Goal: Task Accomplishment & Management: Manage account settings

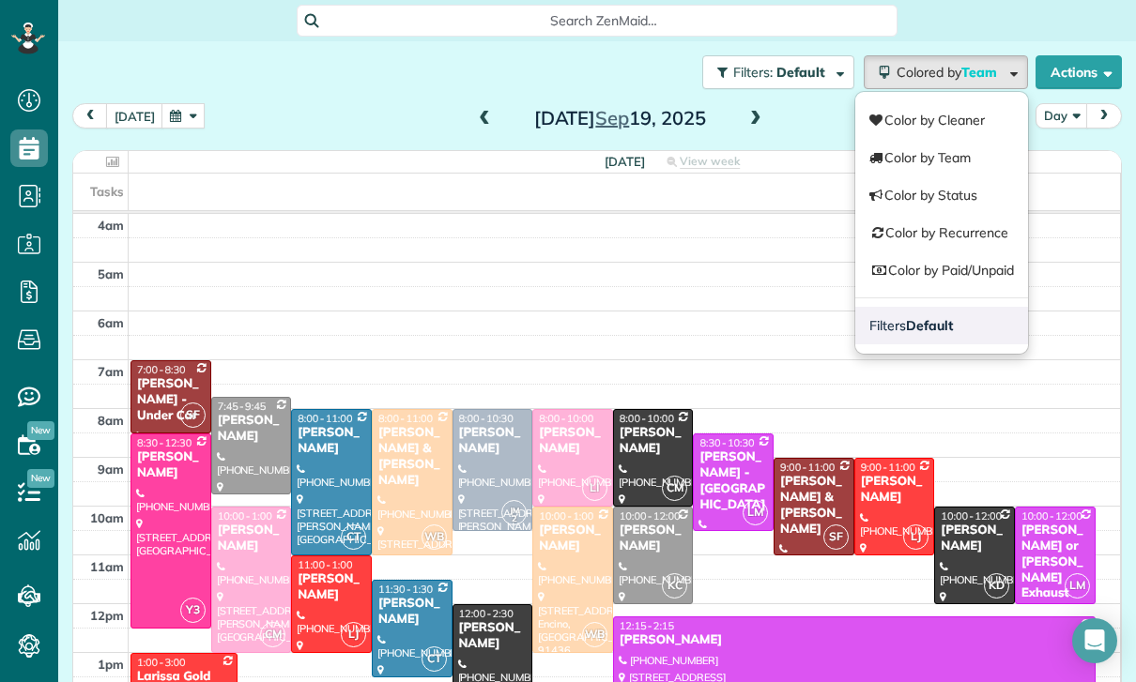
click at [944, 317] on strong "Default" at bounding box center [929, 325] width 47 height 17
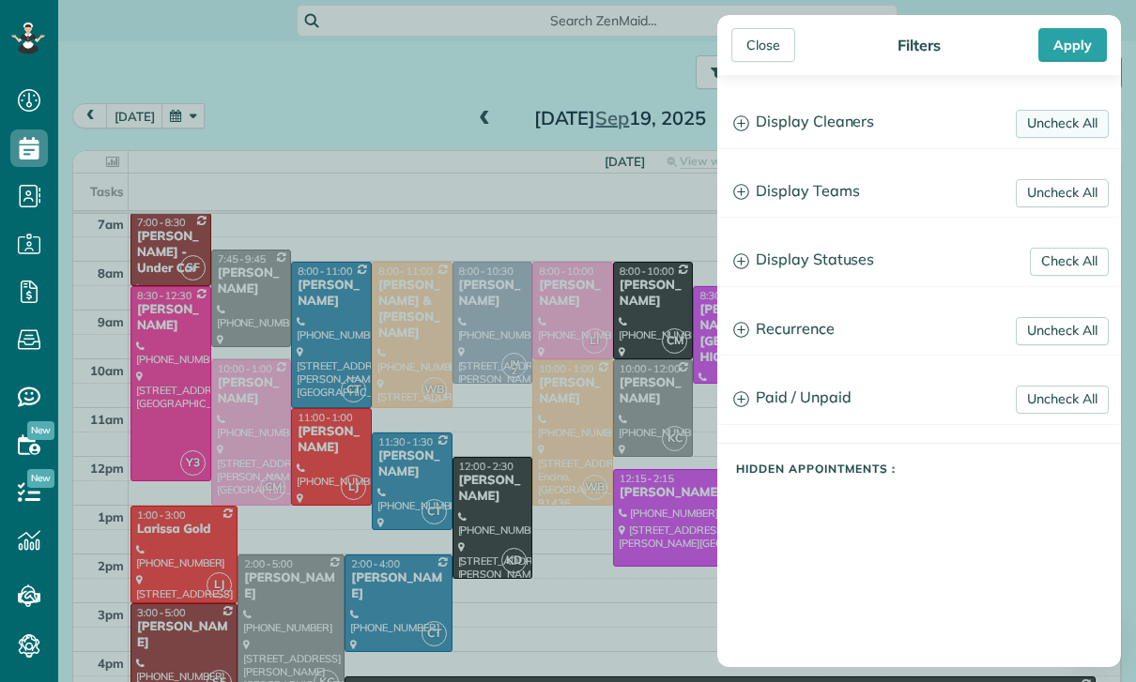
click at [1063, 118] on link "Uncheck All" at bounding box center [1062, 124] width 93 height 28
click at [1066, 184] on link "Uncheck All" at bounding box center [1062, 193] width 93 height 28
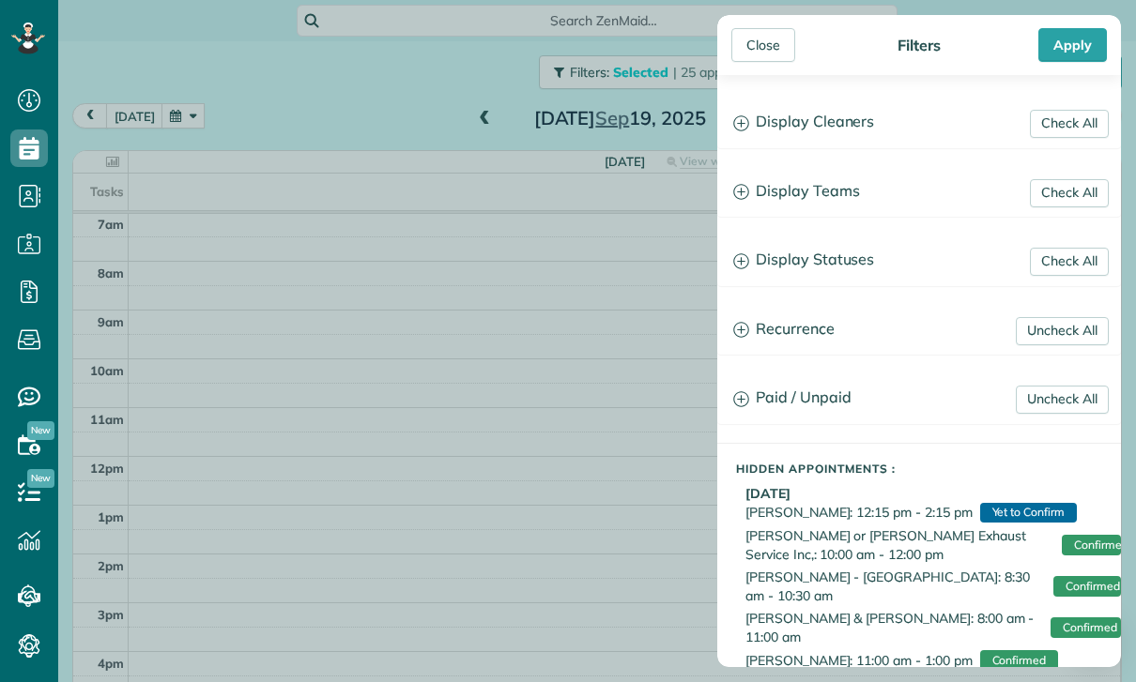
click at [805, 196] on h3 "Display Teams" at bounding box center [919, 192] width 402 height 48
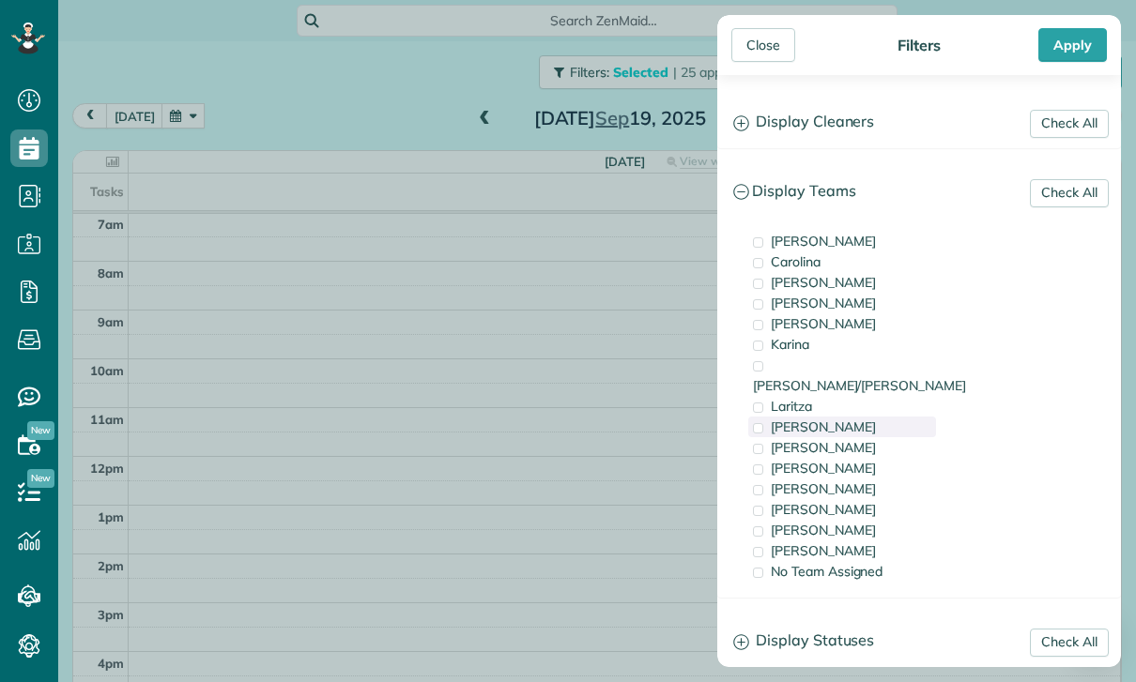
click at [835, 419] on span "[PERSON_NAME]" at bounding box center [823, 427] width 105 height 17
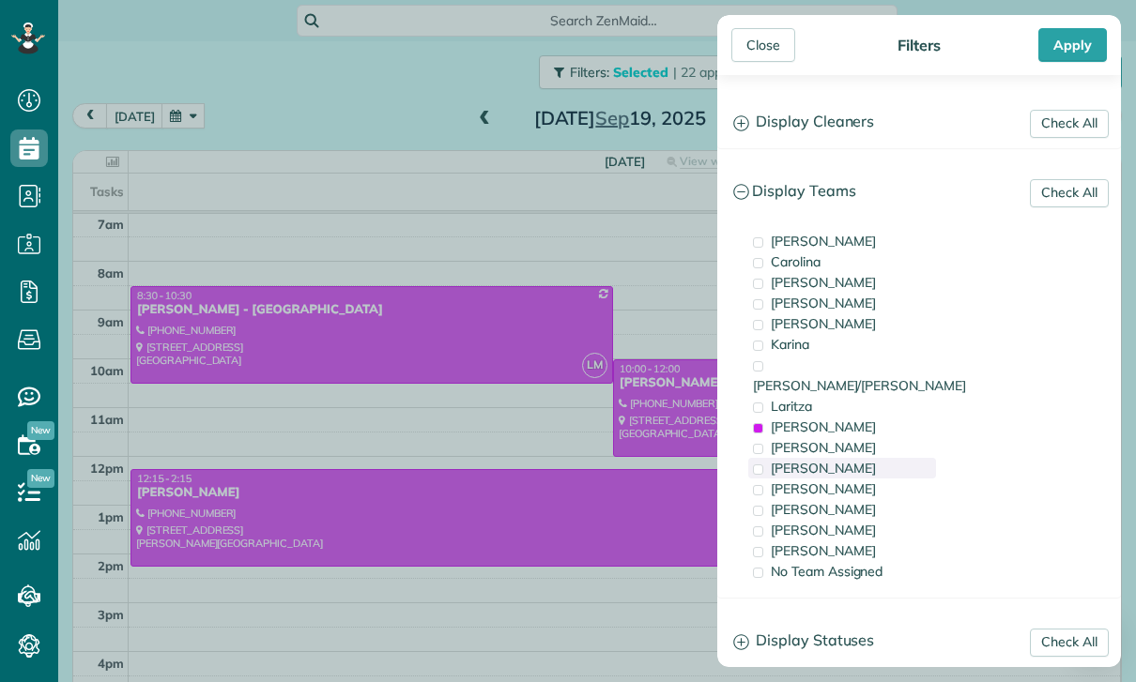
click at [801, 460] on span "[PERSON_NAME]" at bounding box center [823, 468] width 105 height 17
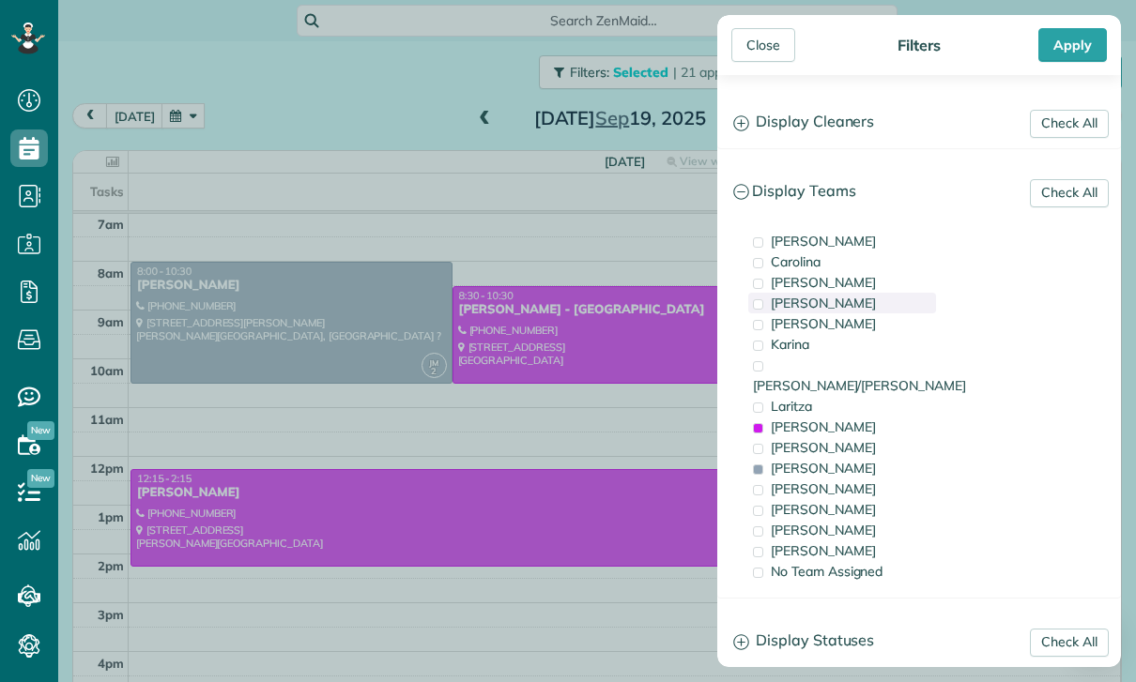
click at [830, 305] on span "[PERSON_NAME]" at bounding box center [823, 303] width 105 height 17
click at [833, 258] on div "Carolina" at bounding box center [842, 262] width 188 height 21
click at [1061, 41] on div "Apply" at bounding box center [1072, 45] width 69 height 34
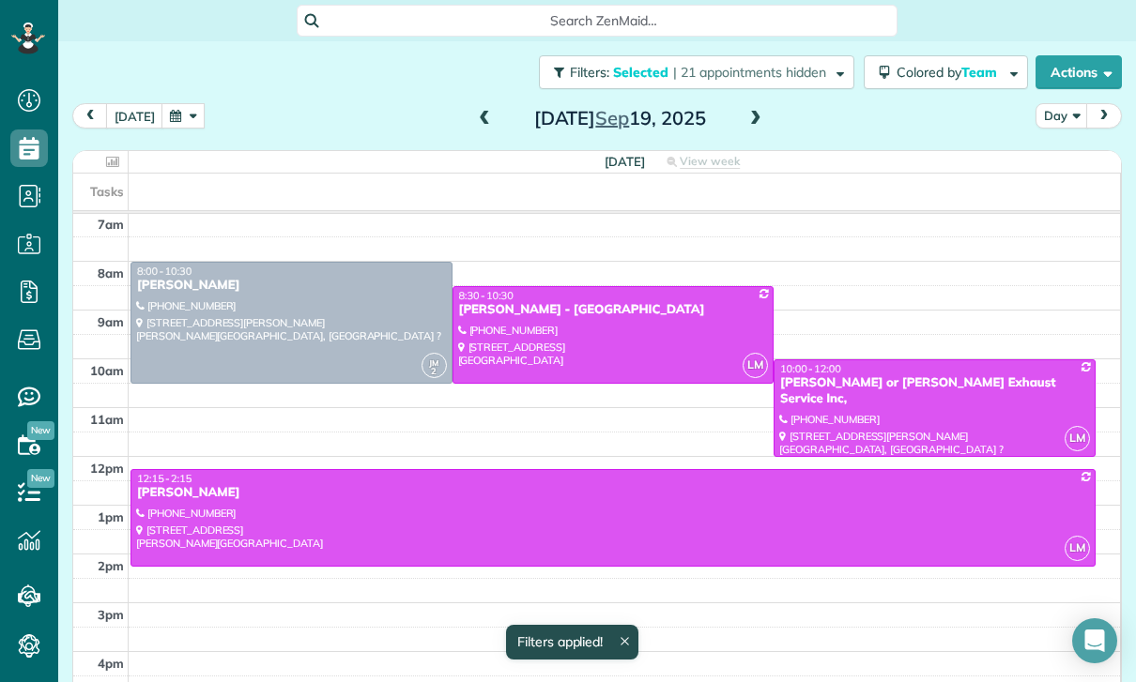
click at [1052, 123] on button "Day" at bounding box center [1061, 115] width 53 height 25
click at [1070, 200] on link "Week" at bounding box center [1110, 197] width 148 height 38
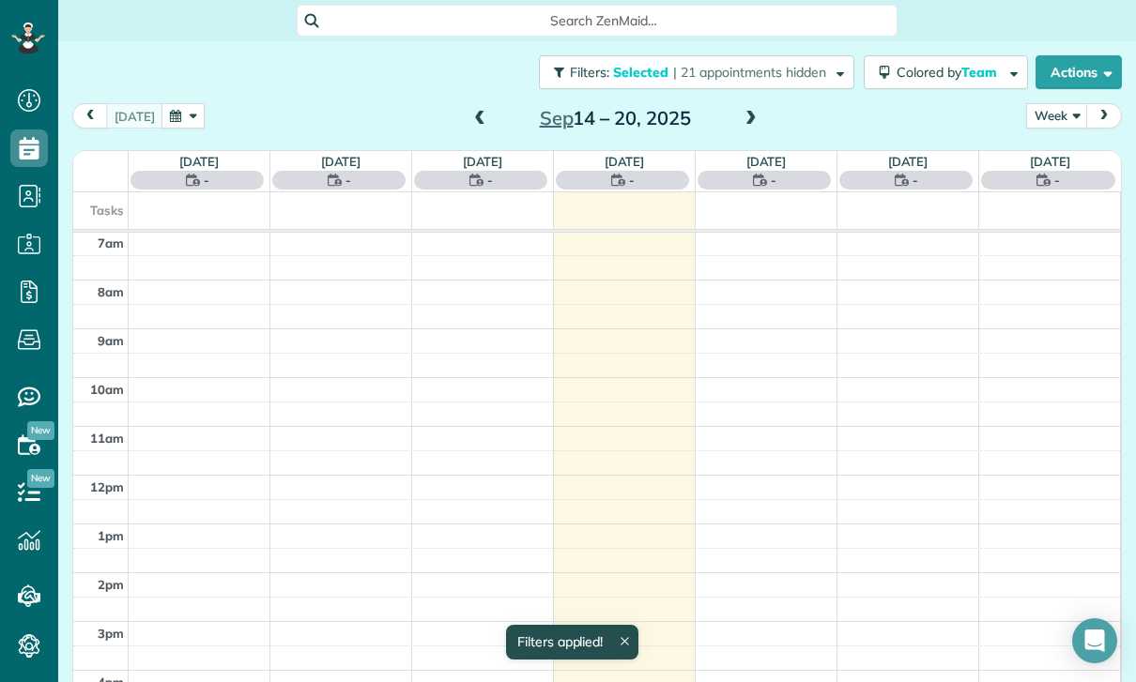
scroll to position [147, 0]
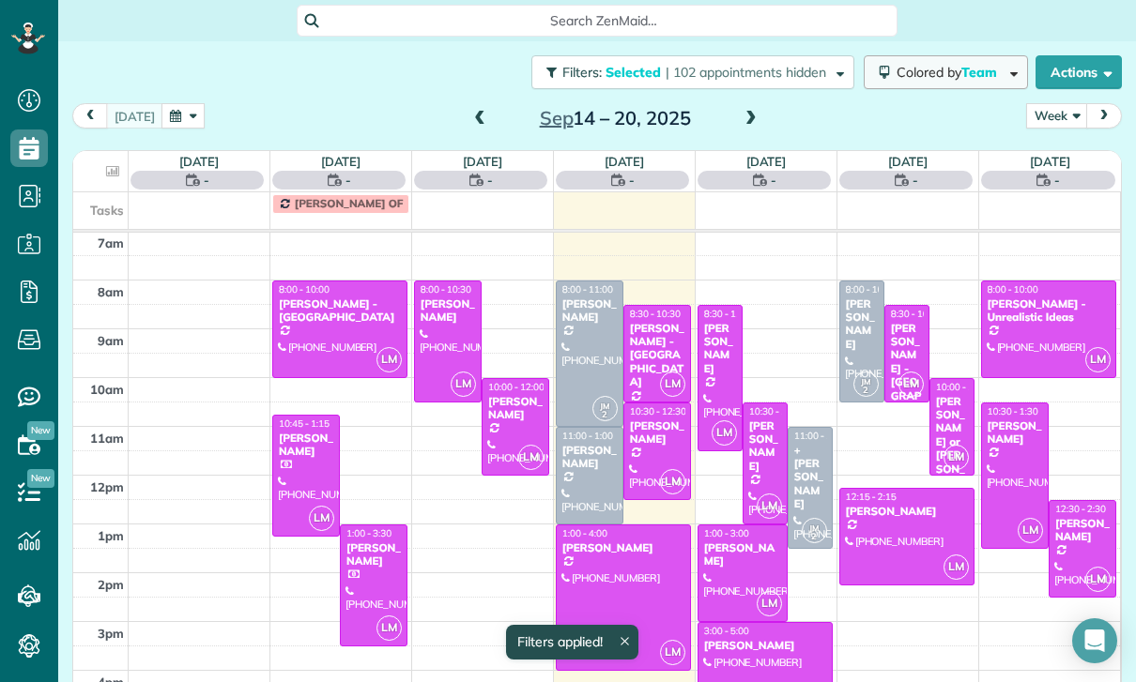
click at [948, 69] on span "Colored by Team" at bounding box center [949, 72] width 107 height 17
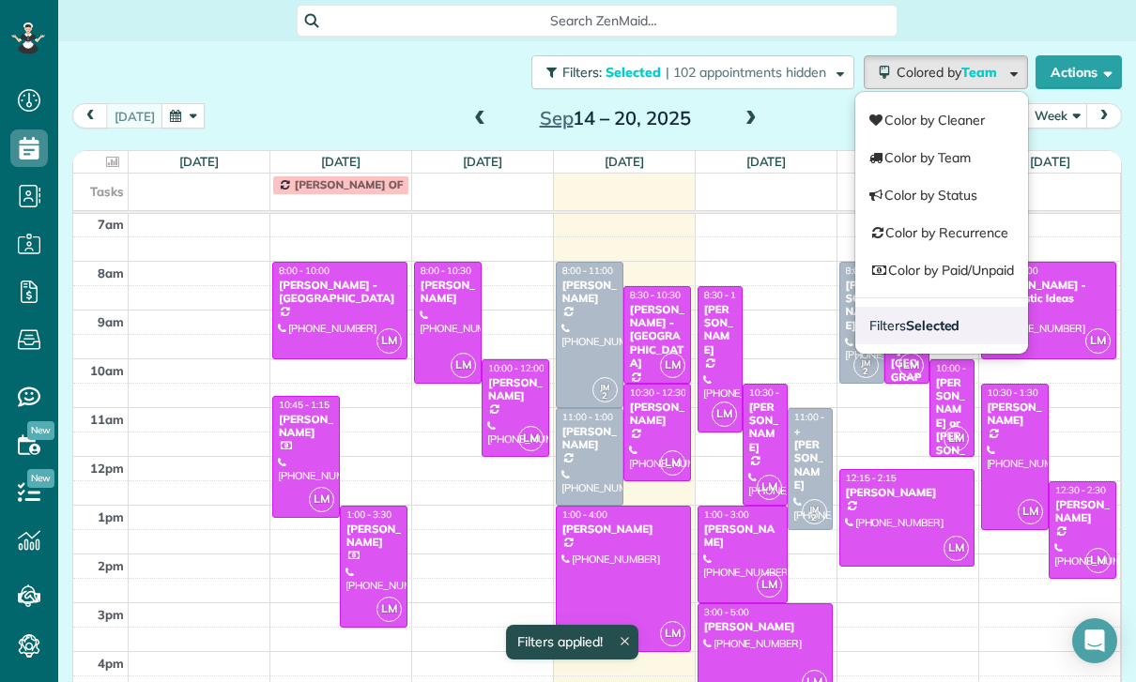
click at [948, 309] on link "Filters Selected" at bounding box center [941, 326] width 173 height 38
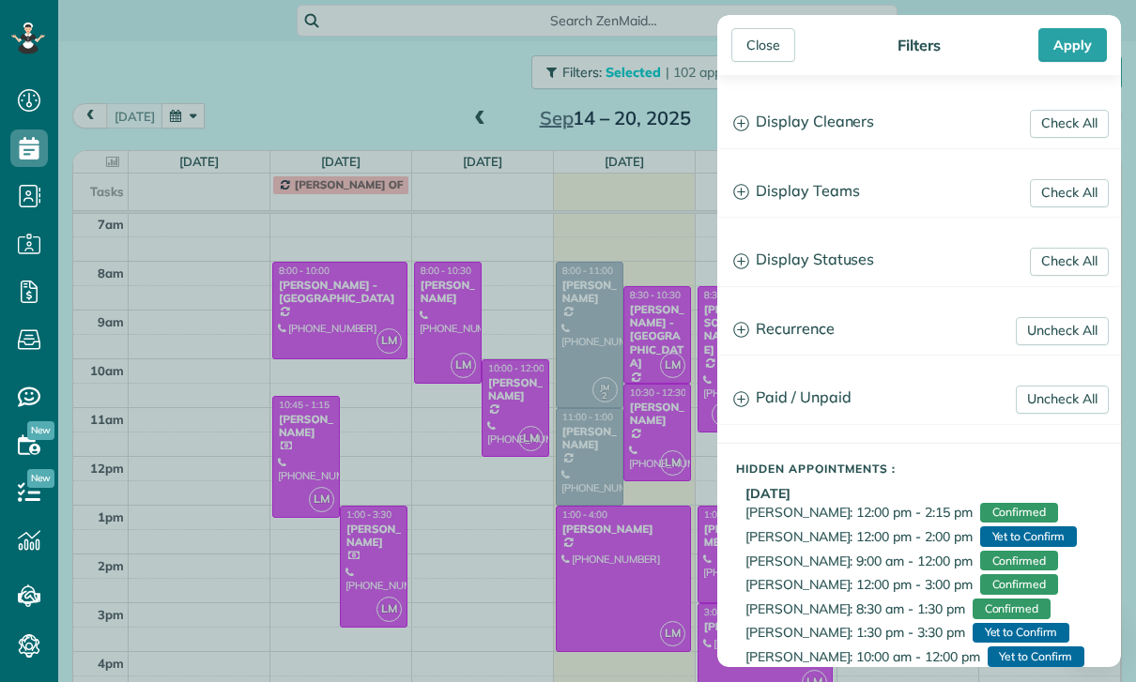
click at [828, 187] on h3 "Display Teams" at bounding box center [919, 192] width 402 height 48
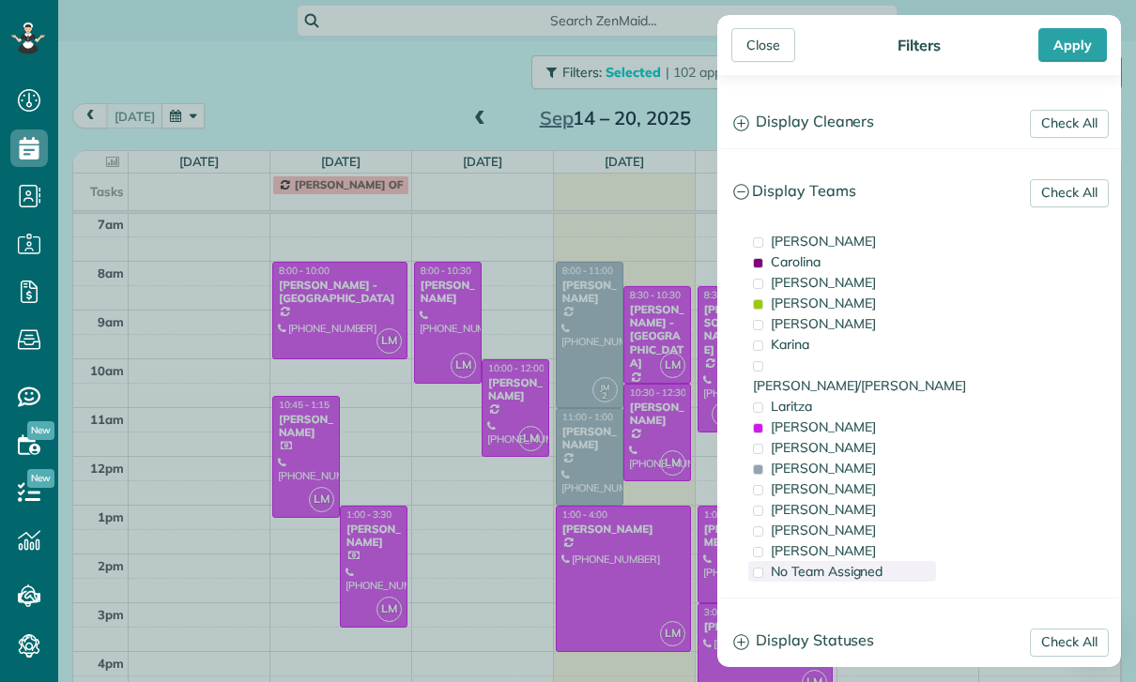
click at [823, 563] on span "No Team Assigned" at bounding box center [827, 571] width 112 height 17
click at [823, 184] on h3 "Display Teams" at bounding box center [919, 192] width 402 height 48
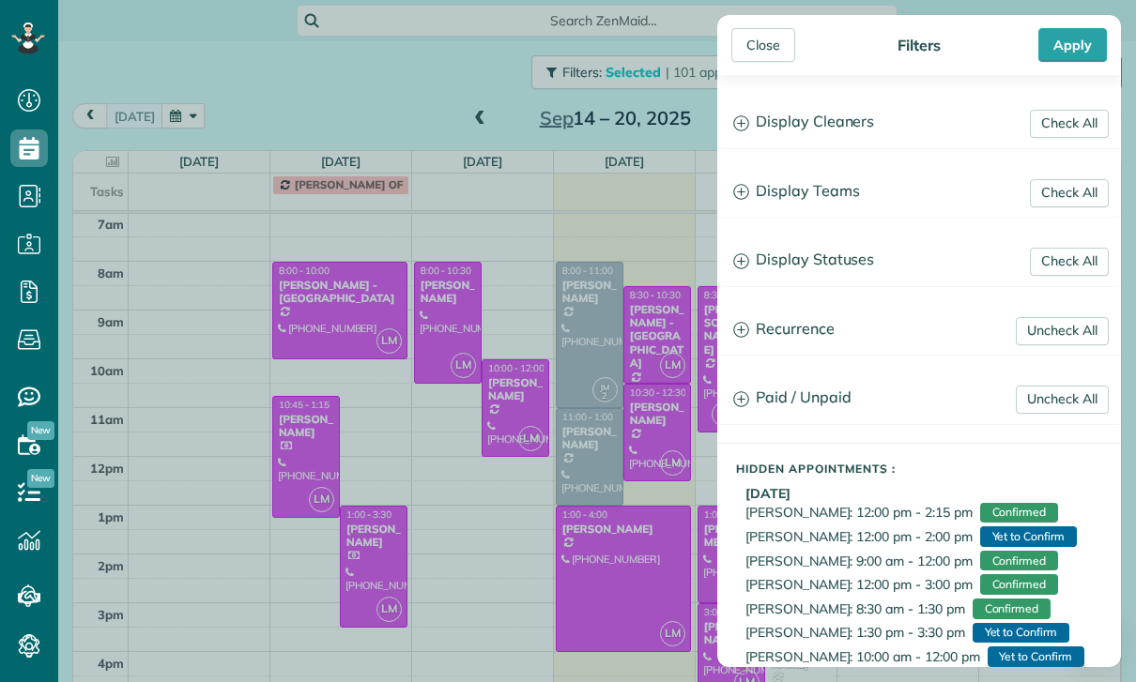
click at [812, 270] on h3 "Display Statuses" at bounding box center [919, 261] width 402 height 48
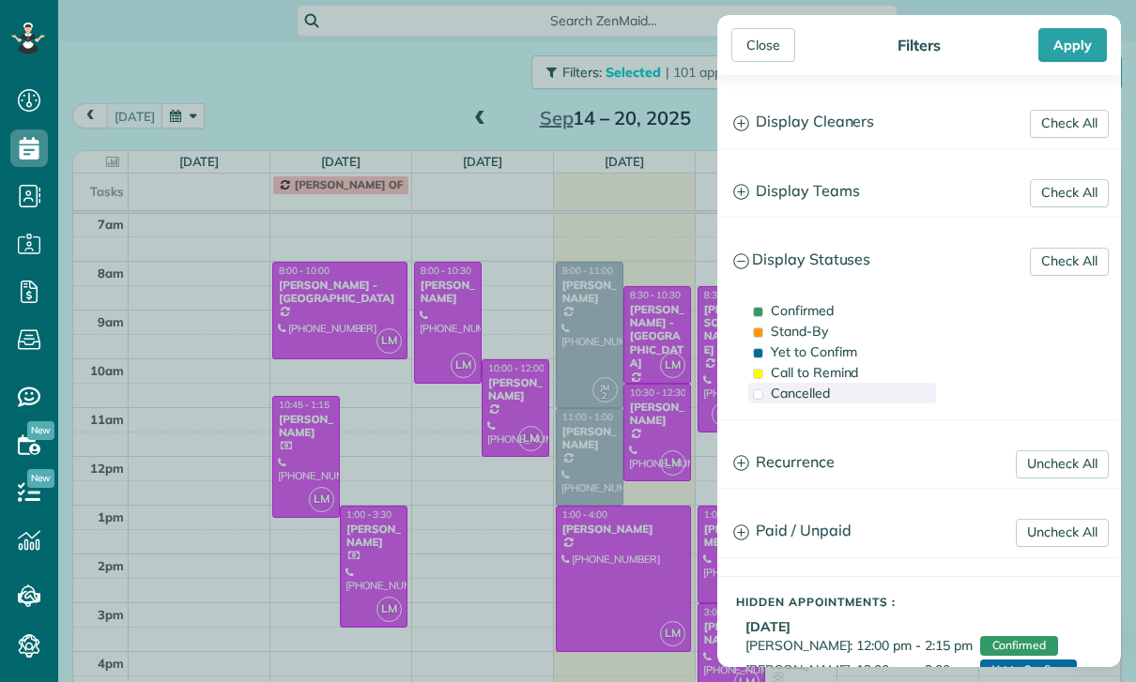
click at [806, 394] on span "Cancelled" at bounding box center [800, 393] width 59 height 17
click at [1069, 44] on div "Apply" at bounding box center [1072, 45] width 69 height 34
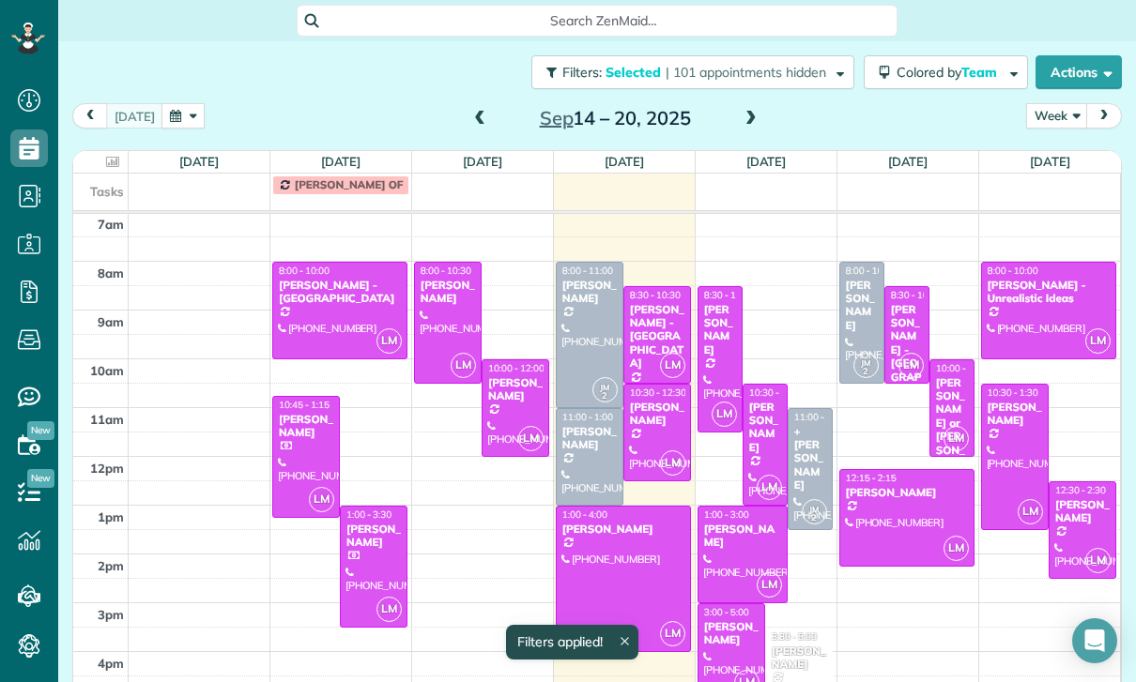
click at [484, 116] on span at bounding box center [479, 119] width 21 height 17
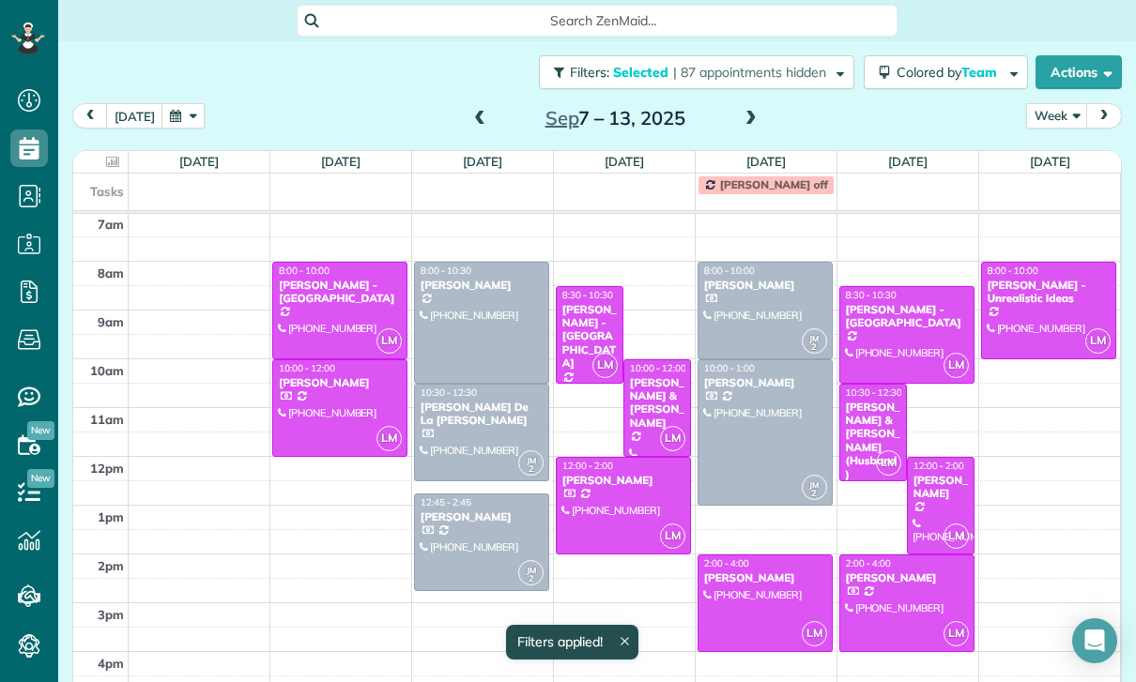
click at [477, 115] on span at bounding box center [479, 119] width 21 height 17
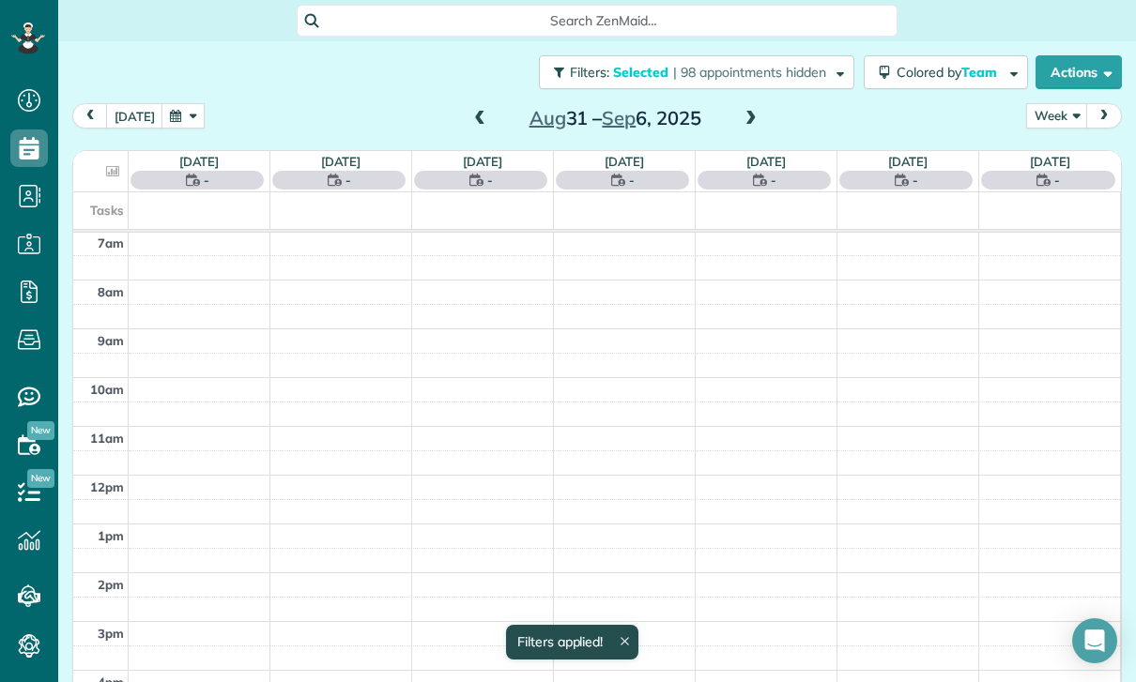
scroll to position [147, 0]
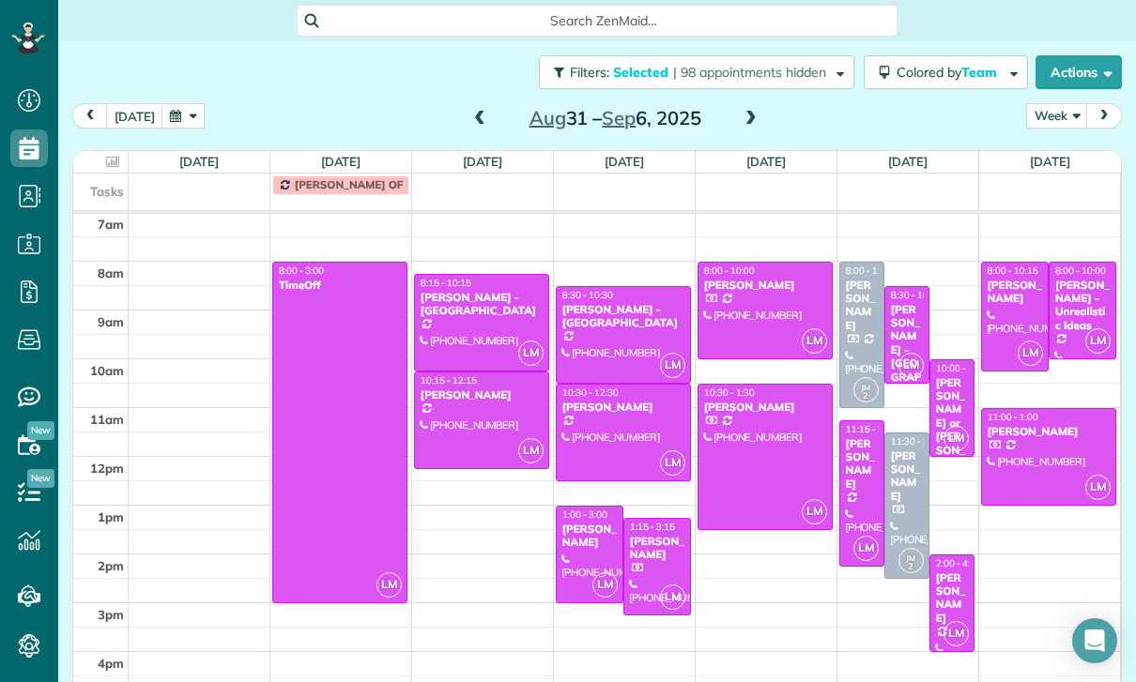
click at [165, 118] on button "button" at bounding box center [182, 115] width 43 height 25
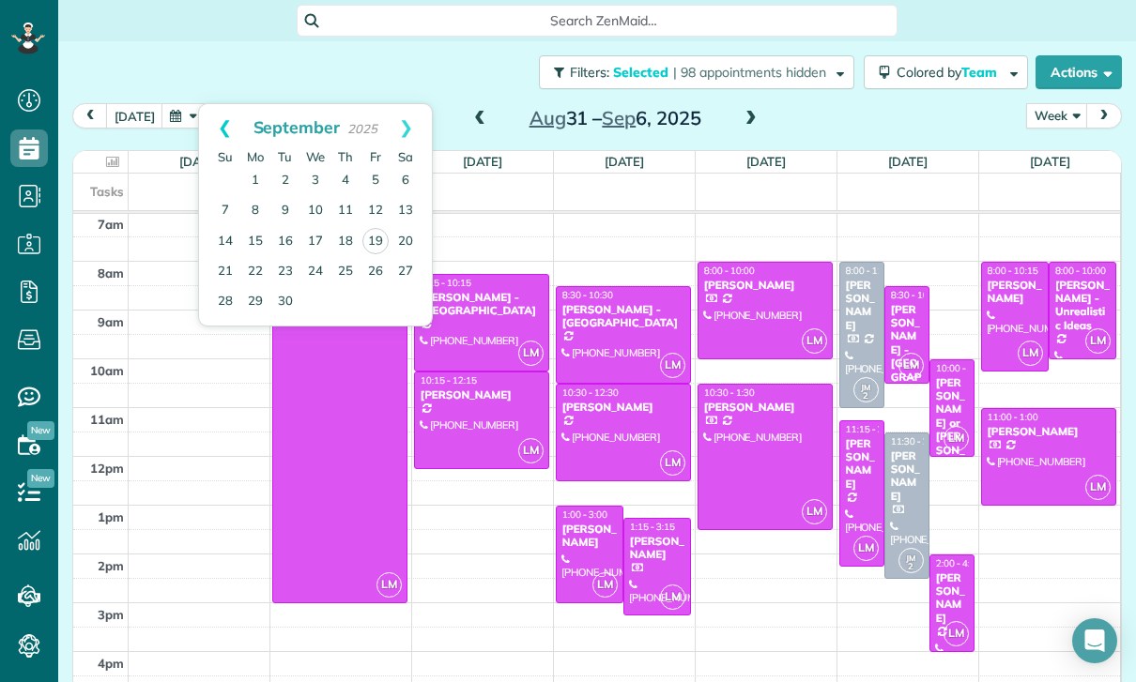
click at [220, 127] on link "Prev" at bounding box center [225, 127] width 52 height 47
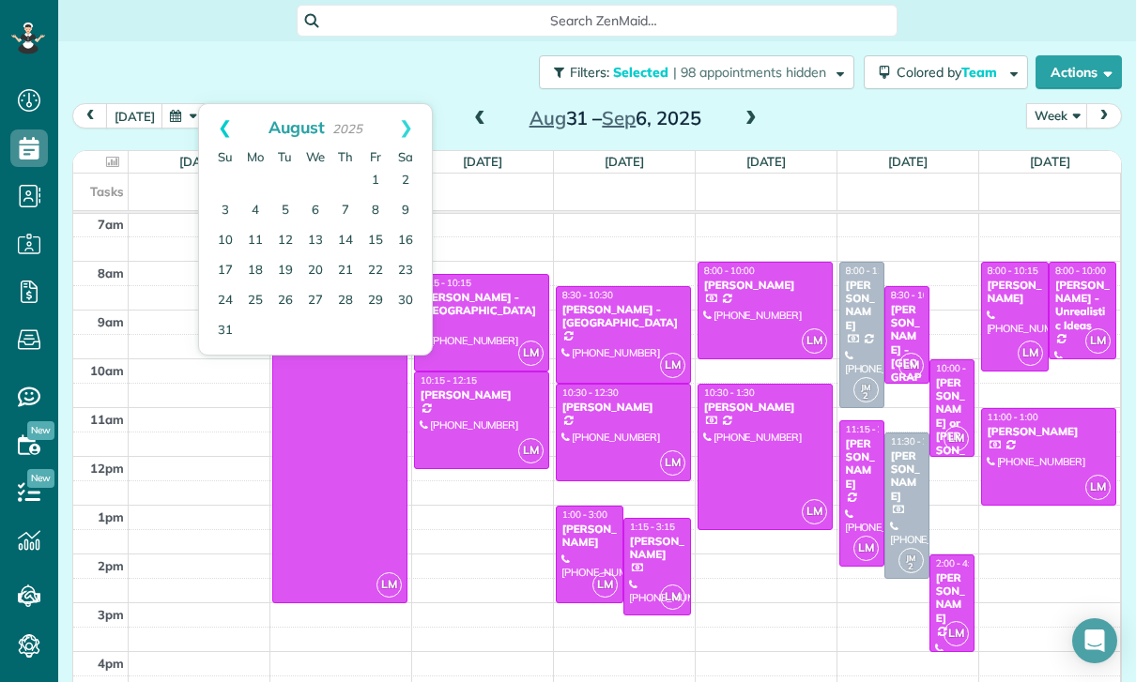
click at [226, 124] on link "Prev" at bounding box center [225, 127] width 52 height 47
click at [280, 310] on link "29" at bounding box center [285, 301] width 30 height 30
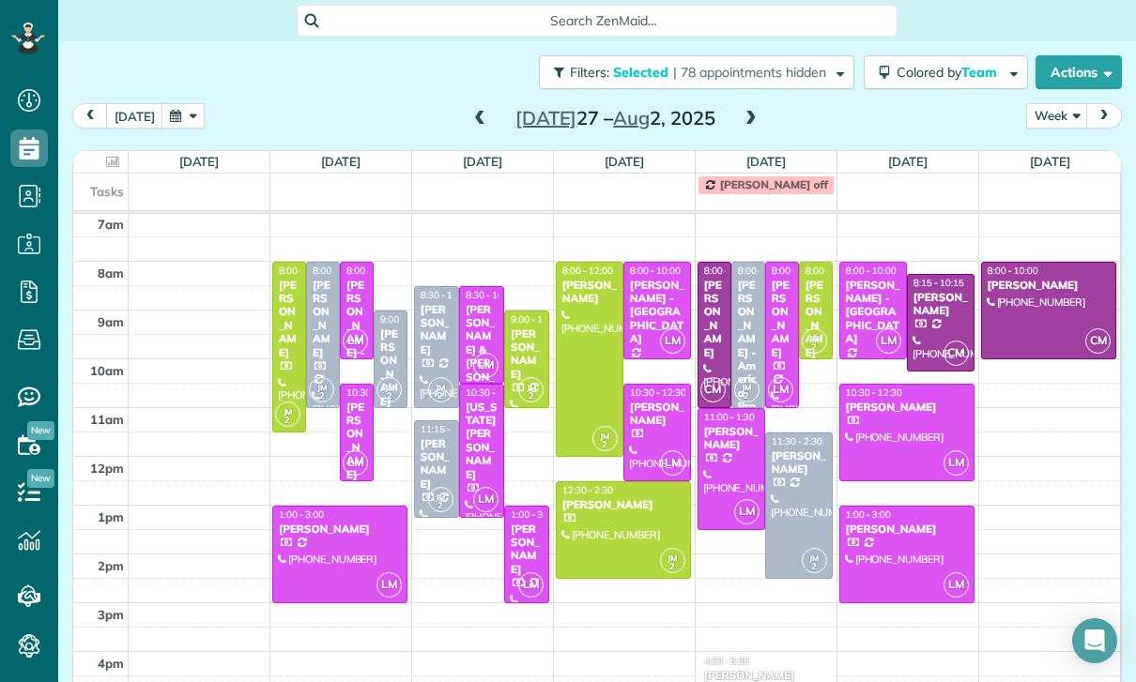
click at [531, 543] on div "[PERSON_NAME]" at bounding box center [527, 550] width 34 height 54
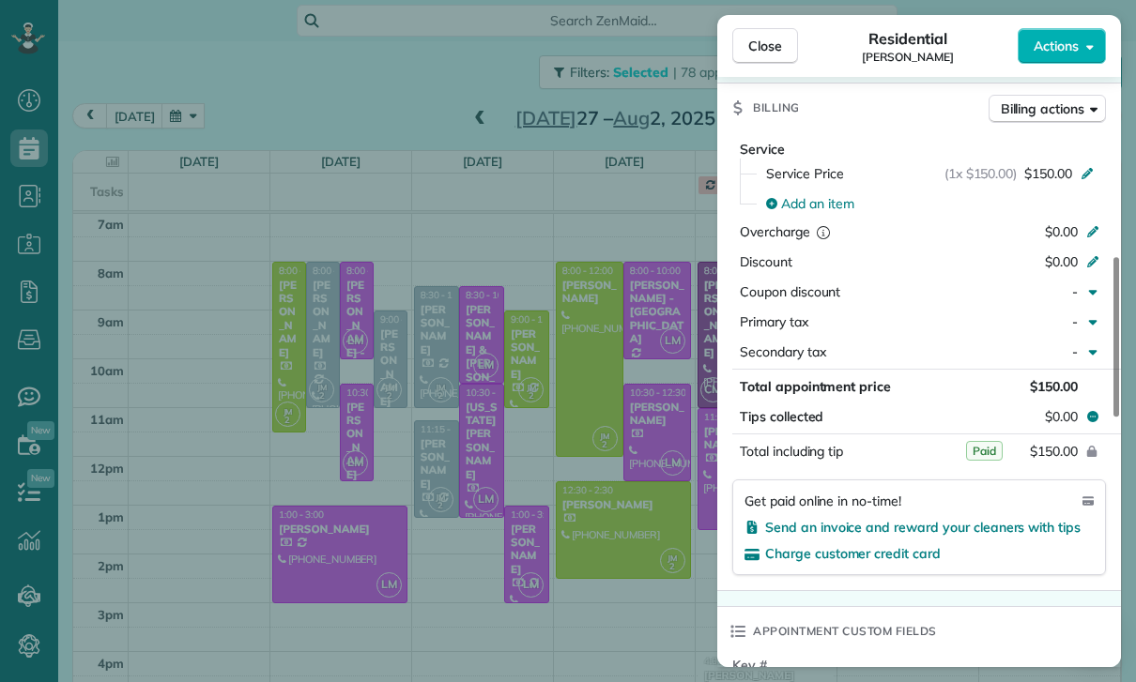
scroll to position [912, 0]
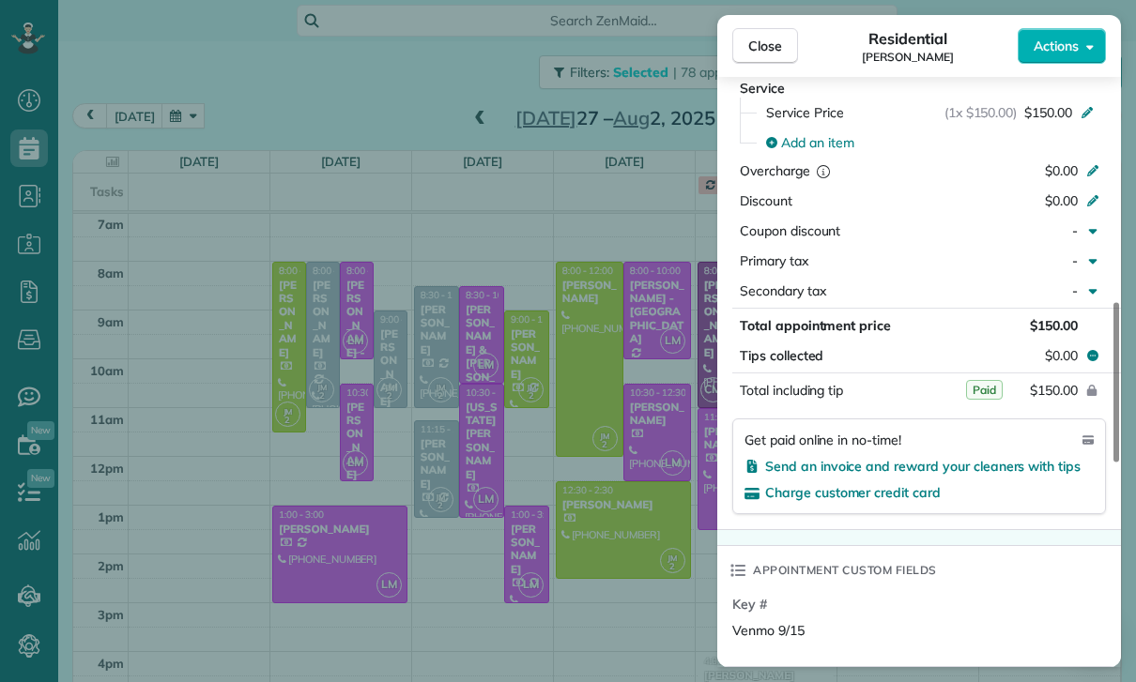
click at [592, 606] on div "Close Residential [PERSON_NAME] Actions Status Yet to Confirm [PERSON_NAME] · O…" at bounding box center [568, 341] width 1136 height 682
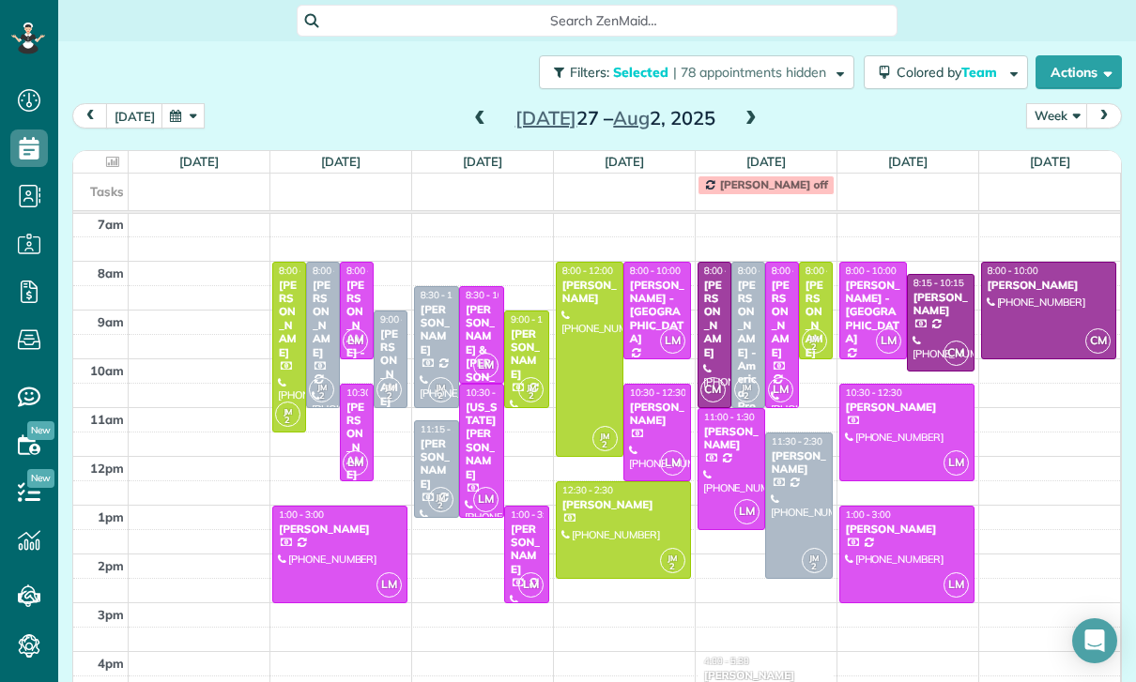
click at [587, 392] on div at bounding box center [590, 359] width 66 height 193
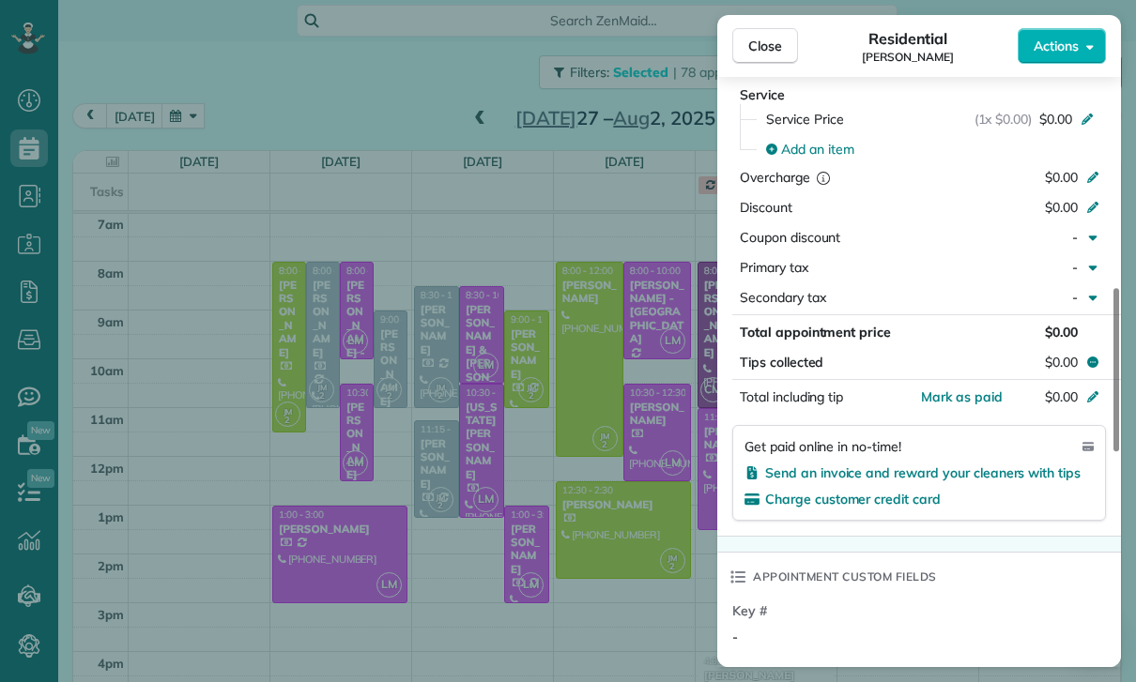
scroll to position [927, 0]
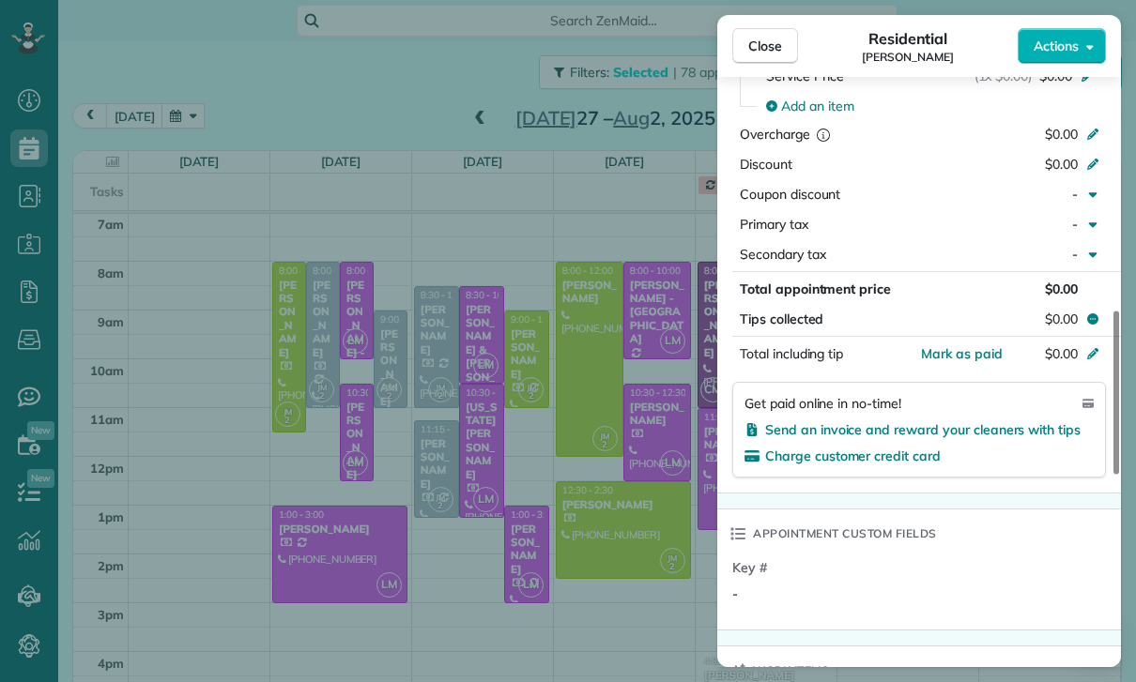
click at [641, 530] on div "Close Residential [PERSON_NAME] Actions Status Confirmed [PERSON_NAME] · Open p…" at bounding box center [568, 341] width 1136 height 682
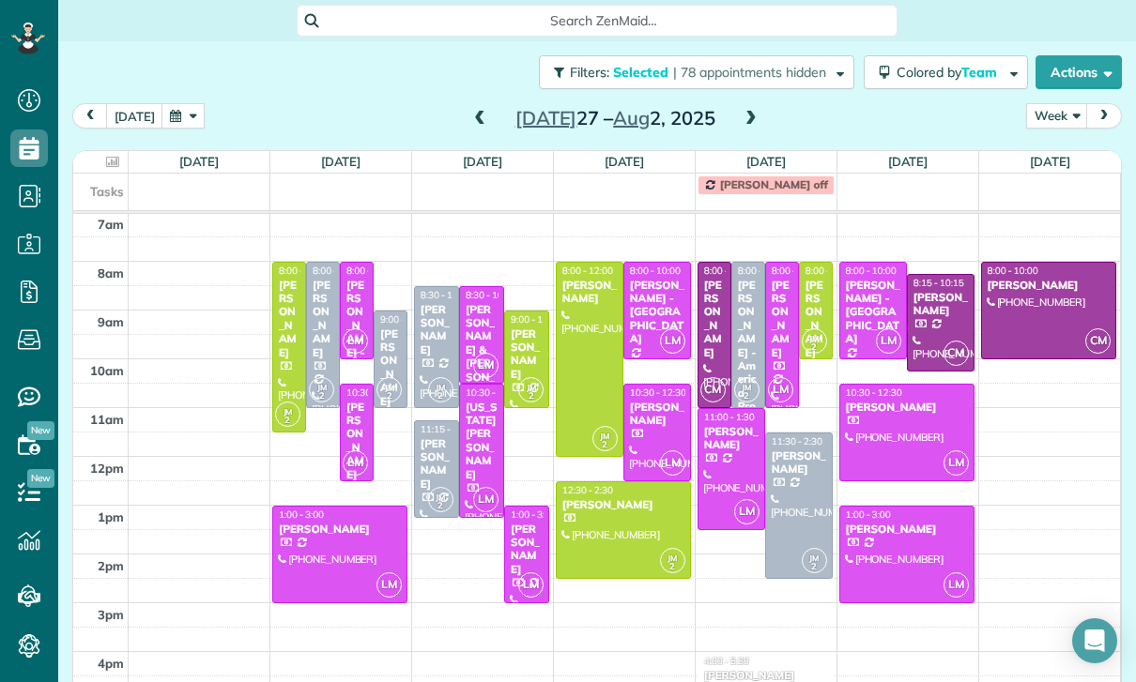
click at [1038, 312] on div at bounding box center [1049, 311] width 134 height 96
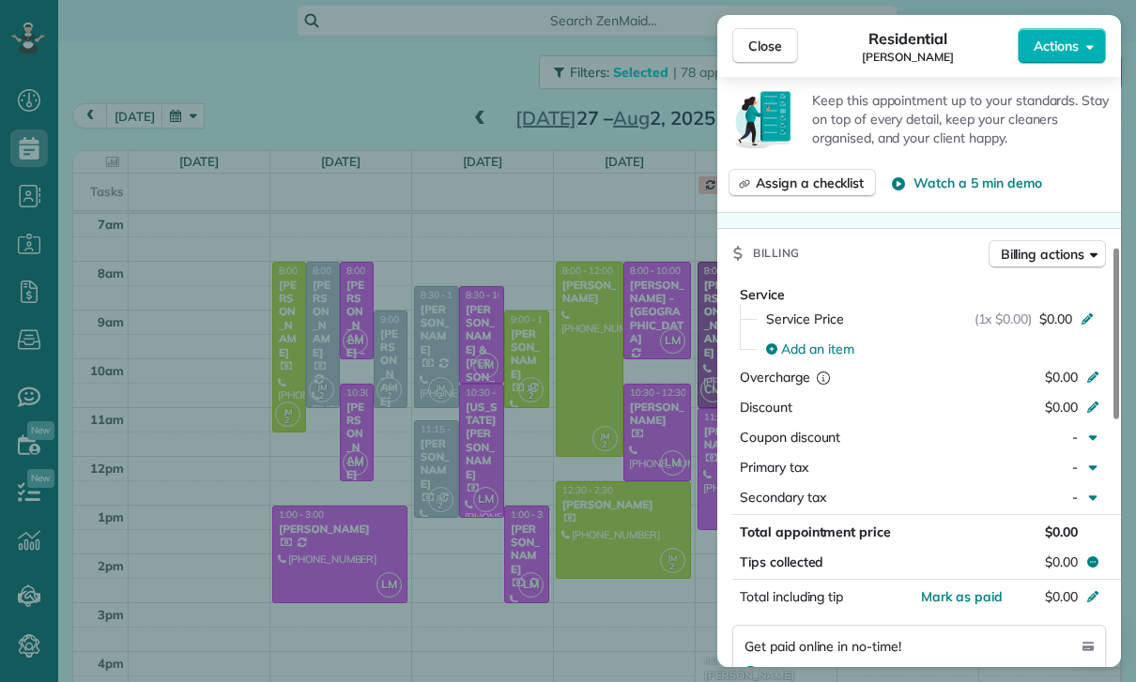
scroll to position [758, 0]
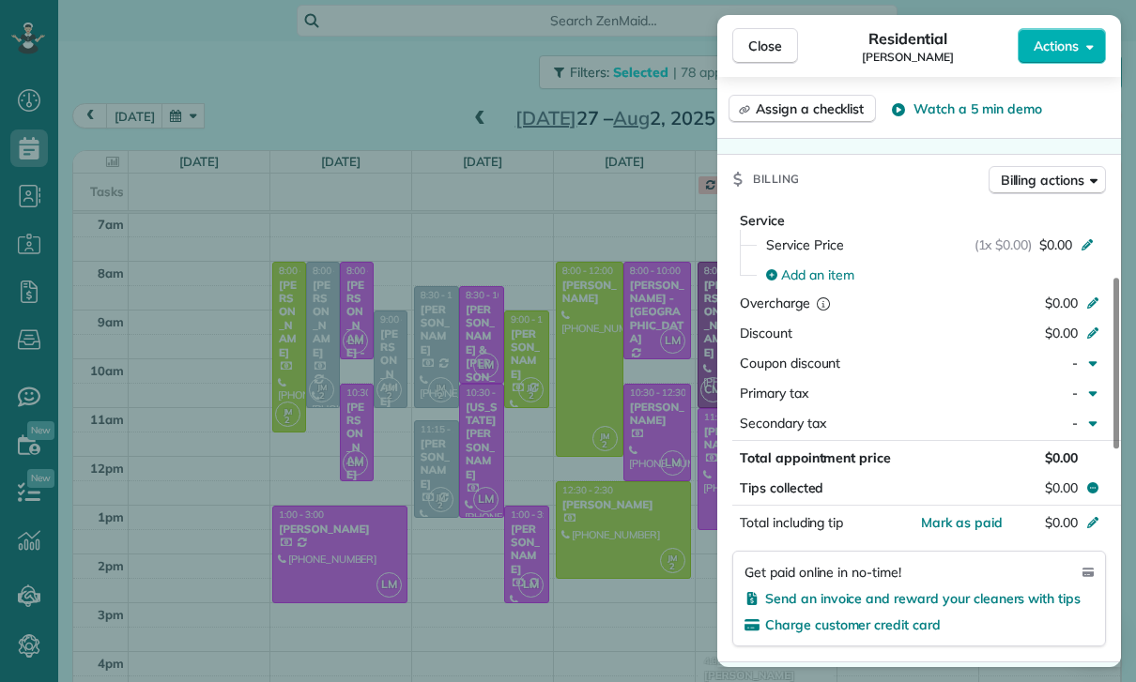
click at [650, 553] on div "Close Residential [PERSON_NAME] Actions Status Confirmed [PERSON_NAME] · Open p…" at bounding box center [568, 341] width 1136 height 682
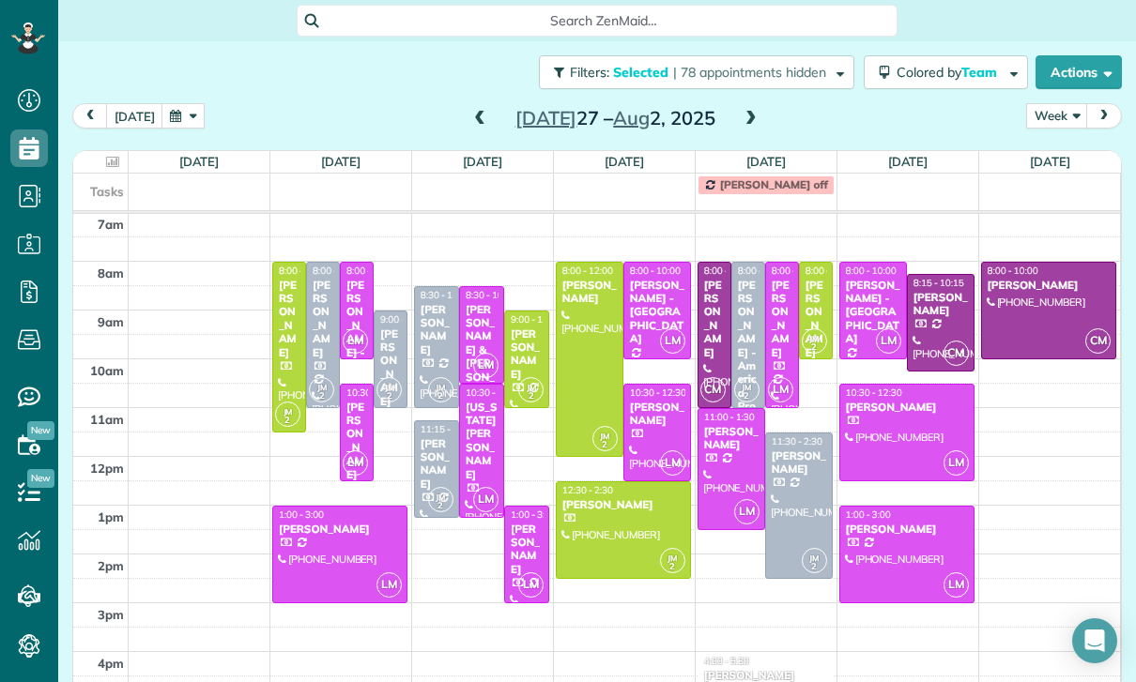
click at [720, 320] on div "[PERSON_NAME]" at bounding box center [714, 319] width 23 height 81
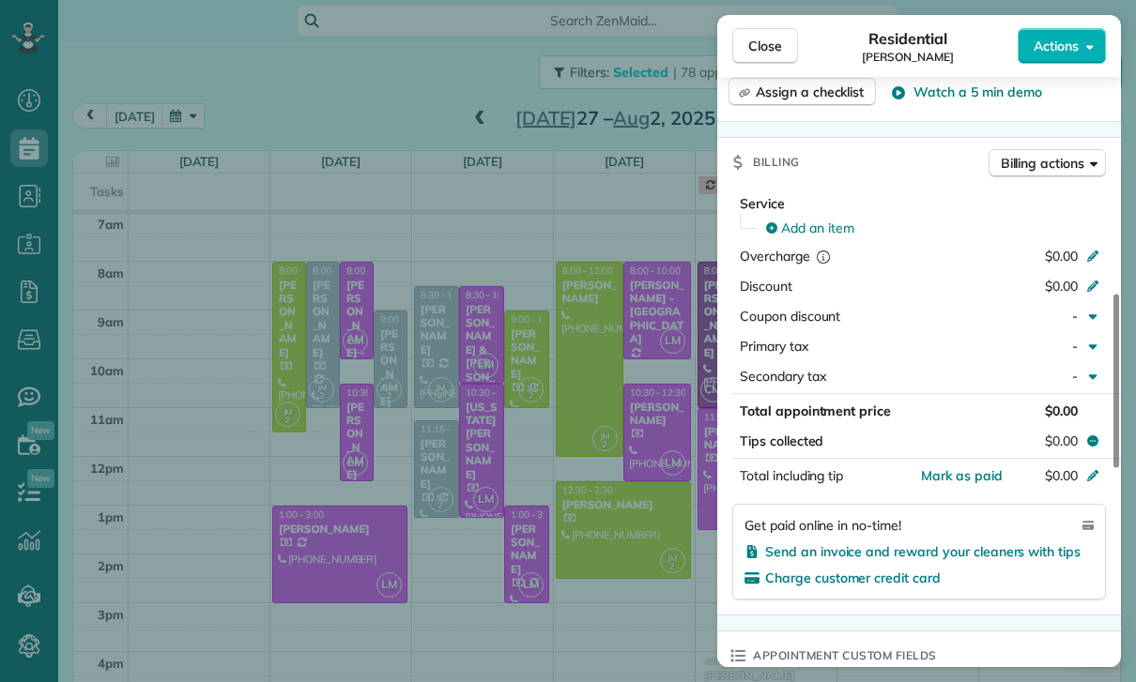
scroll to position [809, 0]
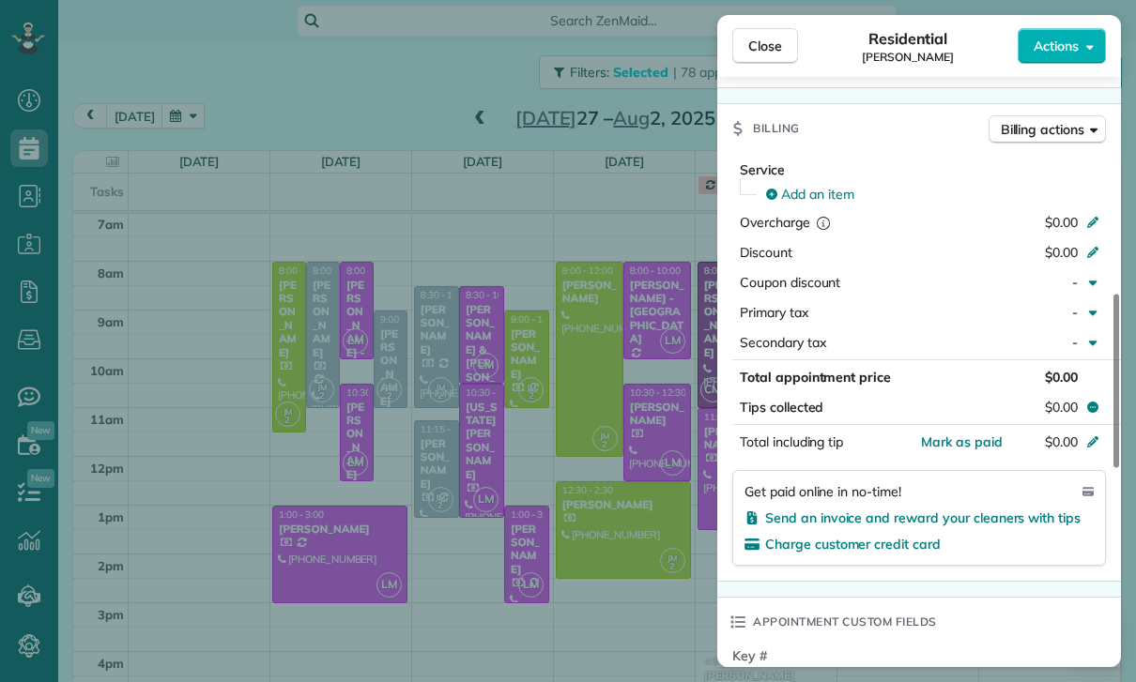
click at [645, 558] on div "Close Residential [PERSON_NAME] Actions Status Confirmed [PERSON_NAME] · Open p…" at bounding box center [568, 341] width 1136 height 682
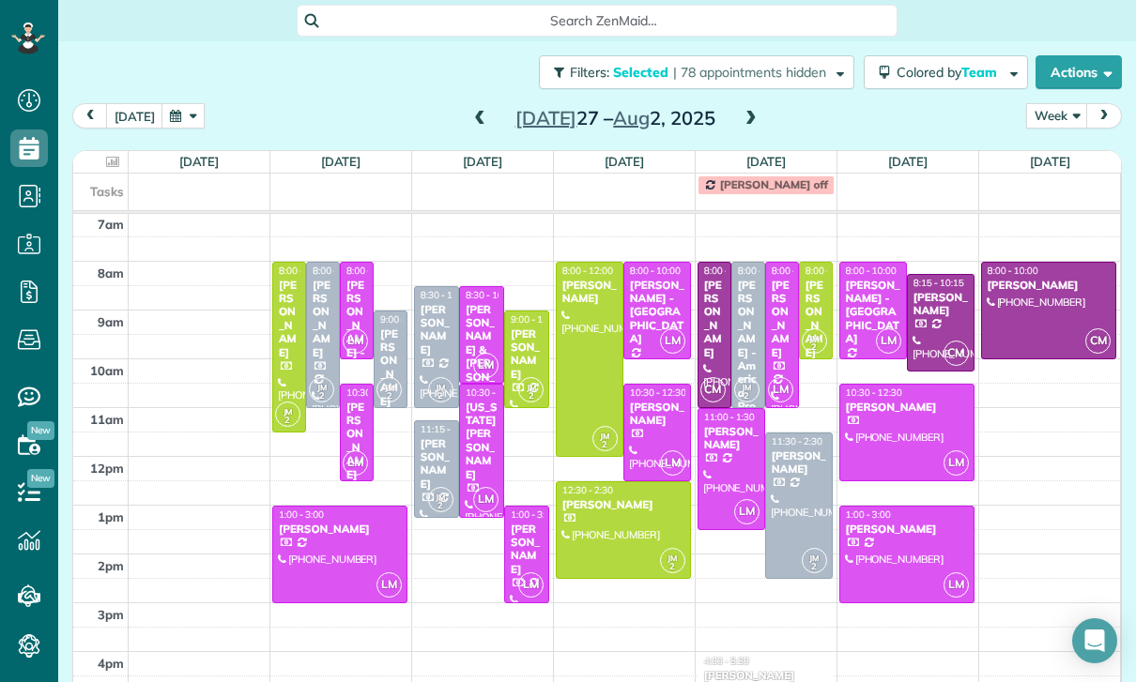
click at [182, 113] on button "button" at bounding box center [182, 115] width 43 height 25
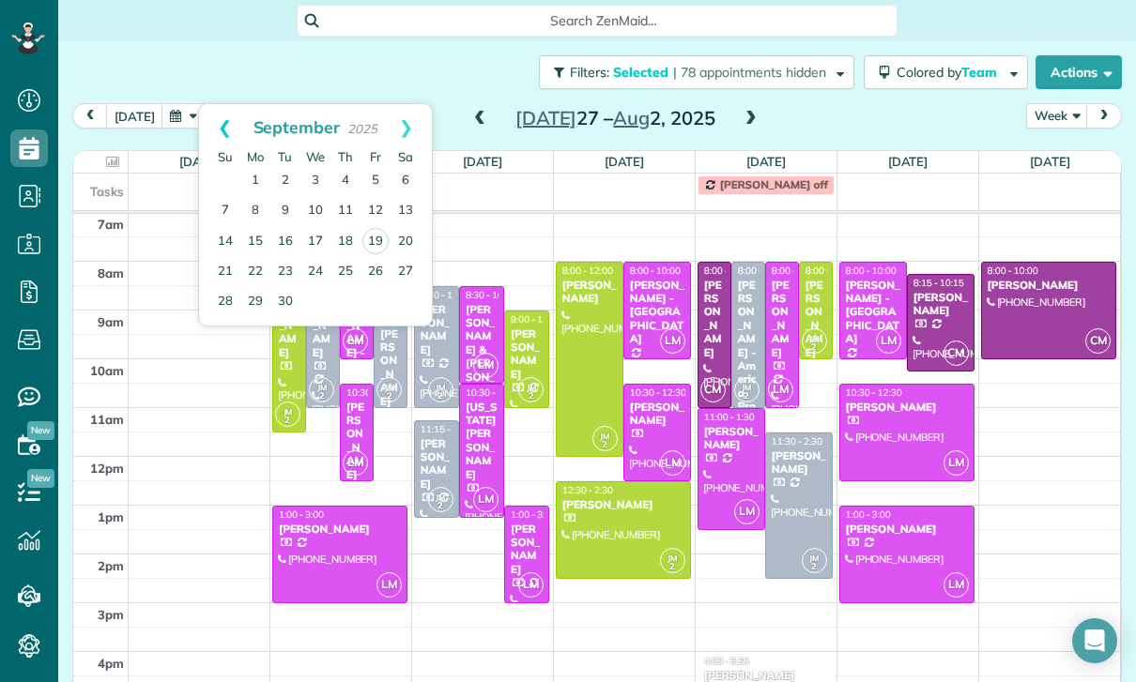
click at [219, 126] on link "Prev" at bounding box center [225, 127] width 52 height 47
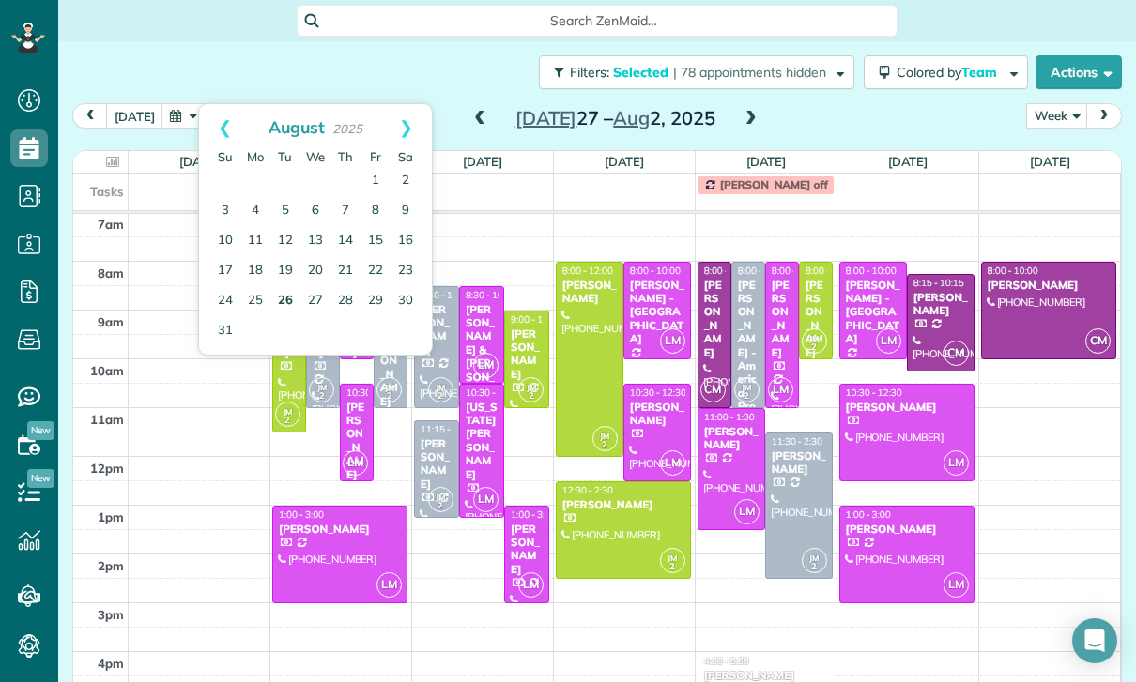
click at [288, 298] on link "26" at bounding box center [285, 301] width 30 height 30
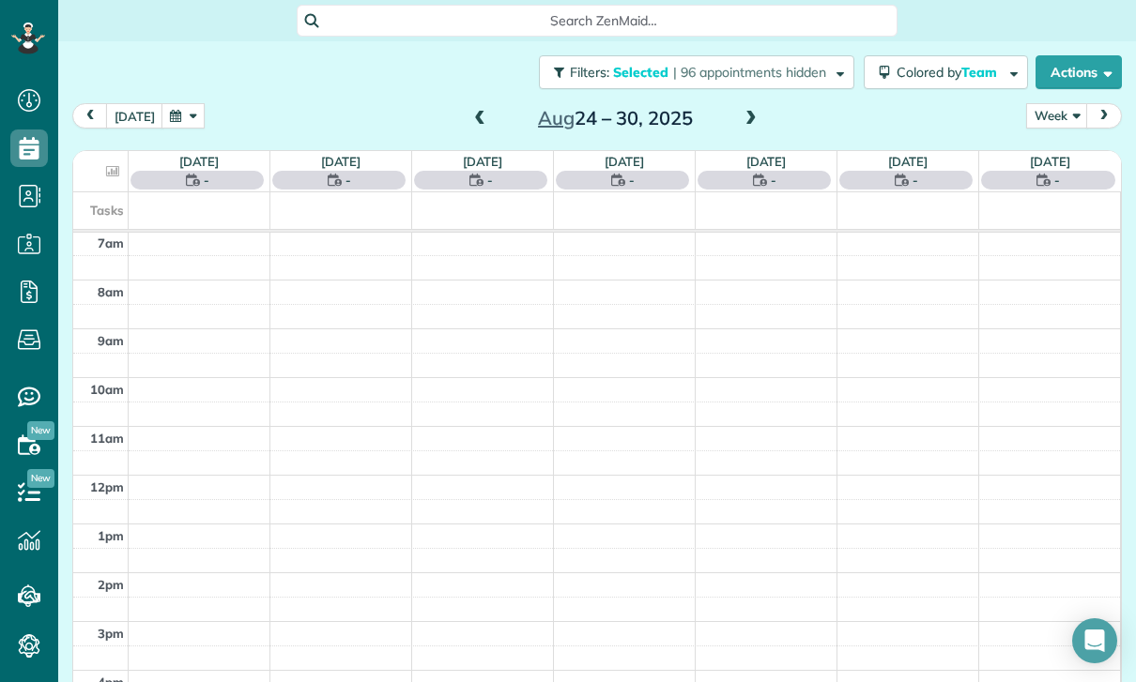
scroll to position [147, 0]
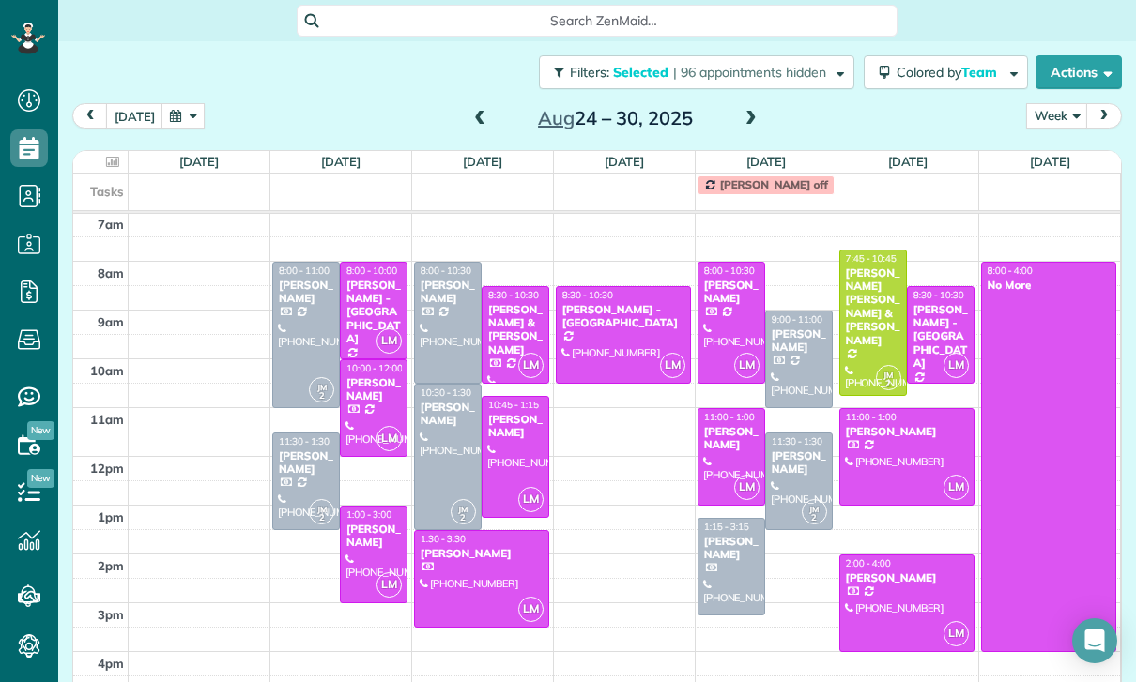
click at [750, 113] on span at bounding box center [751, 119] width 21 height 17
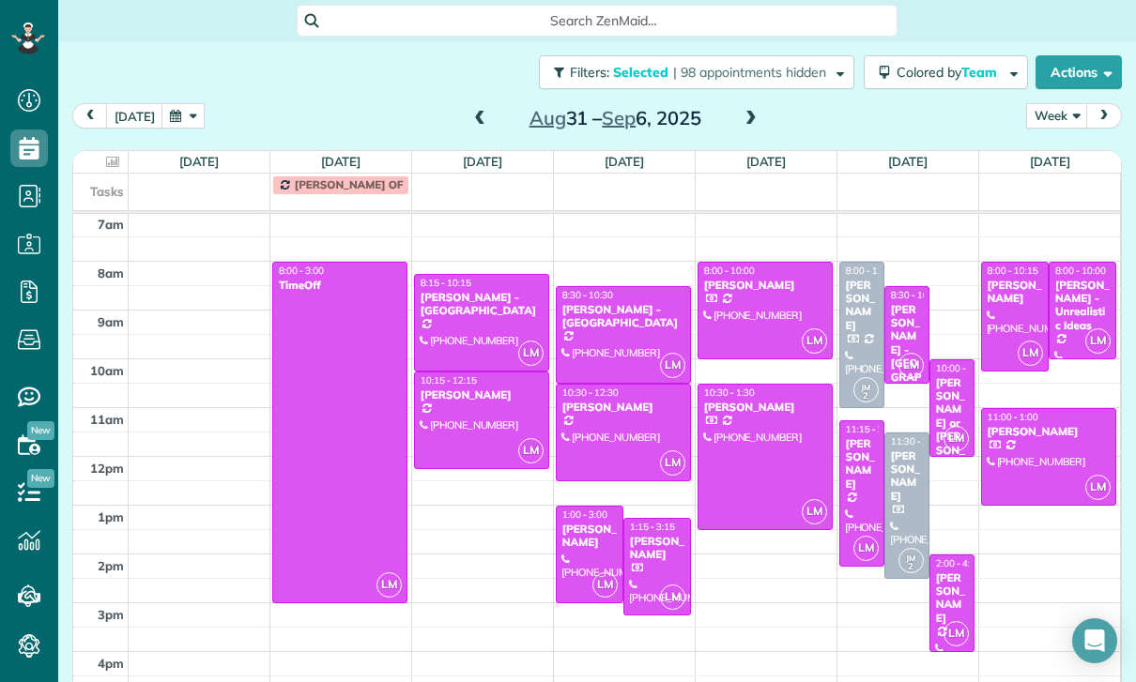
click at [618, 426] on div at bounding box center [623, 433] width 133 height 96
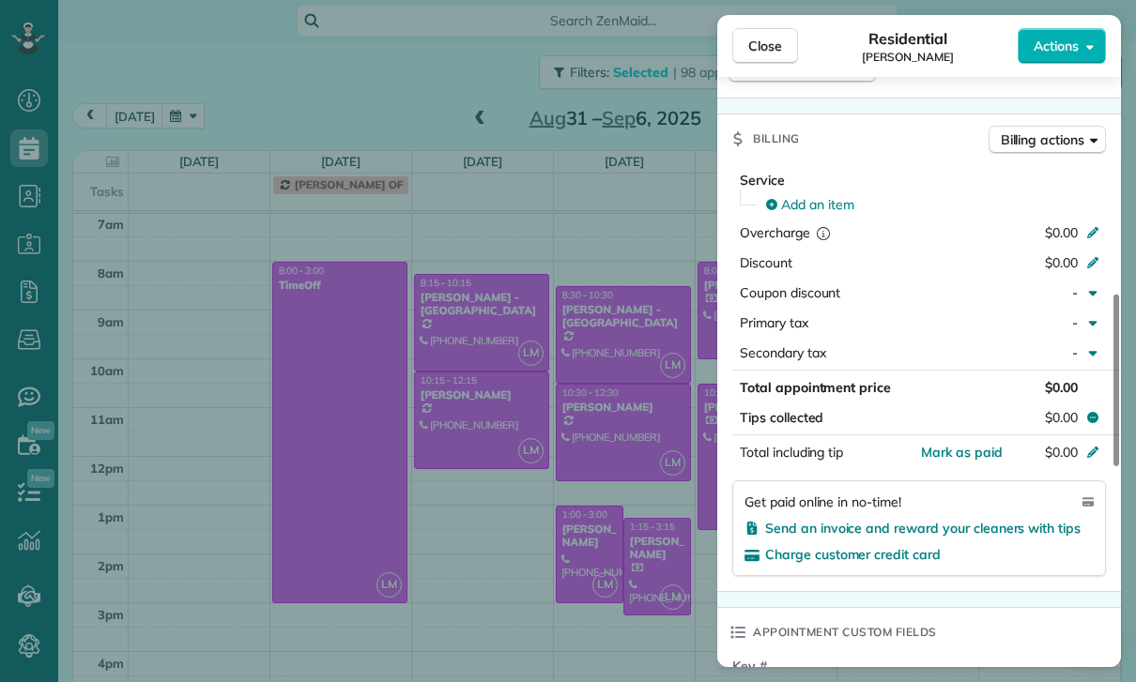
scroll to position [833, 0]
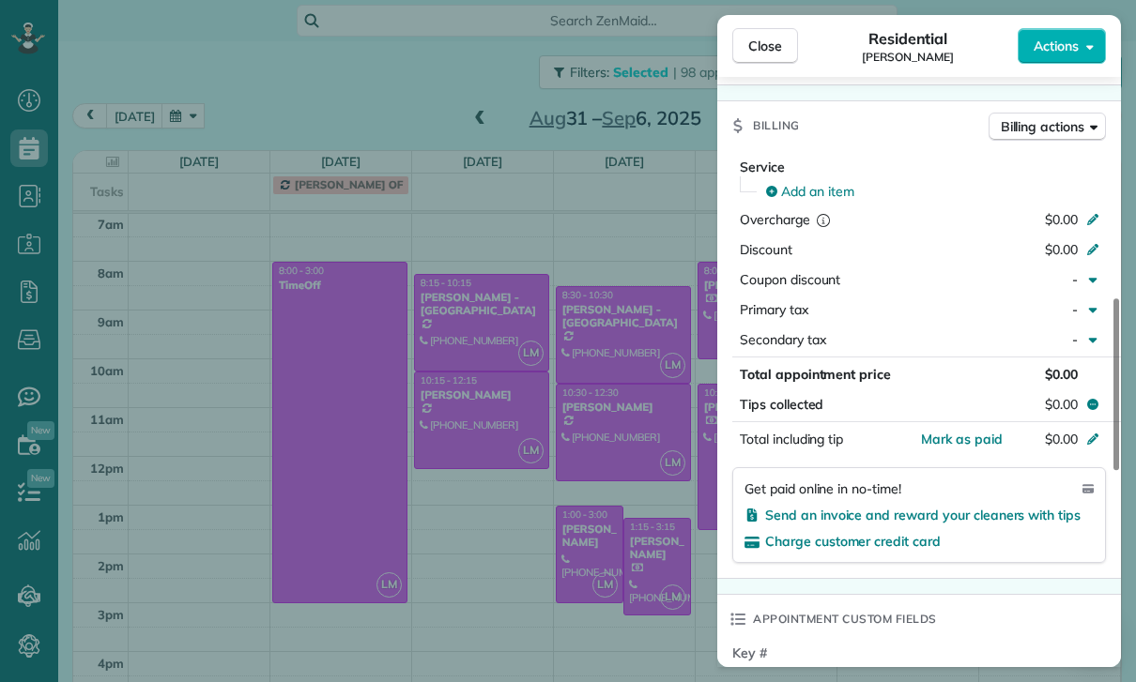
click at [592, 564] on div "Close Residential [PERSON_NAME] Actions Status Confirmed [PERSON_NAME] · Open p…" at bounding box center [568, 341] width 1136 height 682
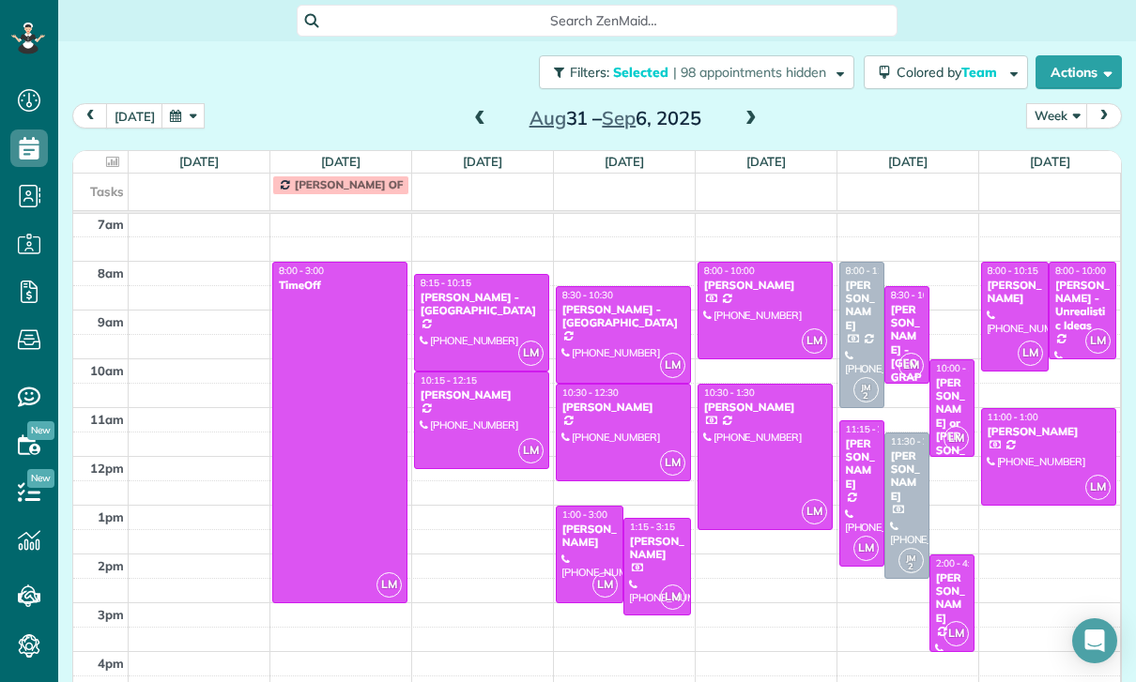
click at [592, 554] on div at bounding box center [590, 555] width 66 height 96
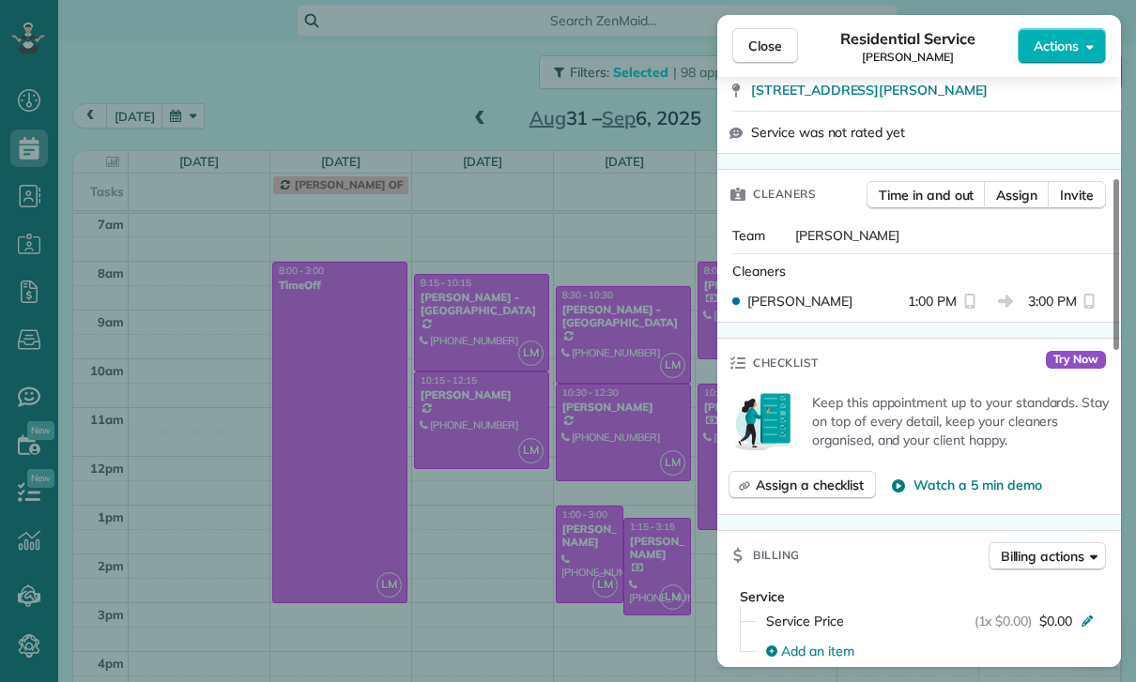
scroll to position [60, 0]
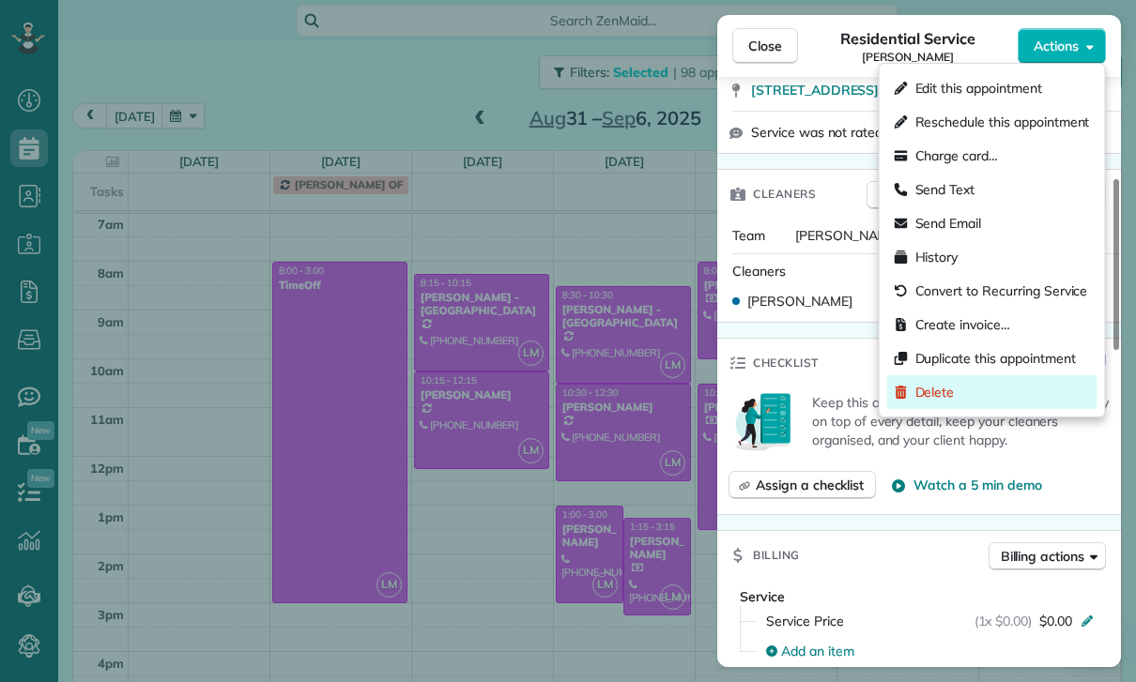
click at [957, 385] on div "Delete" at bounding box center [992, 392] width 210 height 34
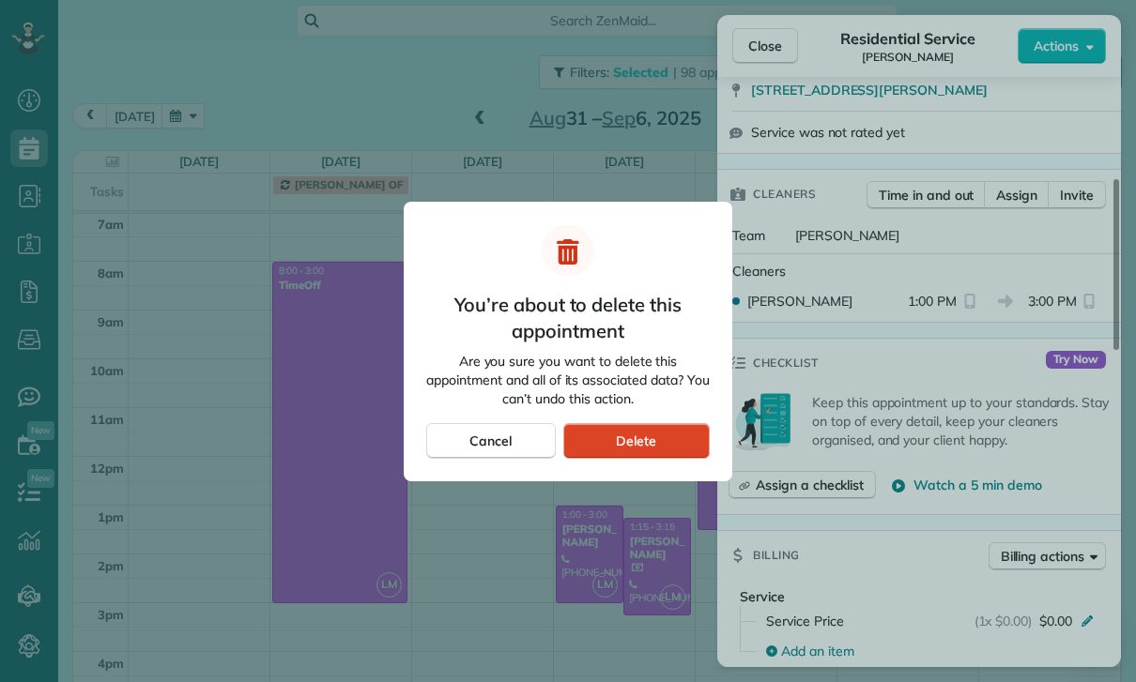
click at [650, 444] on span "Delete" at bounding box center [636, 441] width 40 height 19
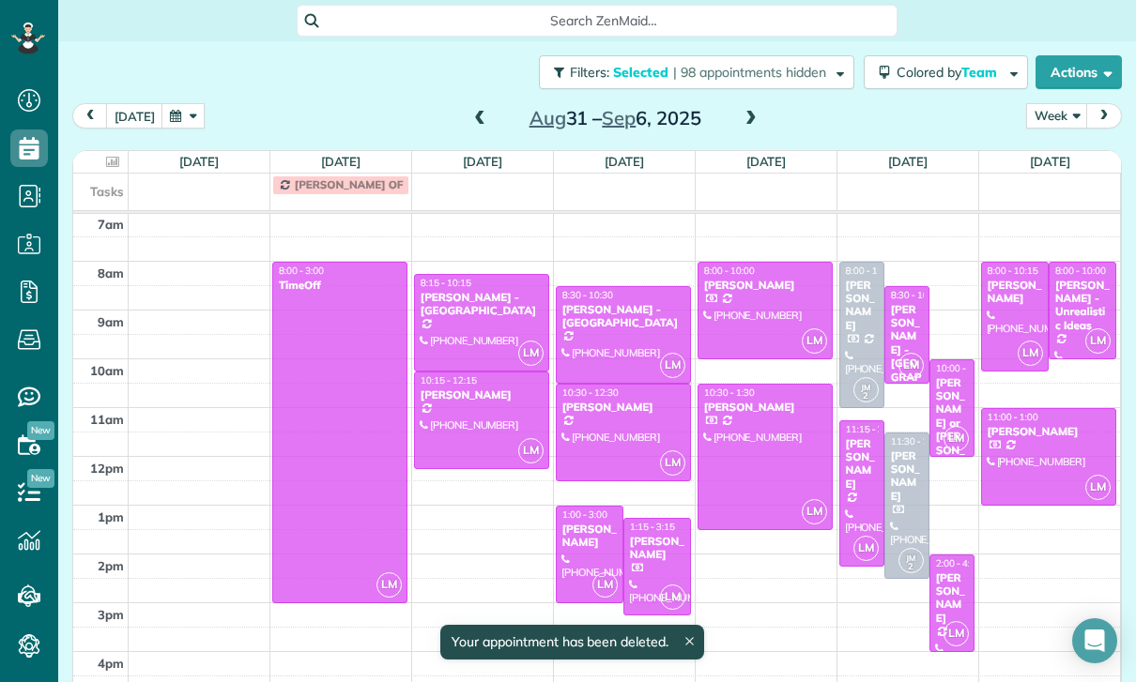
scroll to position [147, 0]
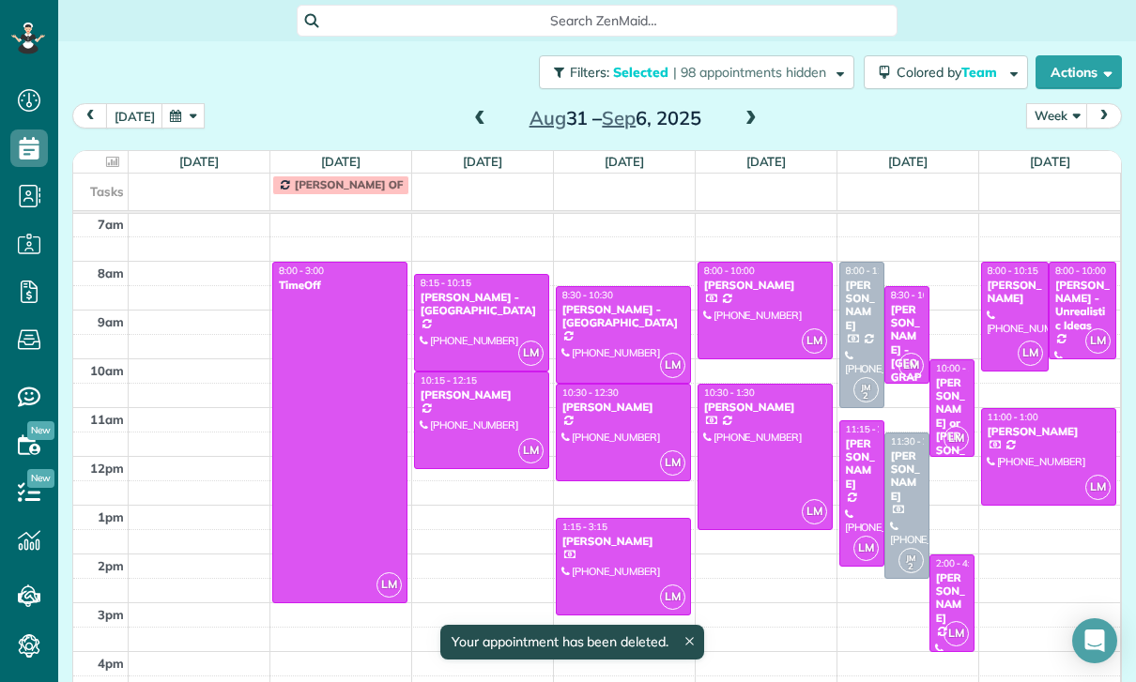
click at [614, 519] on div at bounding box center [623, 567] width 133 height 96
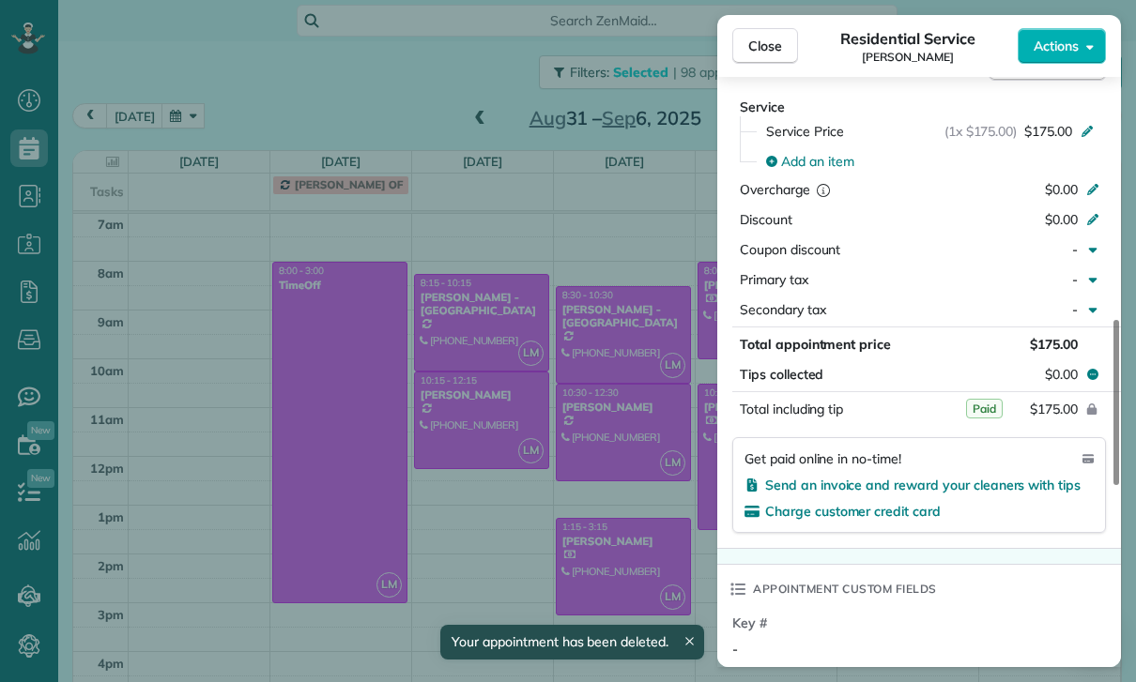
scroll to position [969, 0]
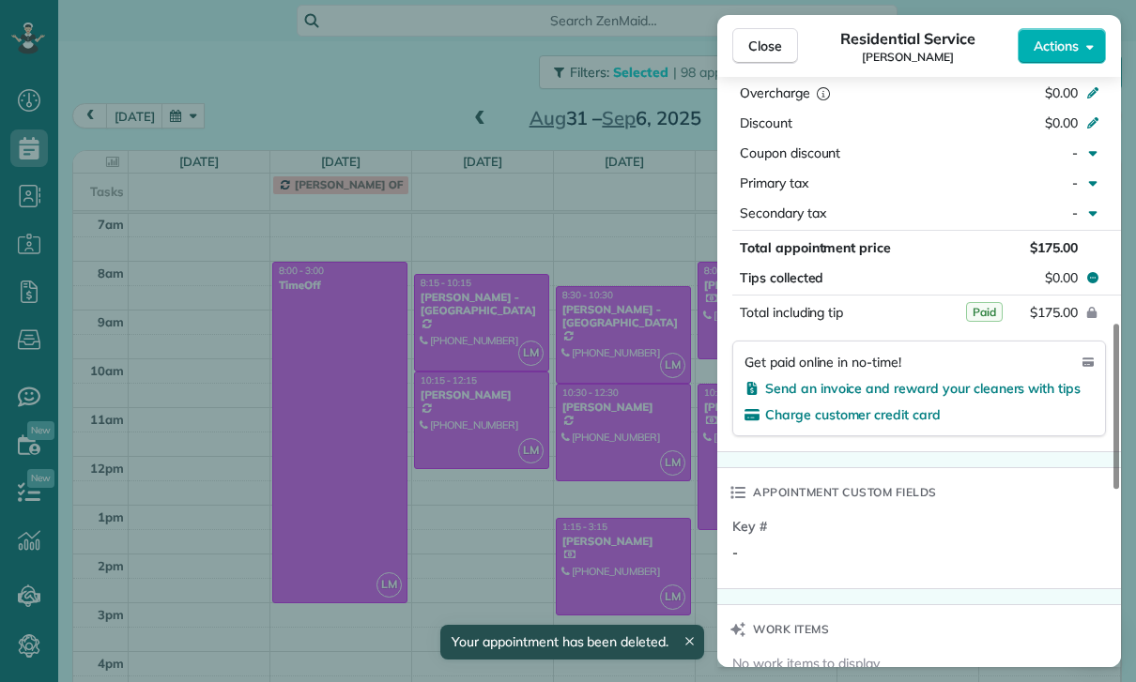
click at [652, 544] on div "Close Residential Service [PERSON_NAME] Actions Status Confirmed [PERSON_NAME] …" at bounding box center [568, 341] width 1136 height 682
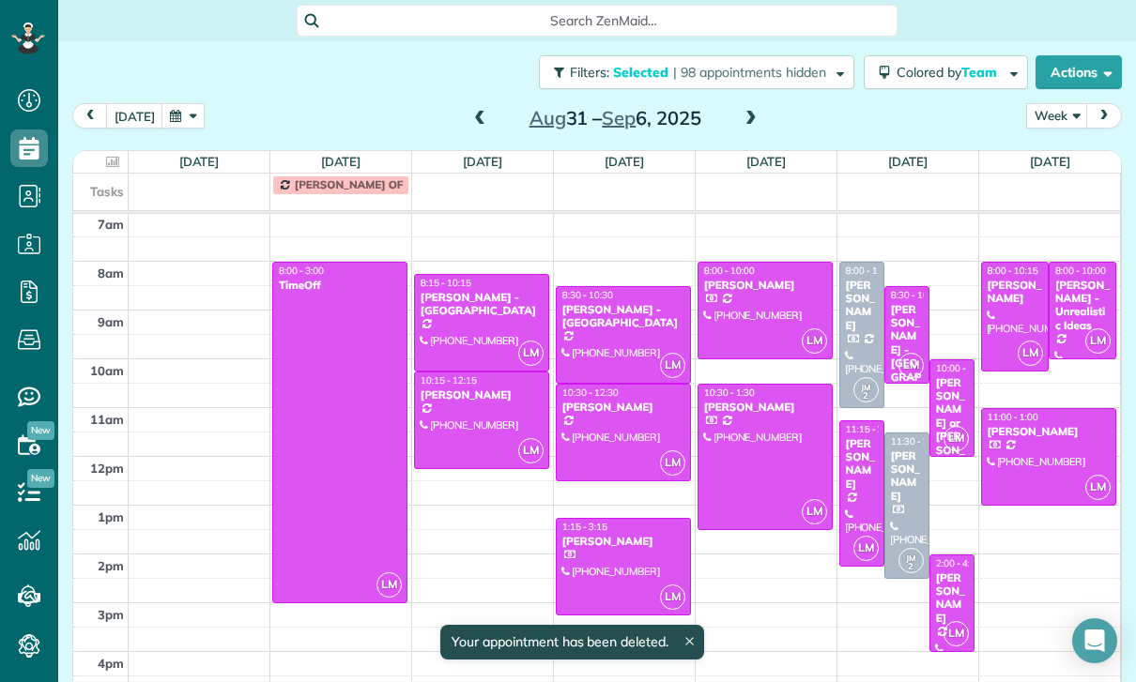
click at [753, 279] on div "[PERSON_NAME]" at bounding box center [765, 285] width 124 height 13
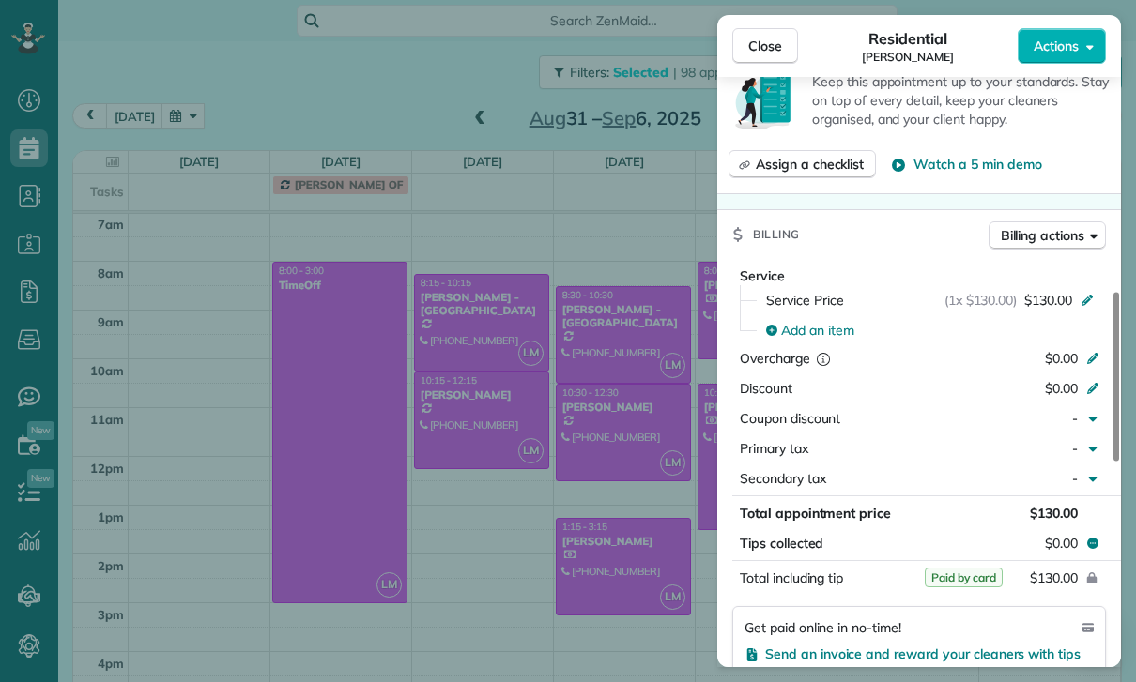
scroll to position [874, 0]
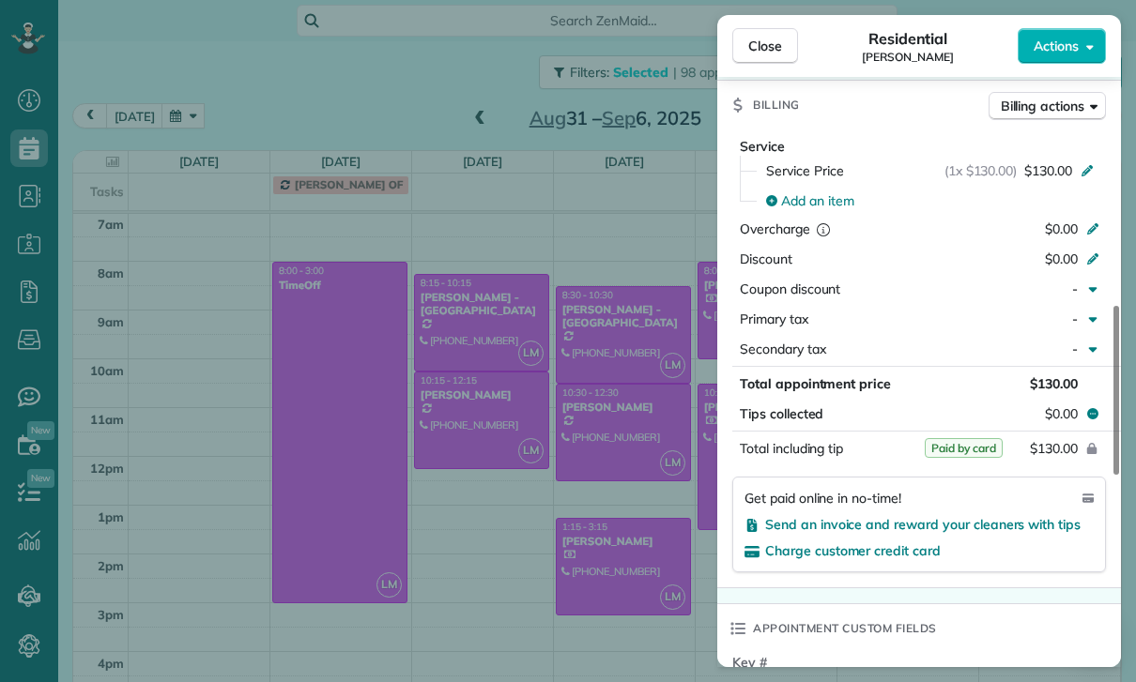
click at [619, 567] on div "Close Residential [PERSON_NAME] Actions Status Confirmed [PERSON_NAME] · Open p…" at bounding box center [568, 341] width 1136 height 682
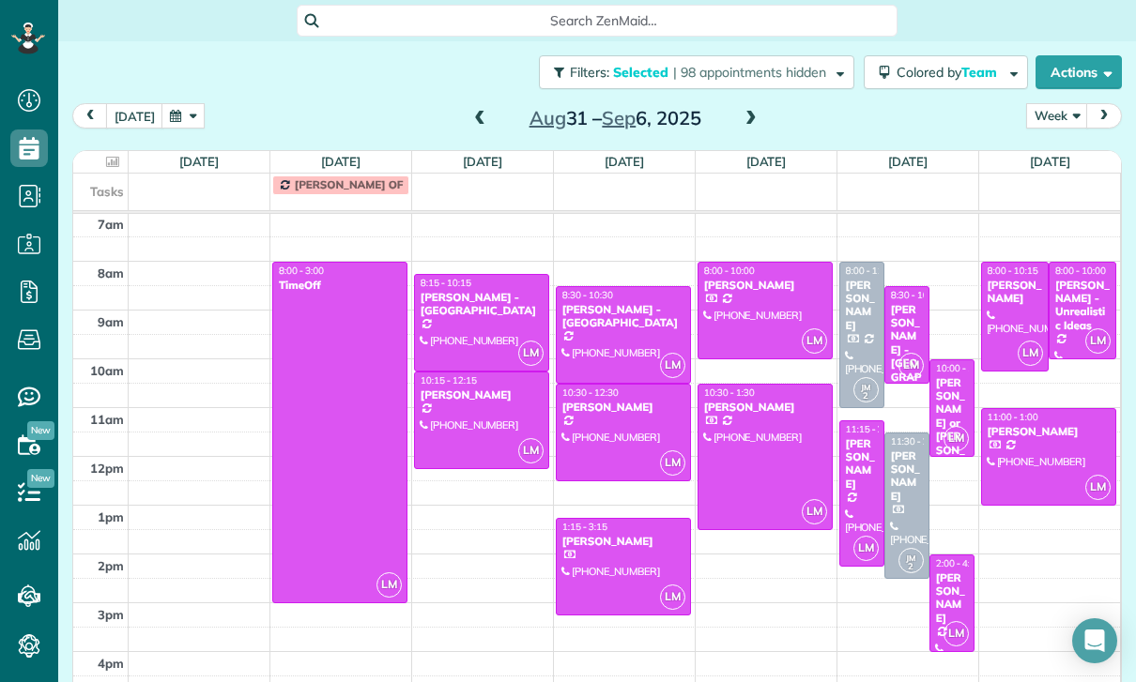
click at [728, 395] on div at bounding box center [764, 457] width 133 height 145
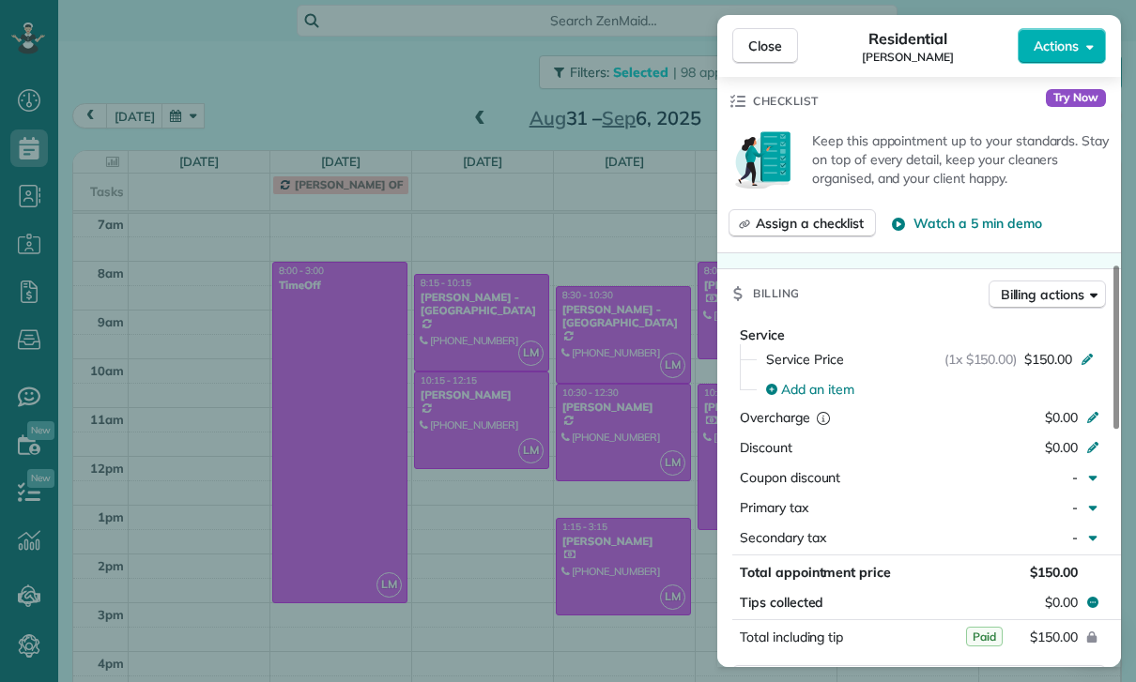
scroll to position [829, 0]
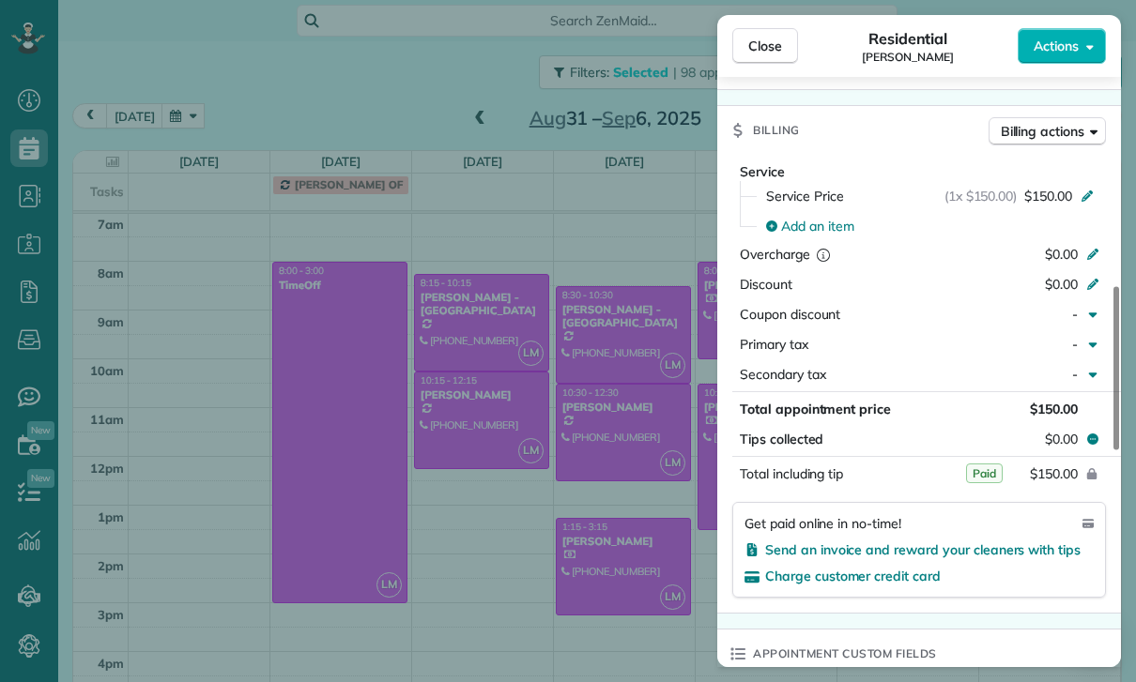
click at [627, 584] on div "Close Residential [PERSON_NAME] Actions Status Confirmed [PERSON_NAME] · Open p…" at bounding box center [568, 341] width 1136 height 682
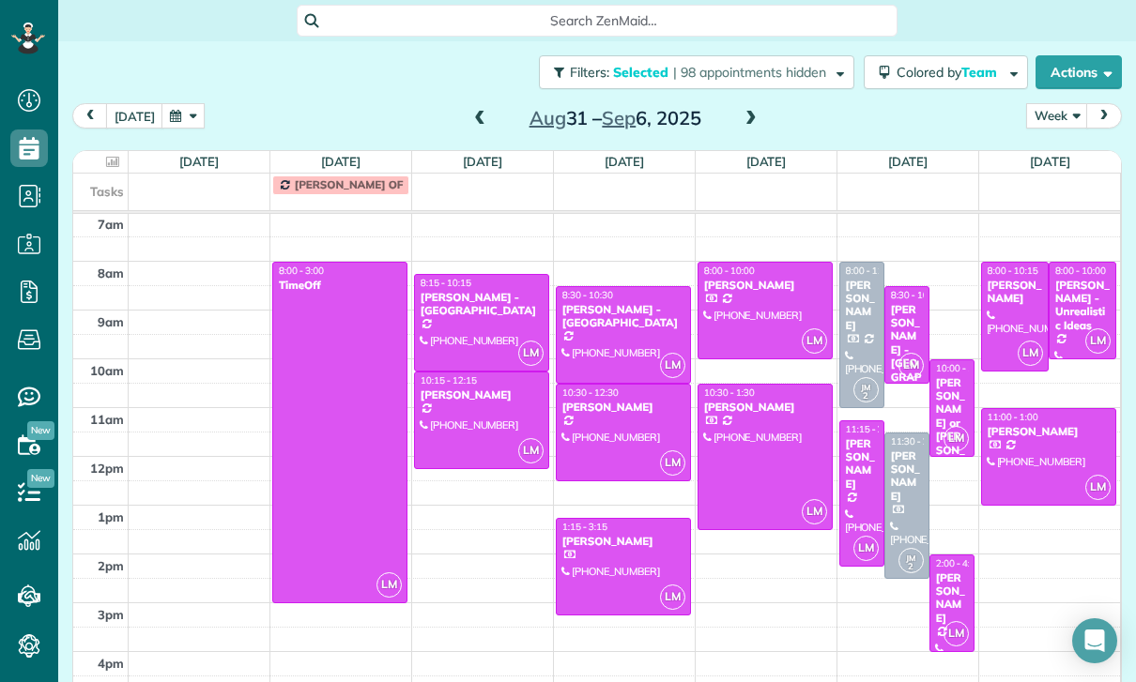
click at [856, 430] on div at bounding box center [861, 493] width 43 height 145
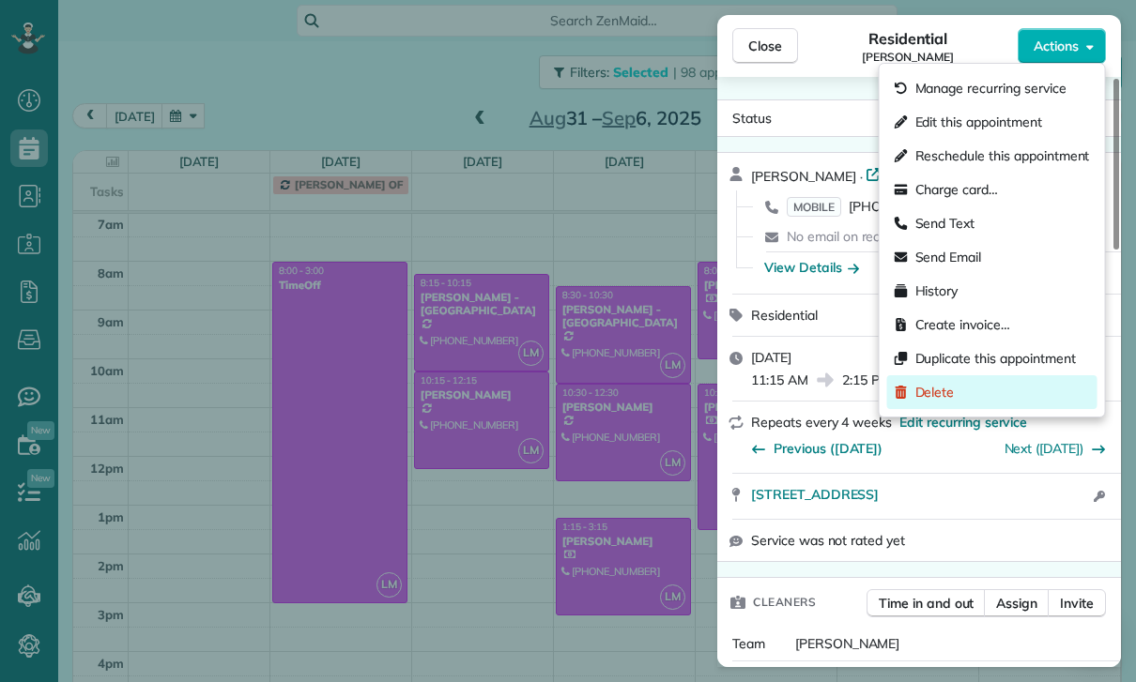
click at [958, 395] on div "Delete" at bounding box center [992, 392] width 210 height 34
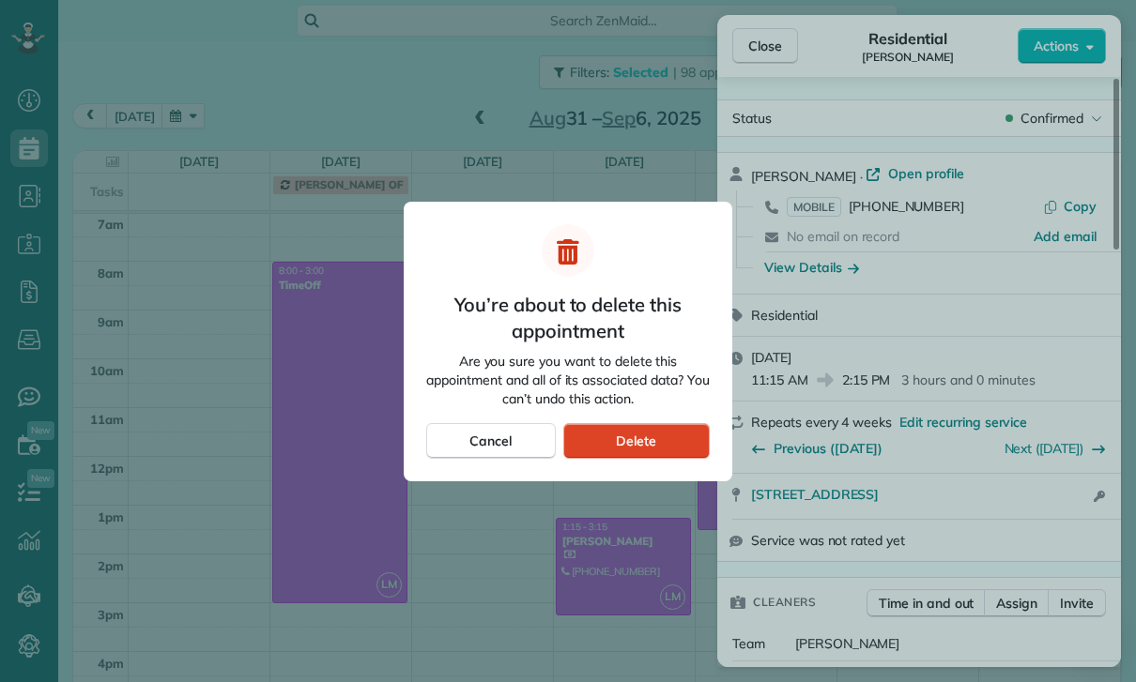
click at [653, 444] on span "Delete" at bounding box center [636, 441] width 40 height 19
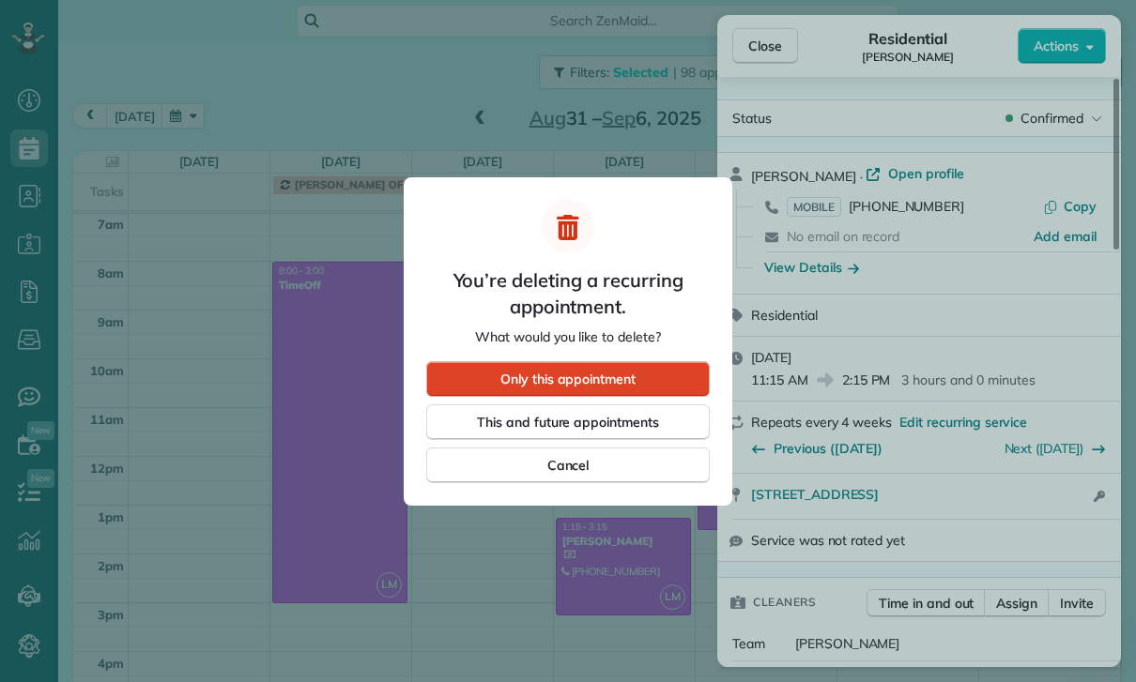
click at [665, 375] on div "Only this appointment" at bounding box center [567, 379] width 283 height 36
click at [592, 374] on span "Only this appointment" at bounding box center [567, 379] width 135 height 19
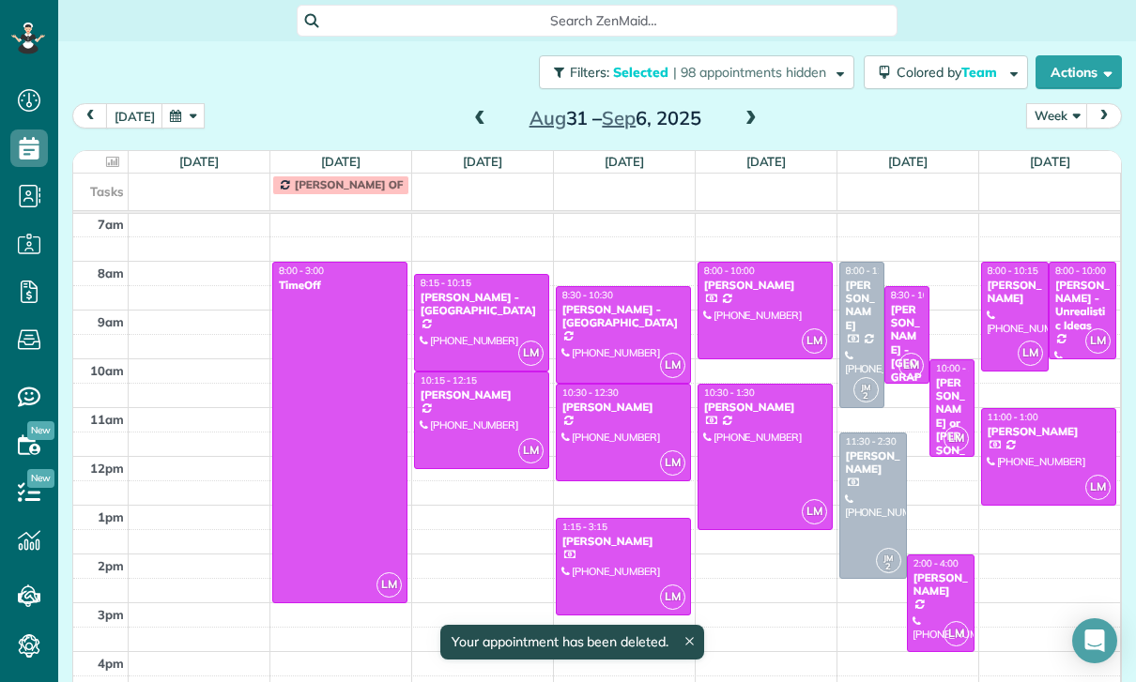
scroll to position [147, 0]
click at [935, 556] on div at bounding box center [941, 604] width 66 height 96
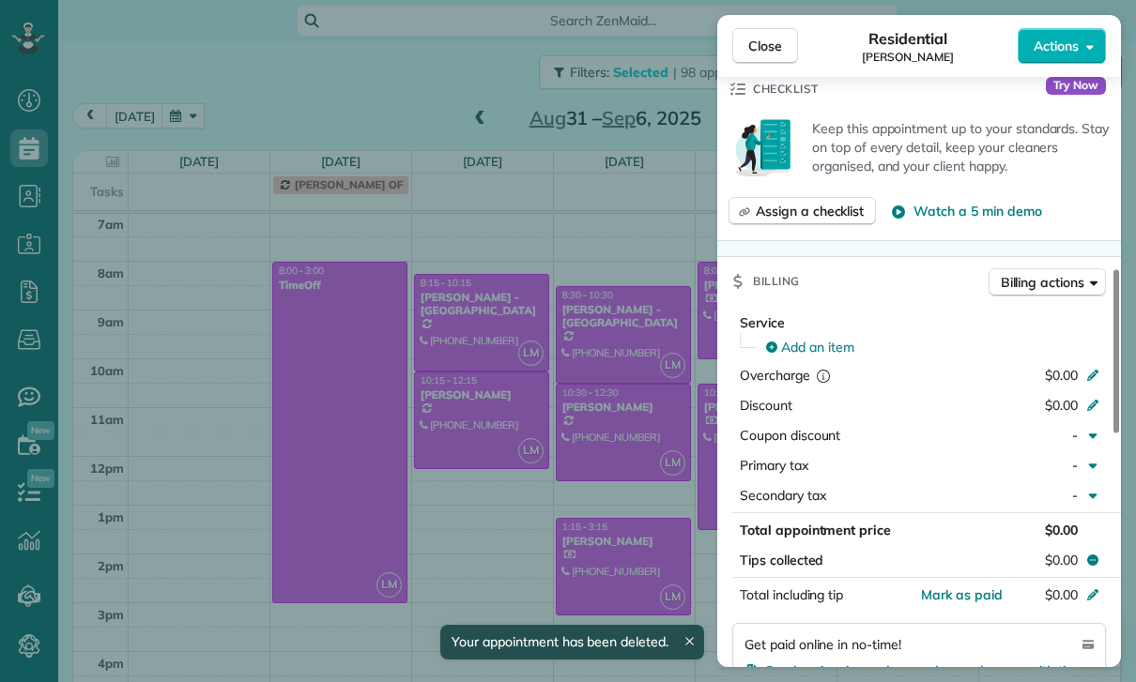
scroll to position [824, 0]
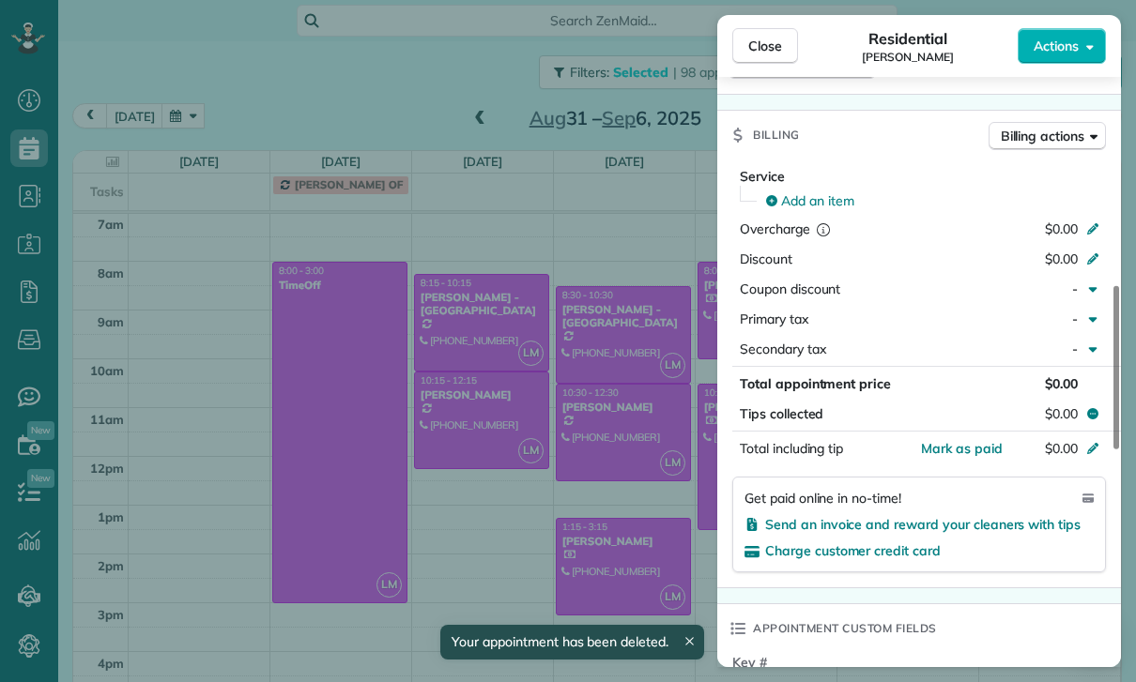
click at [629, 494] on div "Close Residential [PERSON_NAME] Actions Status Yet to Confirm [PERSON_NAME] · O…" at bounding box center [568, 341] width 1136 height 682
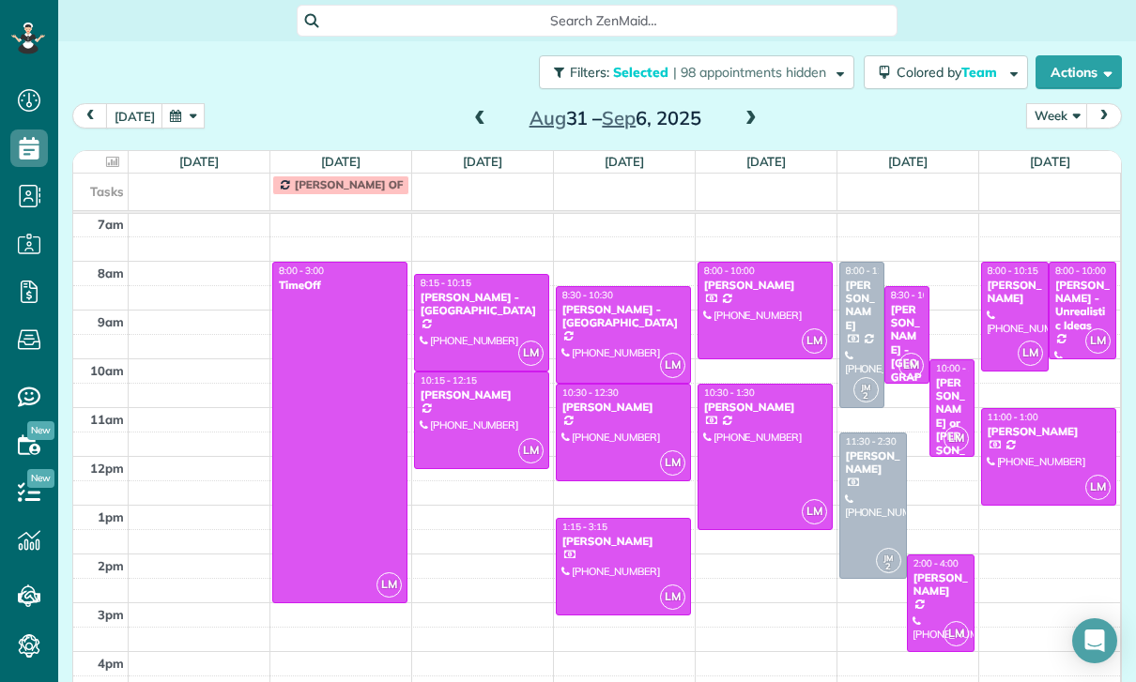
click at [746, 111] on span at bounding box center [751, 119] width 21 height 17
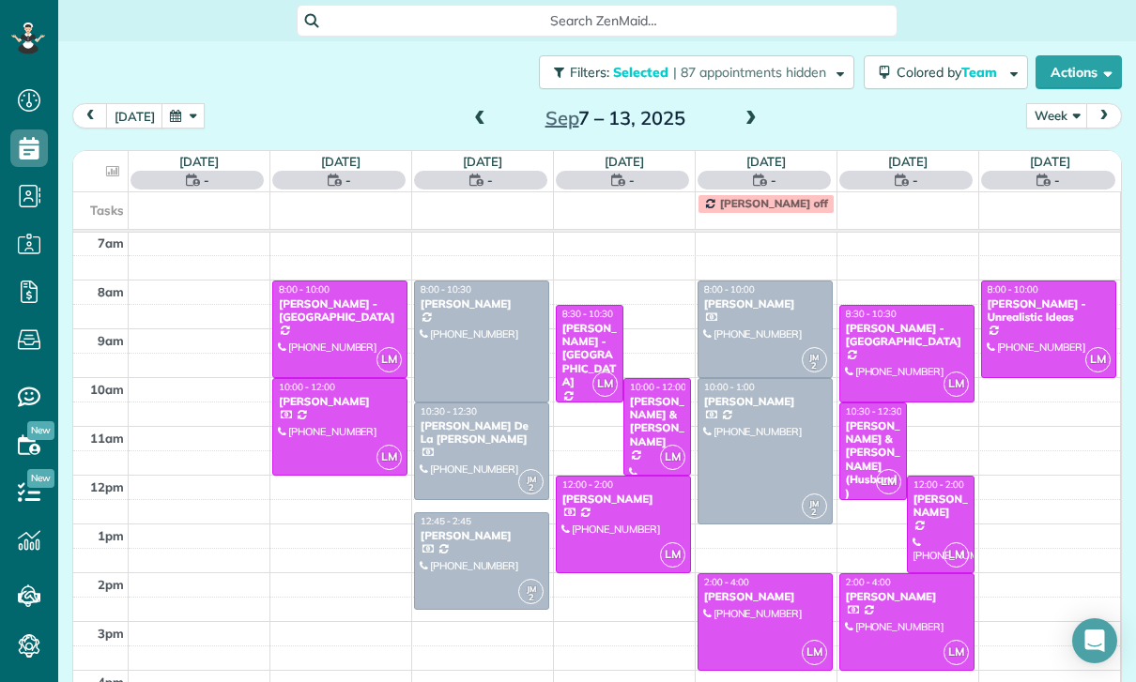
scroll to position [147, 0]
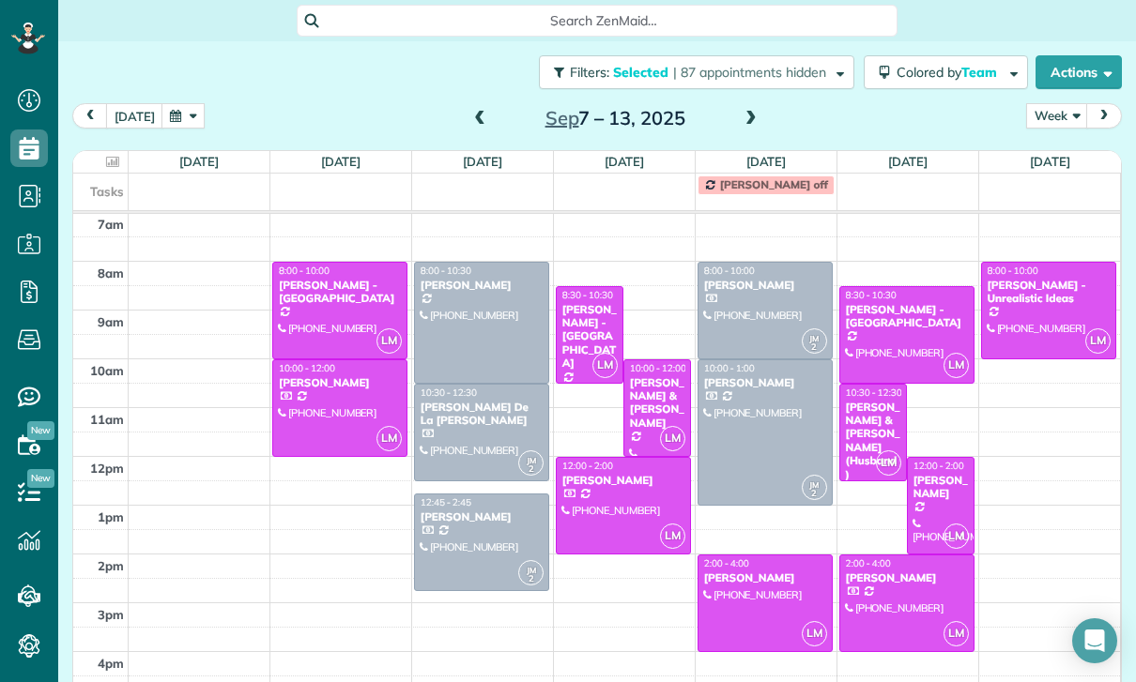
click at [886, 556] on div at bounding box center [906, 604] width 133 height 96
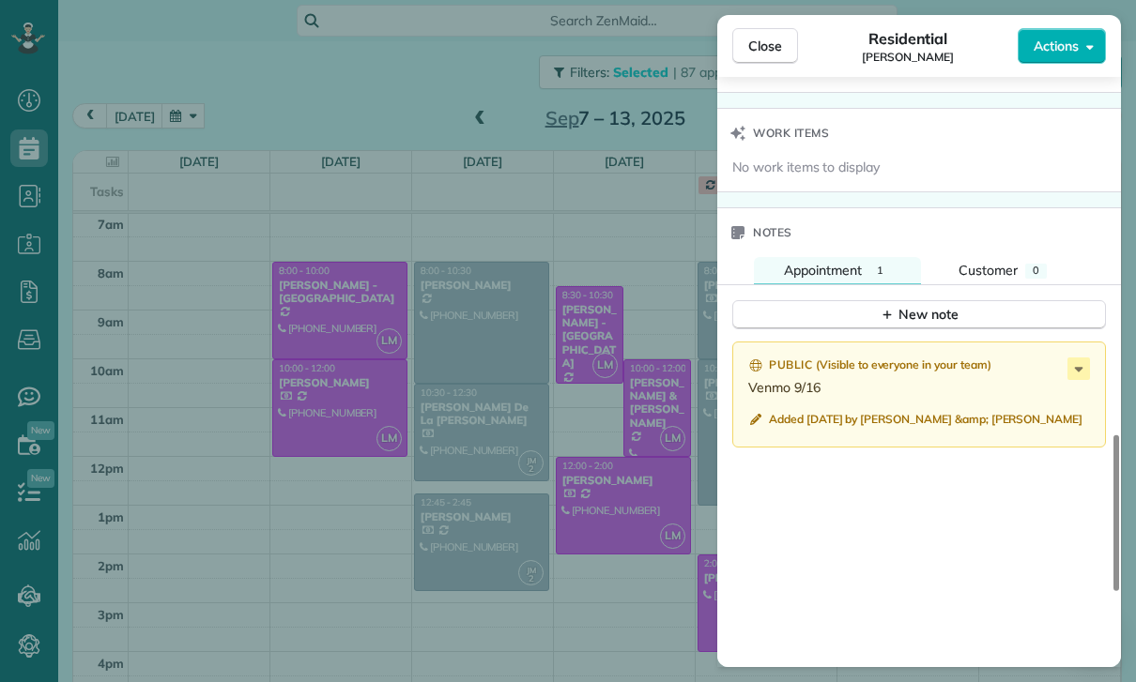
scroll to position [1488, 0]
click at [665, 543] on div "Close Residential [PERSON_NAME] Actions Status Yet to Confirm [PERSON_NAME] · O…" at bounding box center [568, 341] width 1136 height 682
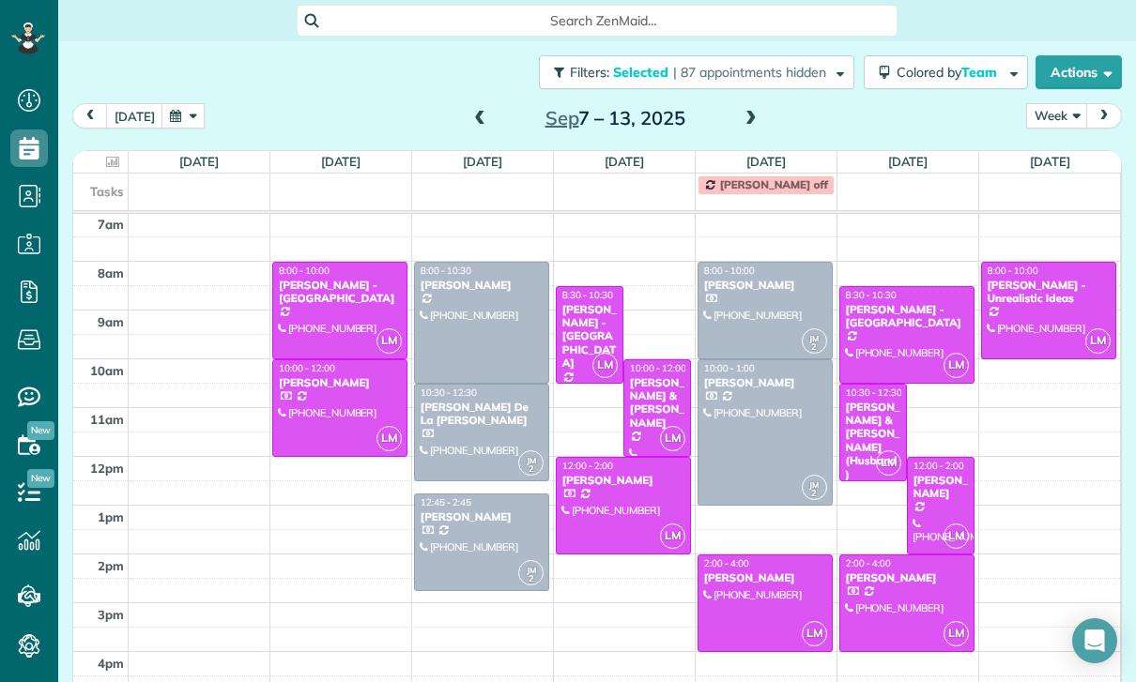
scroll to position [149, 0]
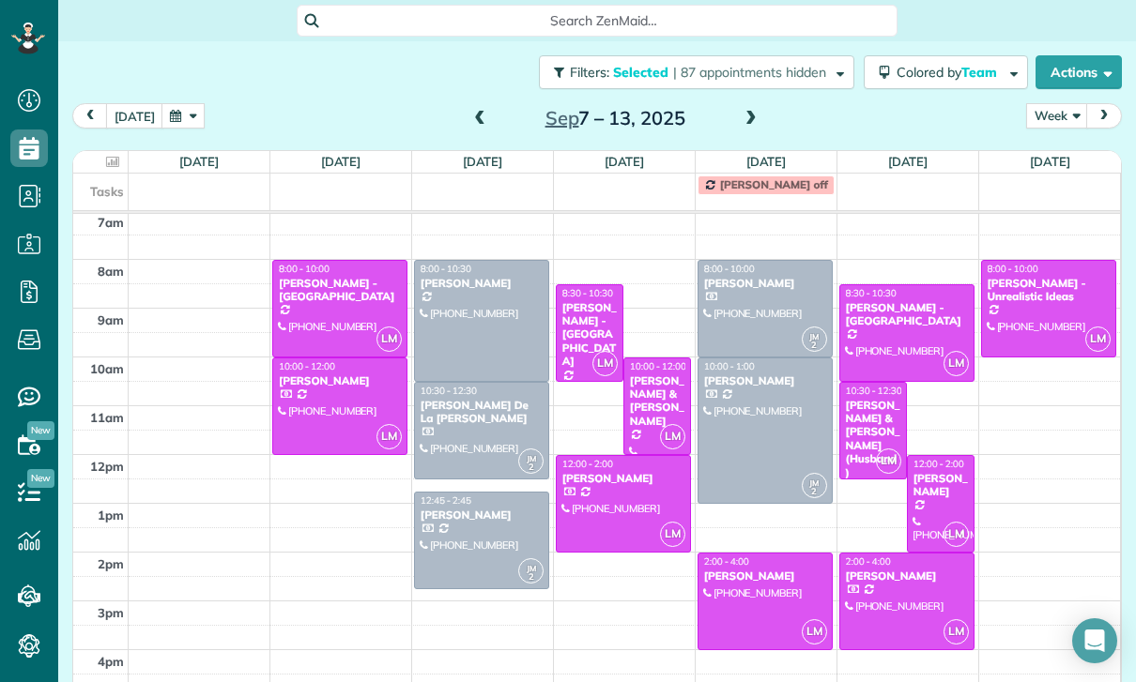
click at [469, 111] on span at bounding box center [479, 119] width 21 height 17
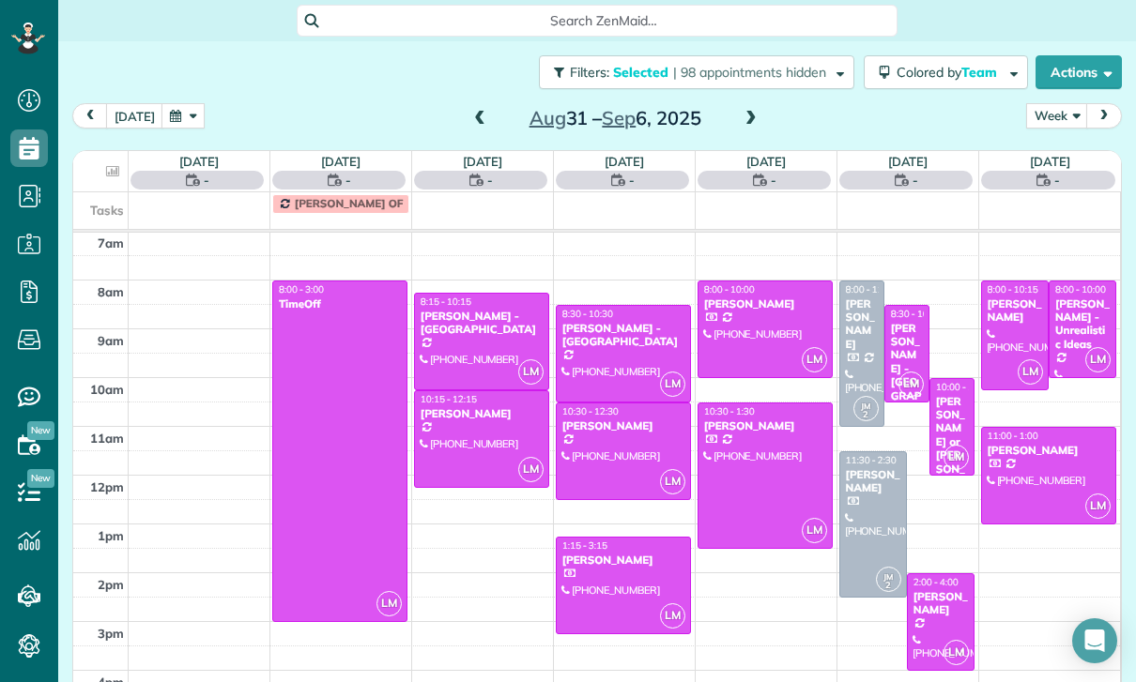
scroll to position [147, 0]
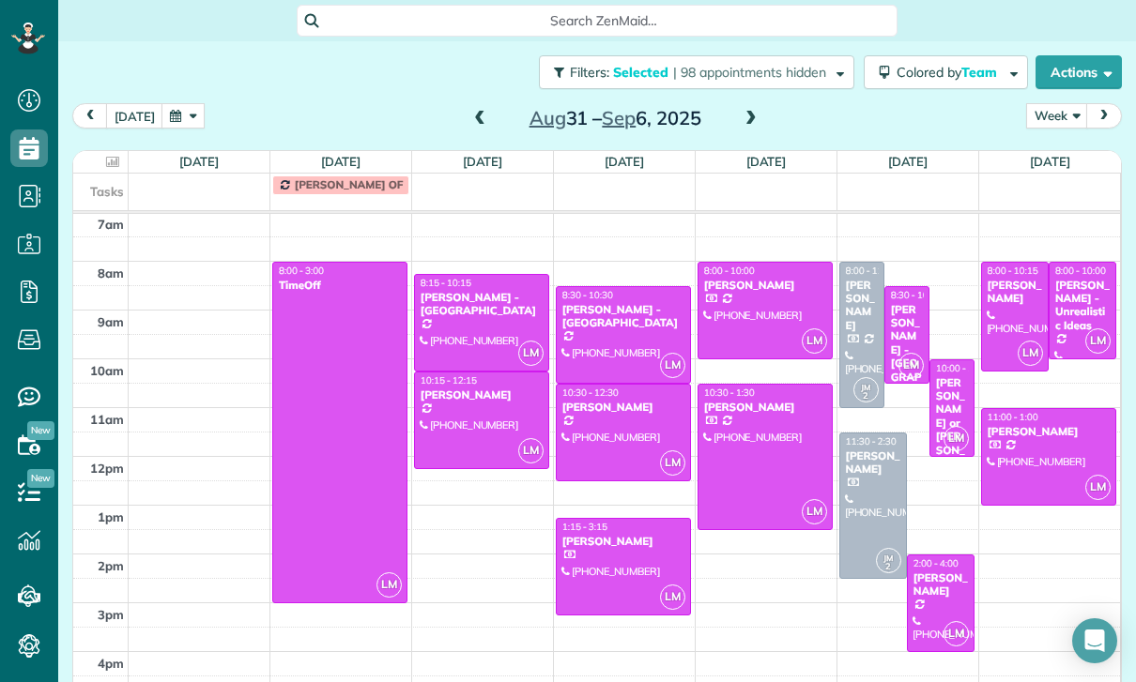
click at [1019, 263] on div at bounding box center [1015, 317] width 66 height 108
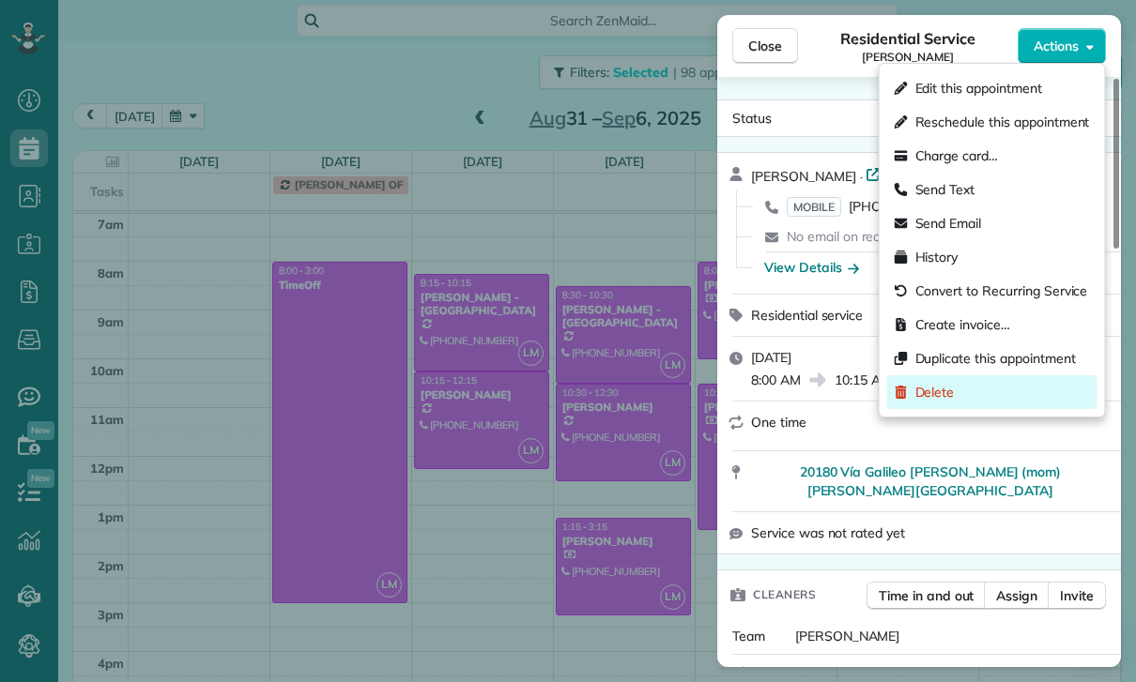
click at [938, 395] on span "Delete" at bounding box center [934, 392] width 39 height 19
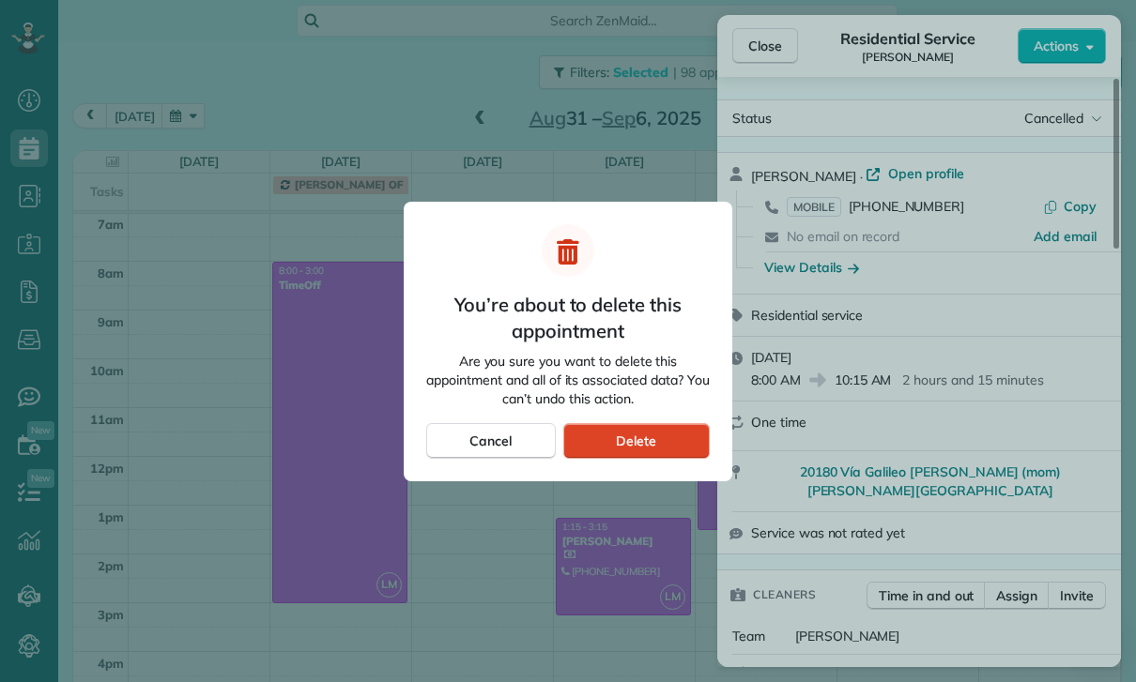
click at [630, 432] on span "Delete" at bounding box center [636, 441] width 40 height 19
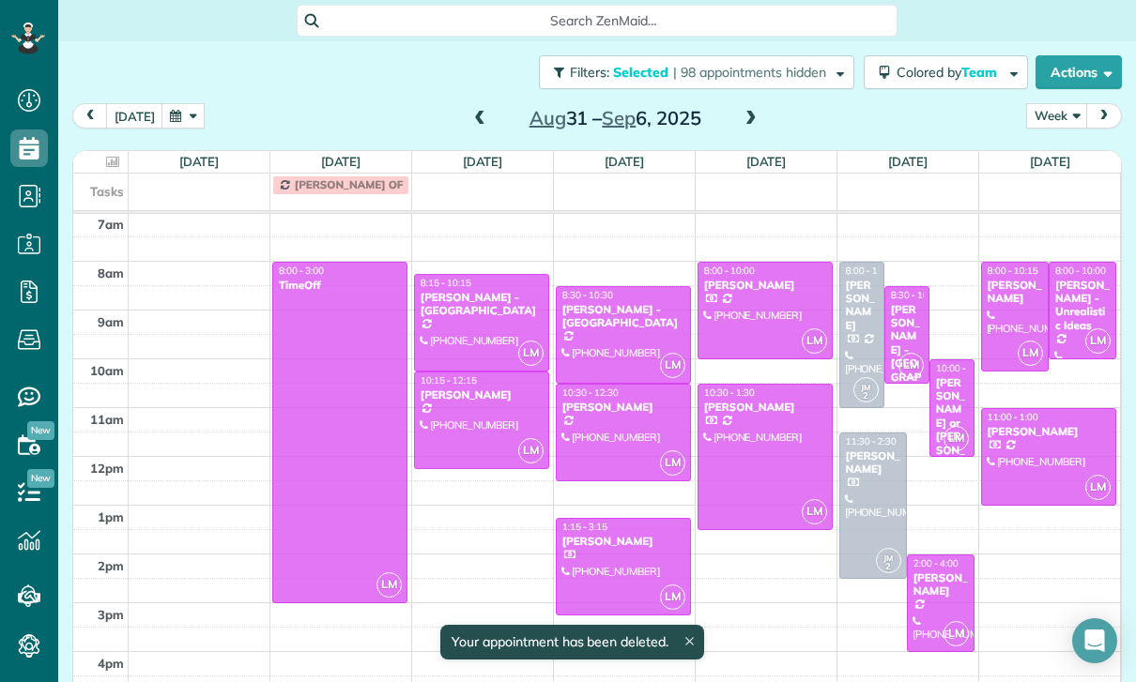
scroll to position [147, 0]
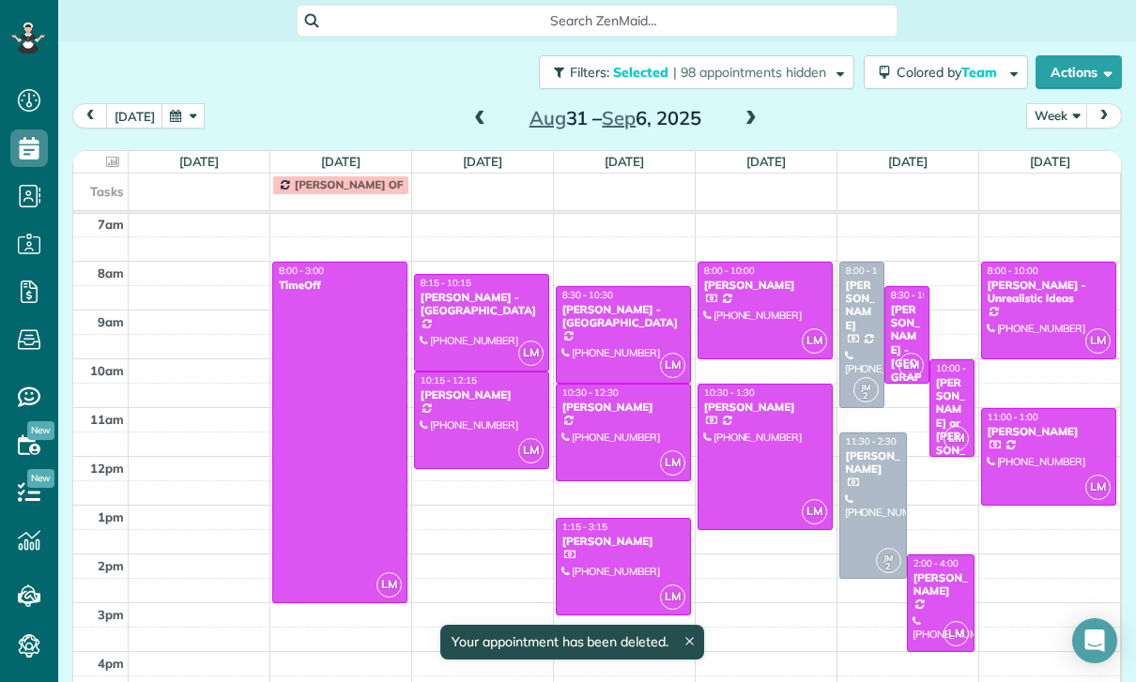
click at [1047, 279] on div "[PERSON_NAME] - Unrealistic Ideas" at bounding box center [1048, 292] width 125 height 27
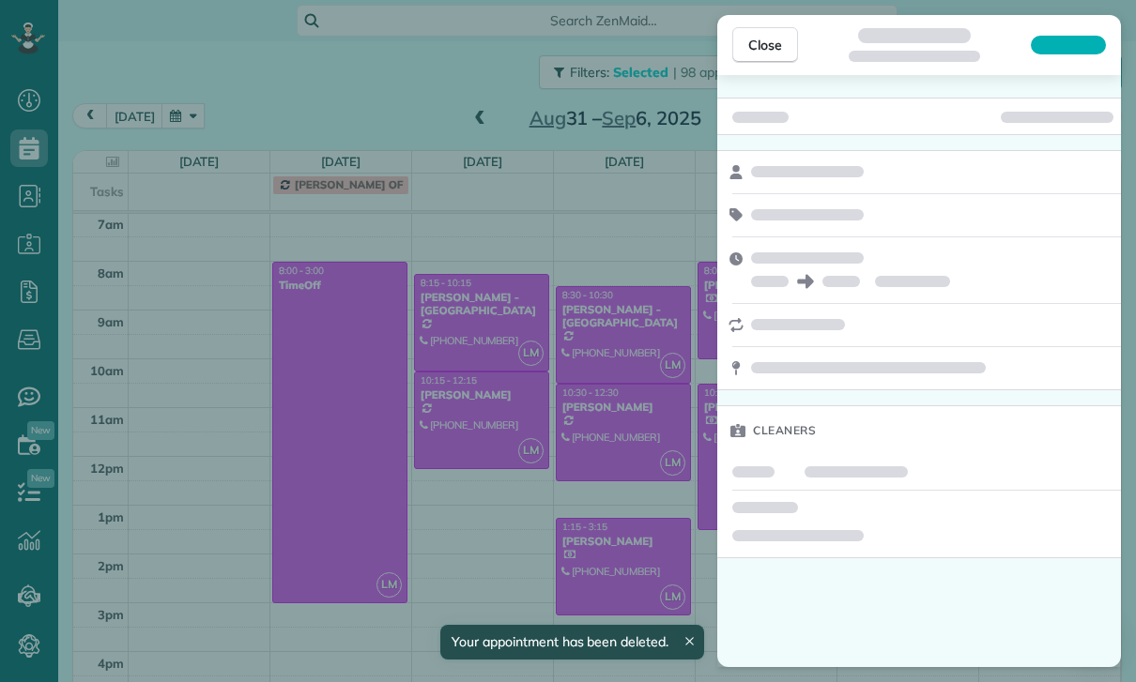
click at [598, 527] on div "Close Cleaners" at bounding box center [568, 341] width 1136 height 682
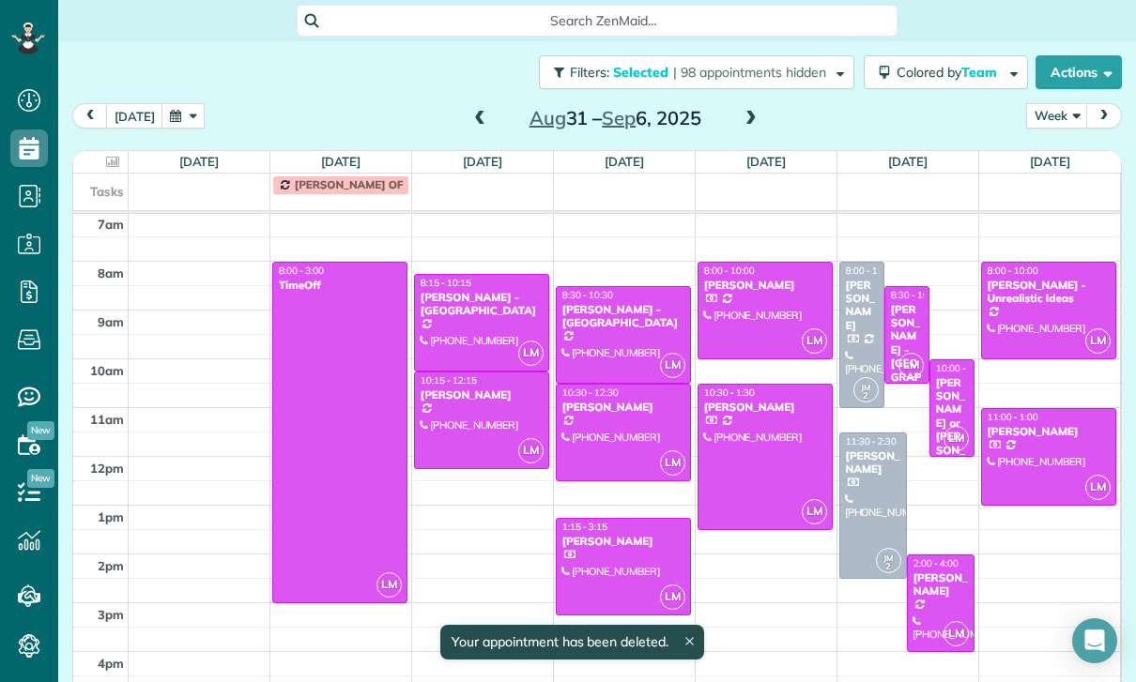
click at [1036, 409] on div at bounding box center [1049, 457] width 134 height 96
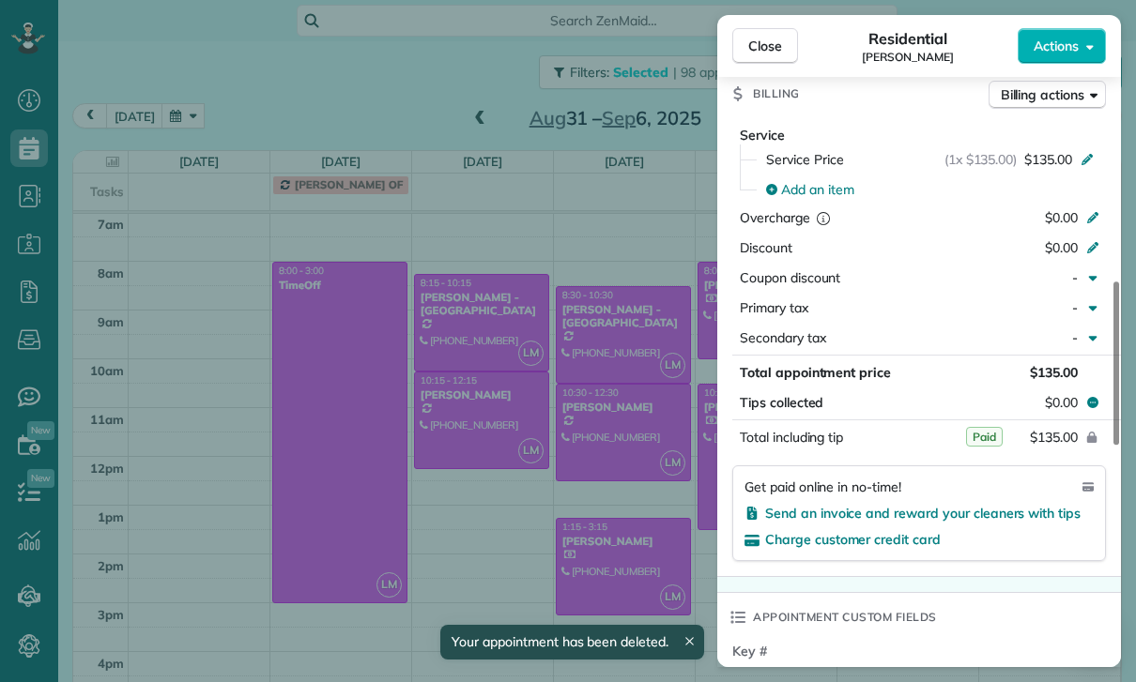
scroll to position [887, 0]
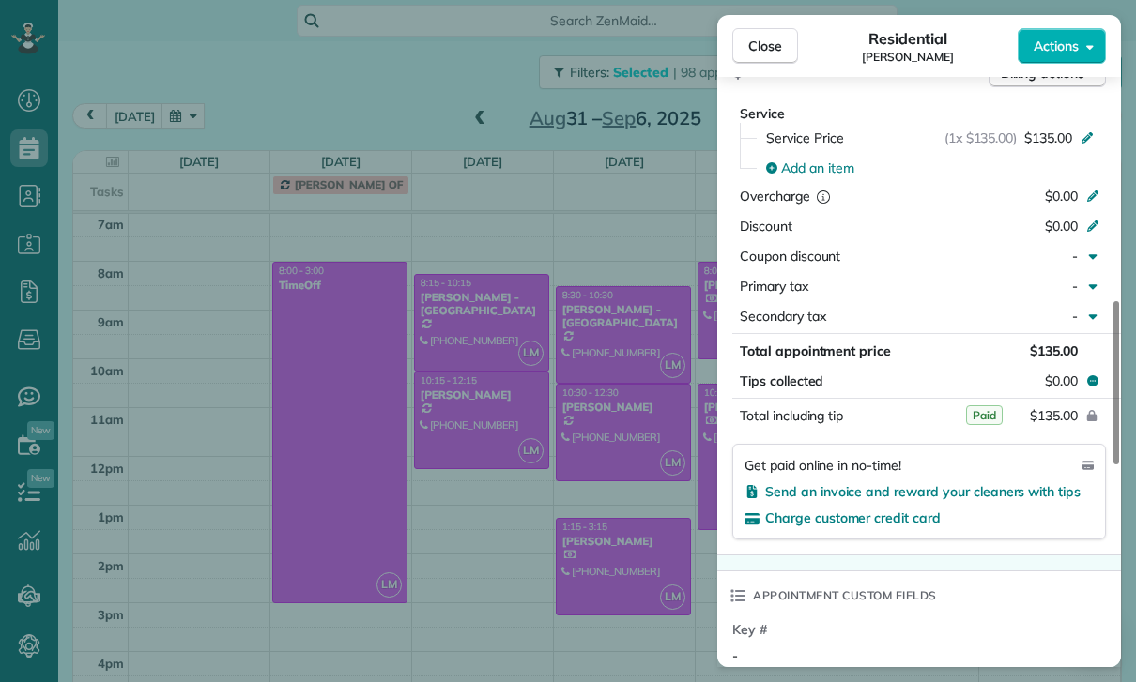
click at [650, 558] on div "Close Residential [PERSON_NAME] Actions Status Confirmed [PERSON_NAME] · Open p…" at bounding box center [568, 341] width 1136 height 682
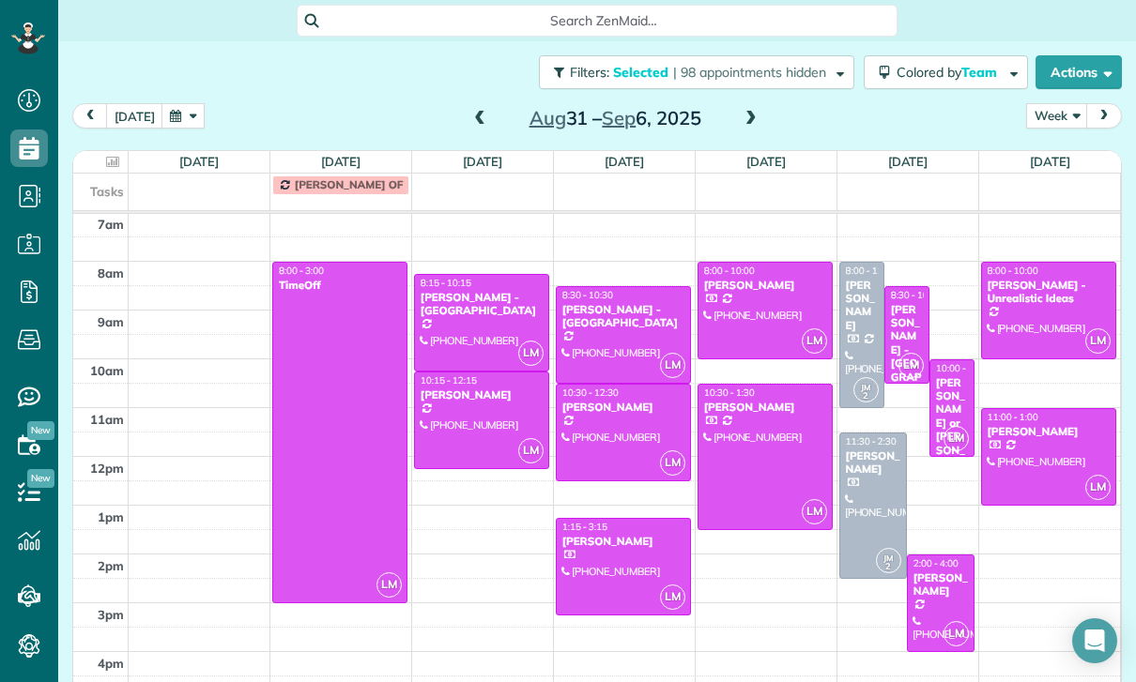
click at [861, 436] on div at bounding box center [873, 506] width 66 height 145
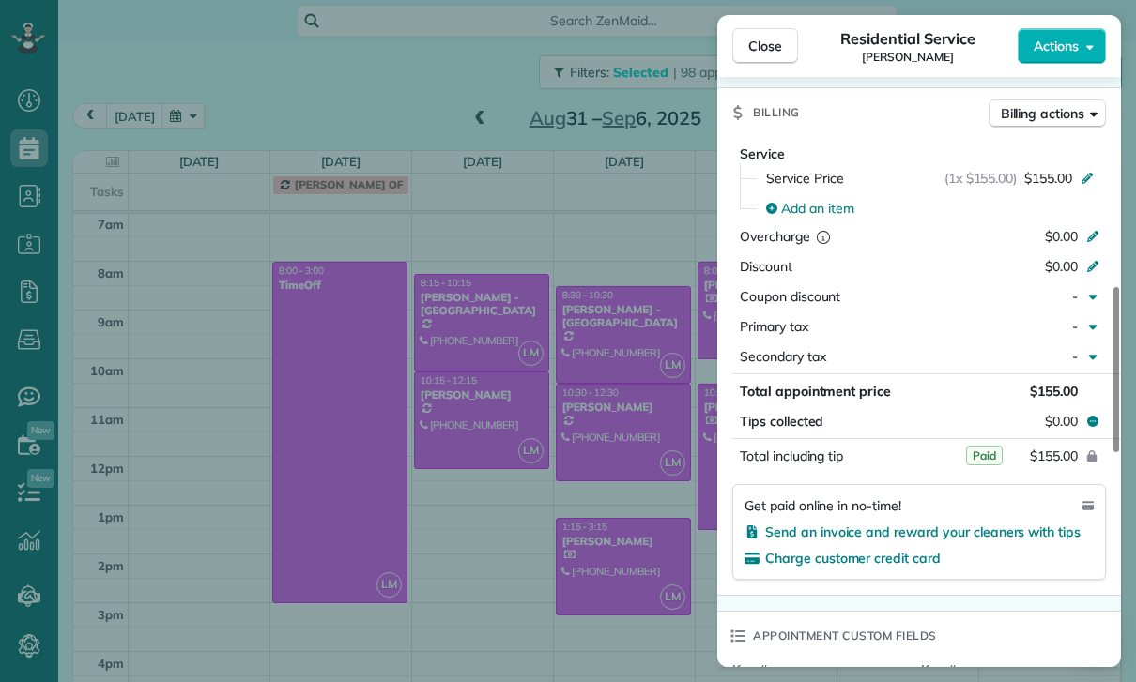
scroll to position [823, 0]
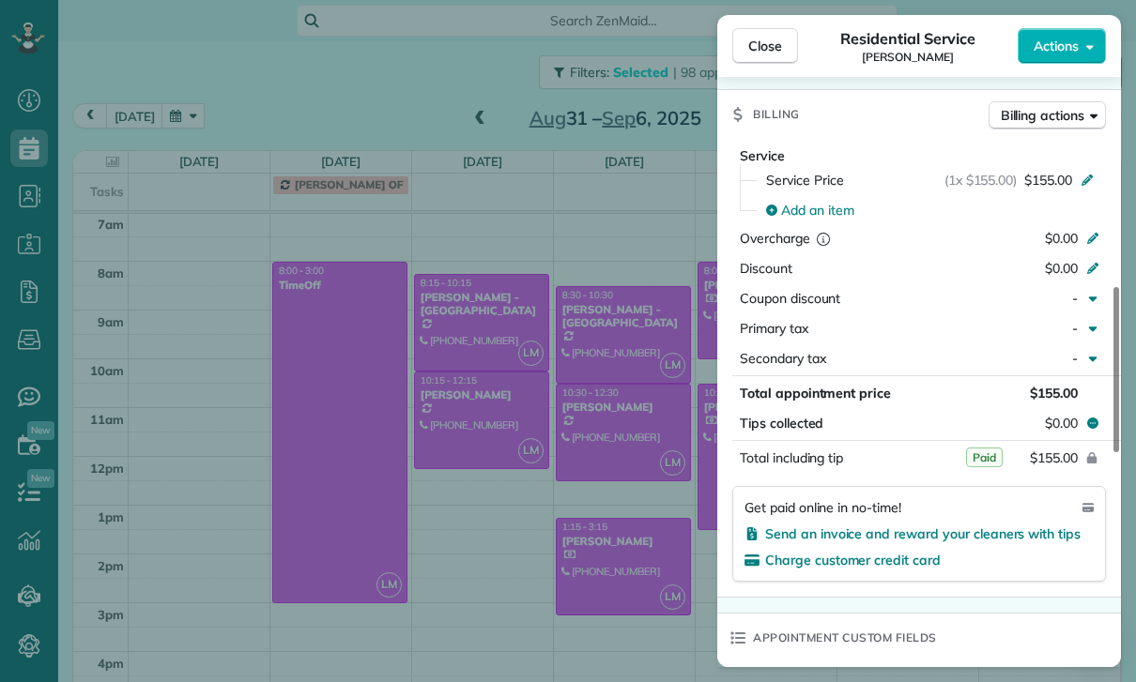
click at [649, 586] on div "Close Residential Service [PERSON_NAME] Actions Status Confirmed [PERSON_NAME] …" at bounding box center [568, 341] width 1136 height 682
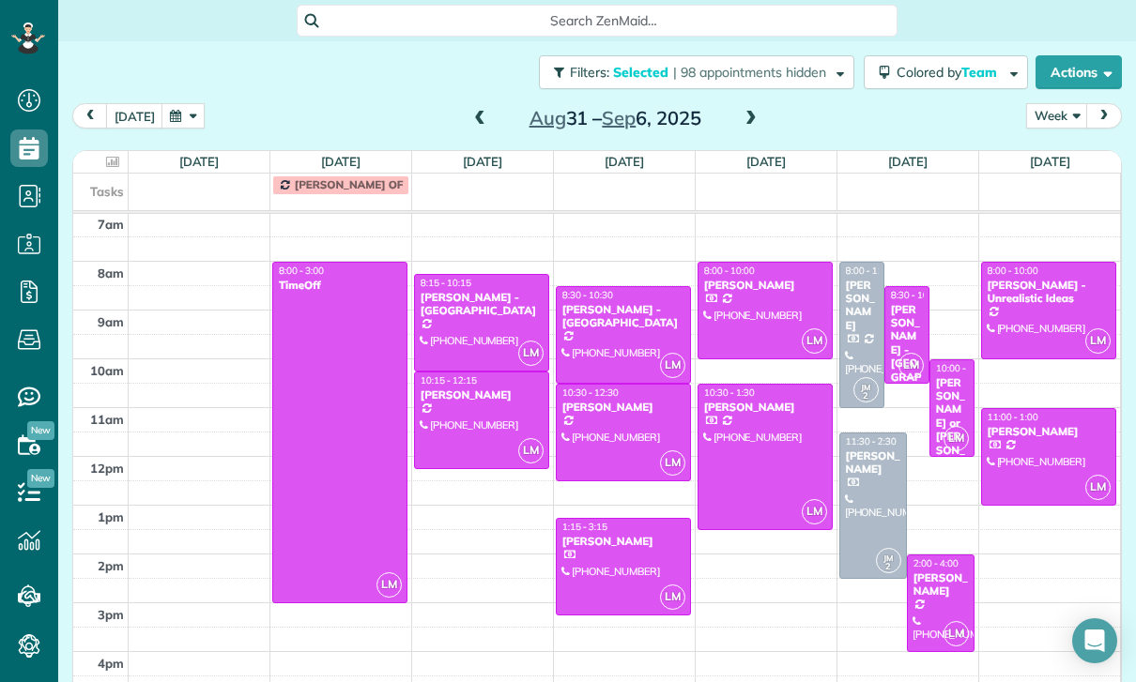
click at [742, 111] on span at bounding box center [751, 119] width 21 height 17
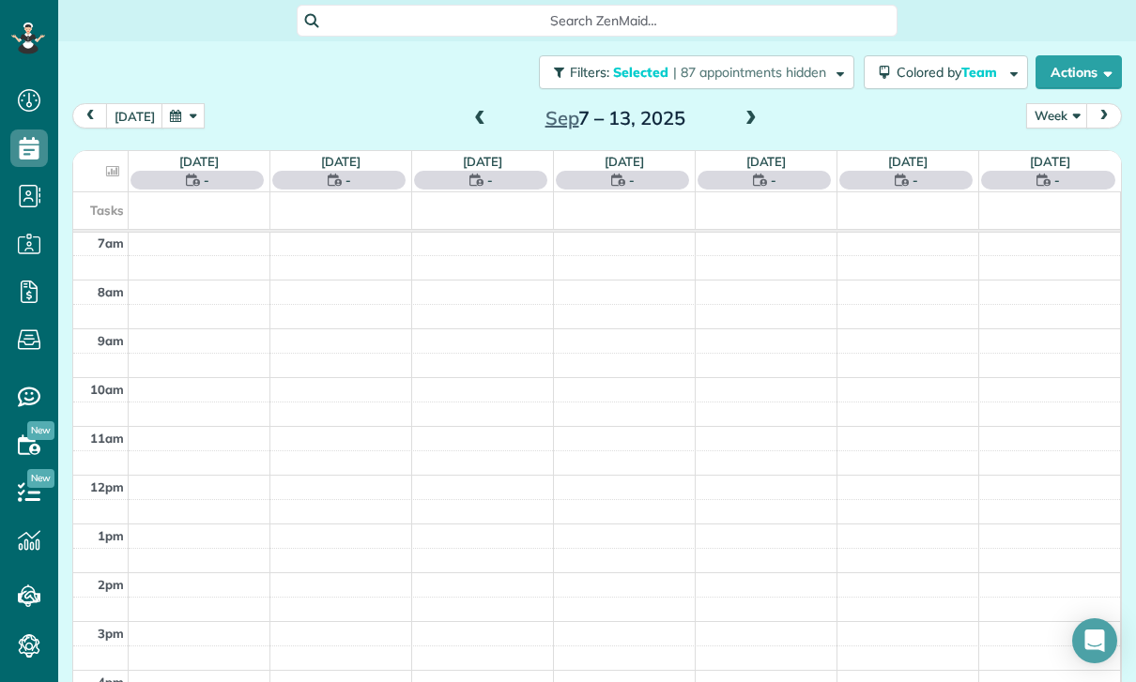
scroll to position [147, 0]
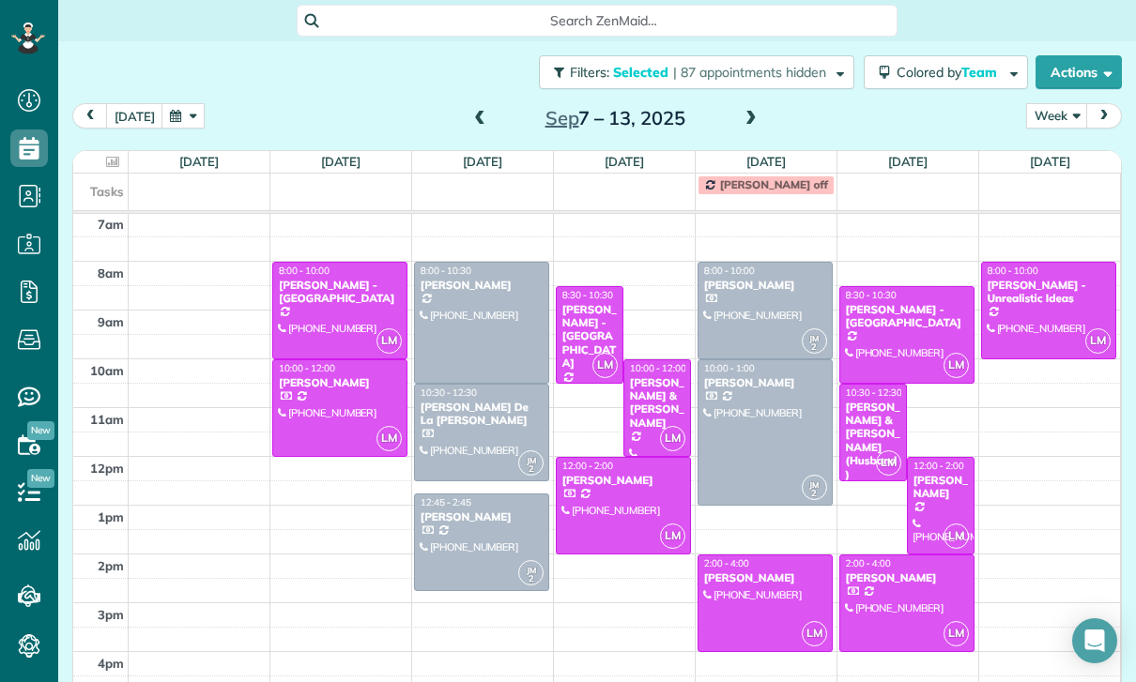
click at [475, 111] on span at bounding box center [479, 119] width 21 height 17
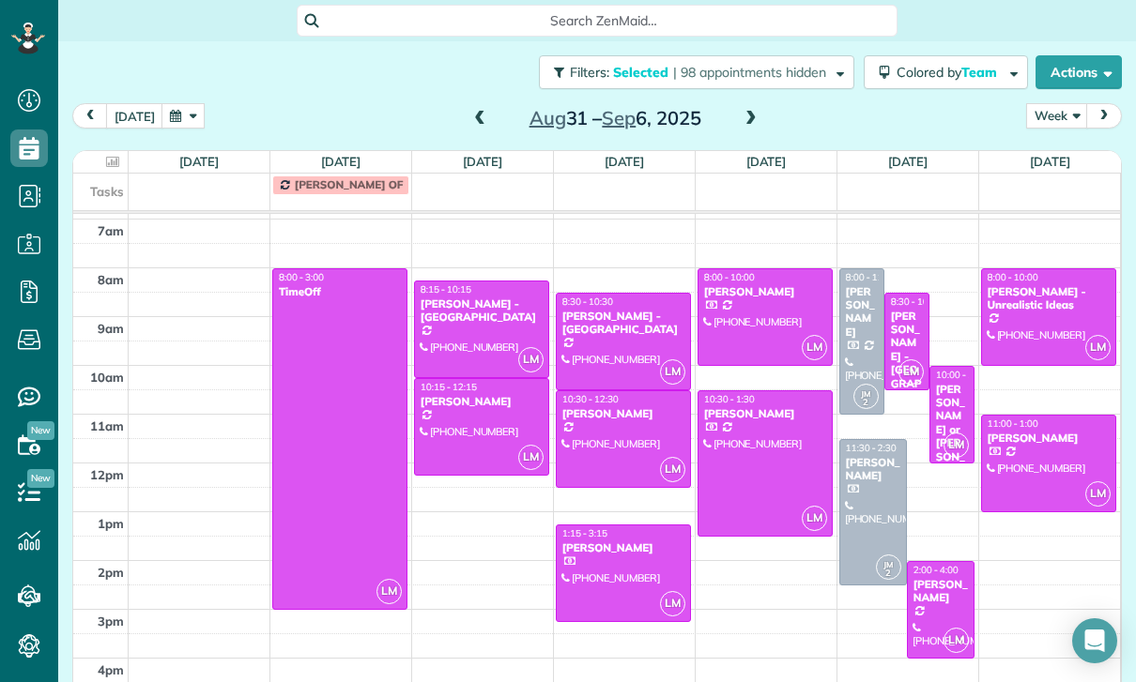
scroll to position [143, 0]
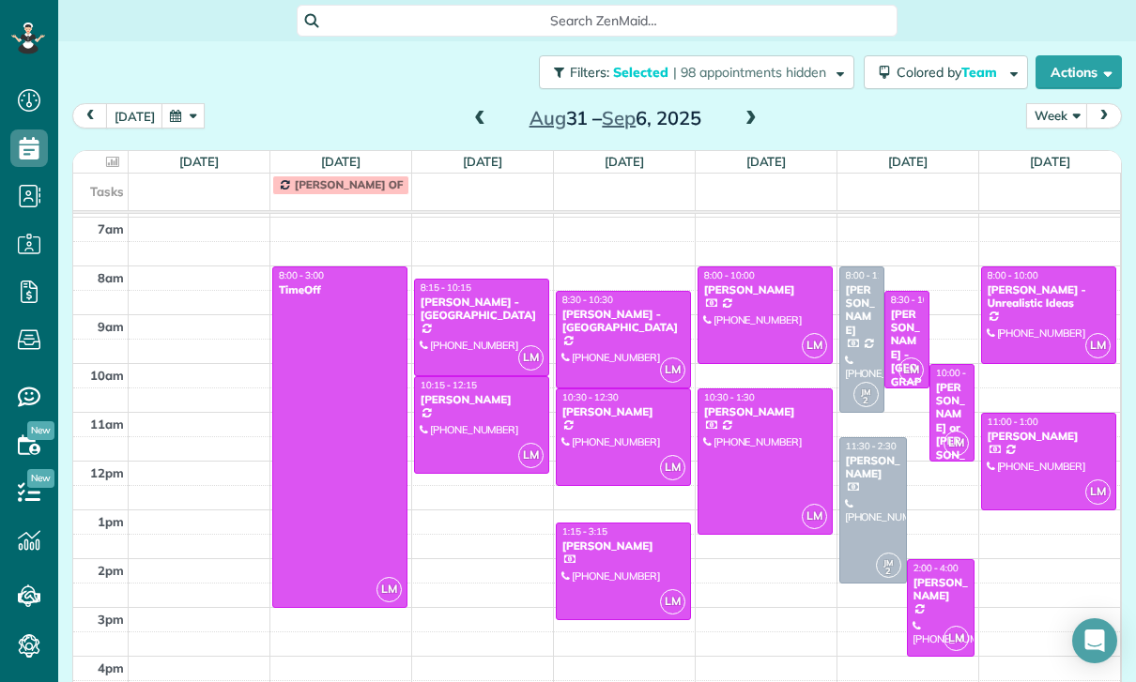
click at [741, 111] on span at bounding box center [751, 119] width 21 height 17
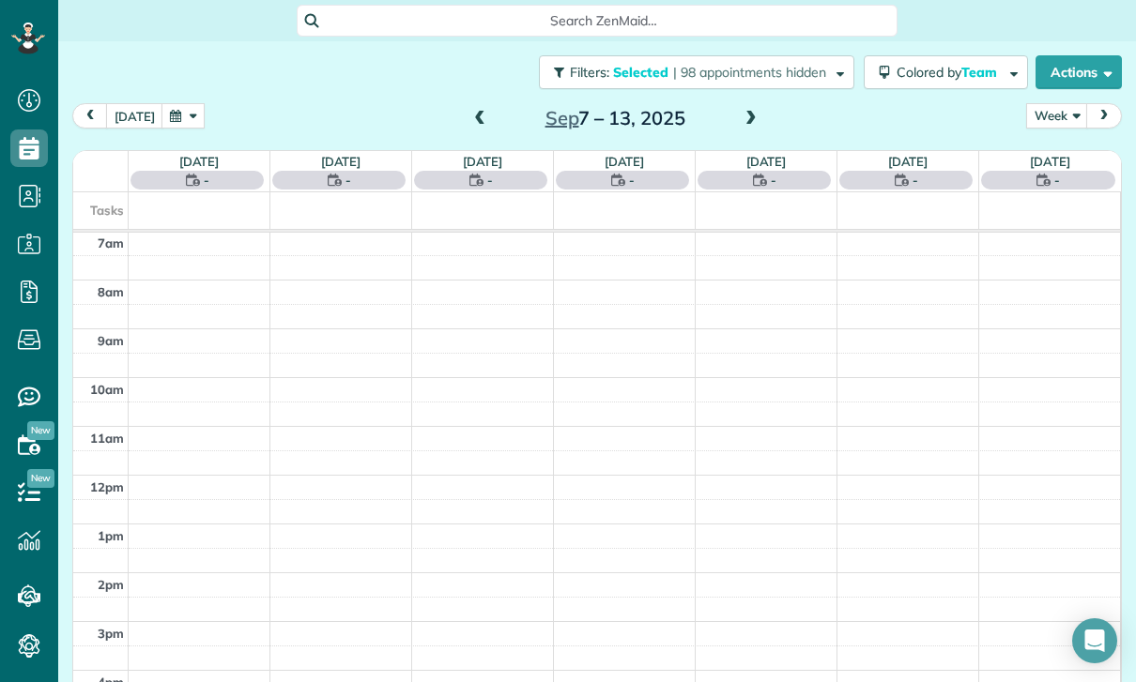
scroll to position [147, 0]
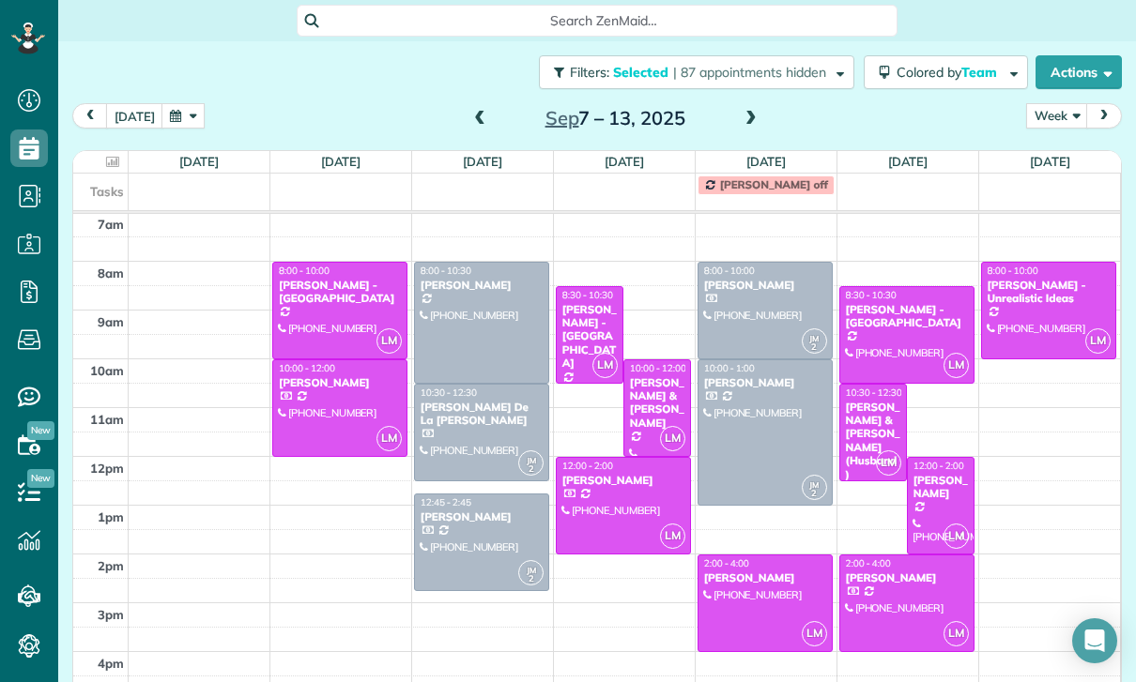
click at [323, 360] on div at bounding box center [339, 408] width 133 height 96
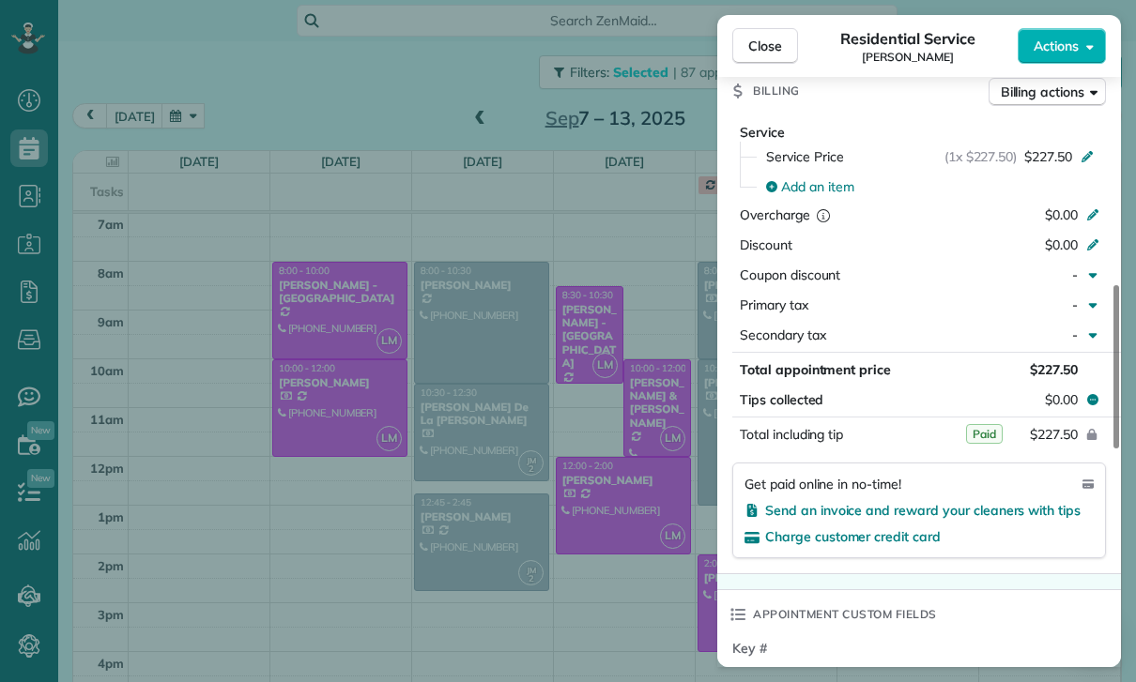
scroll to position [886, 0]
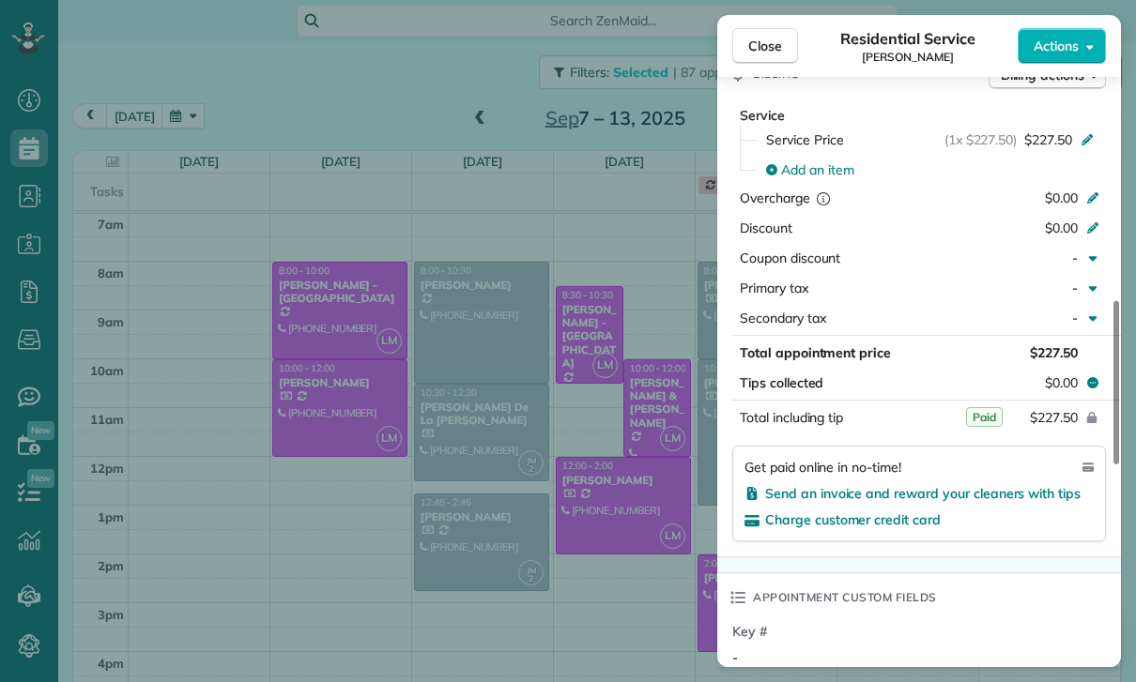
click at [621, 588] on div "Close Residential Service [PERSON_NAME] Actions Status Confirmed [PERSON_NAME] …" at bounding box center [568, 341] width 1136 height 682
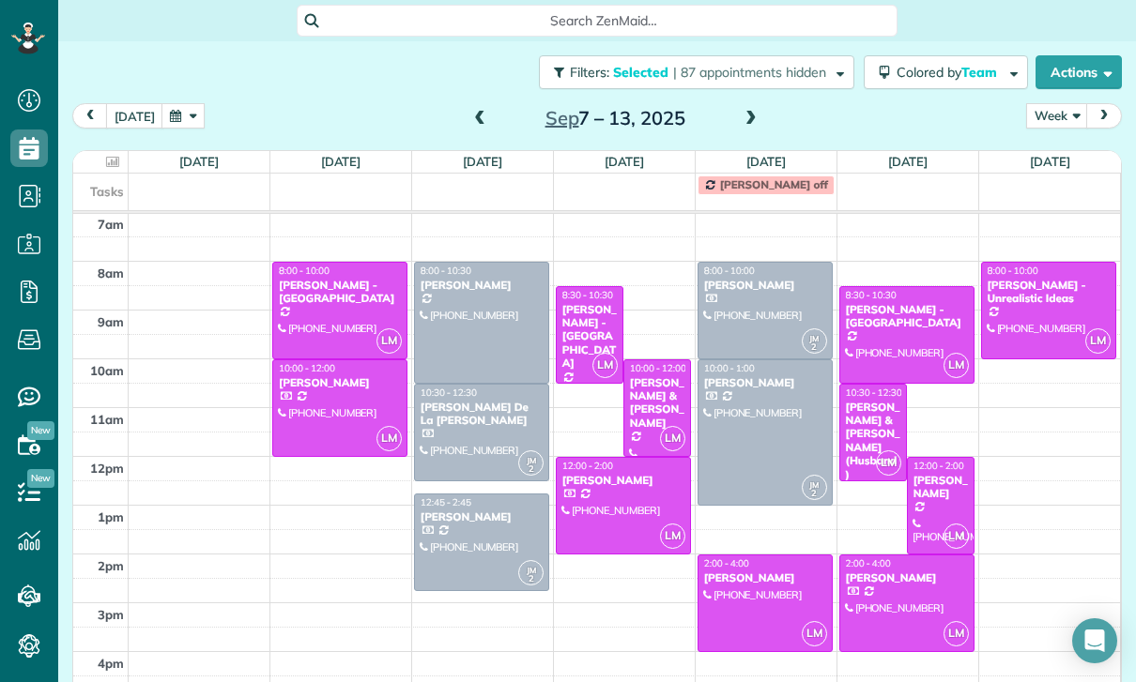
click at [656, 376] on div "[PERSON_NAME] & [PERSON_NAME]" at bounding box center [657, 403] width 56 height 54
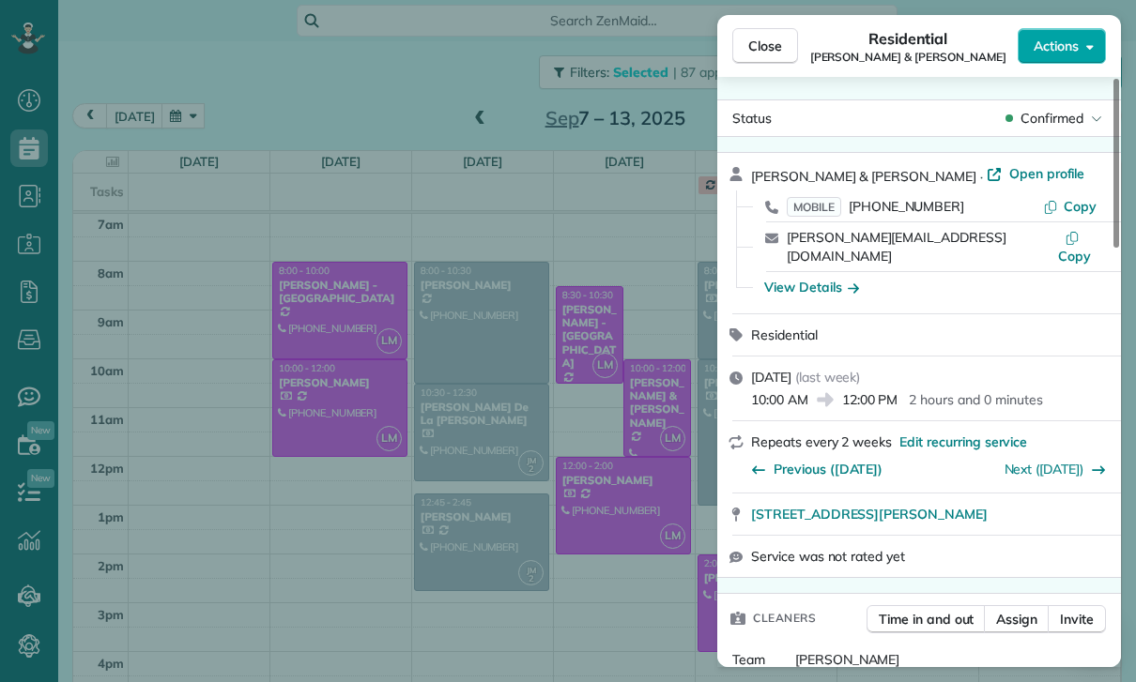
click at [1064, 30] on button "Actions" at bounding box center [1061, 46] width 88 height 36
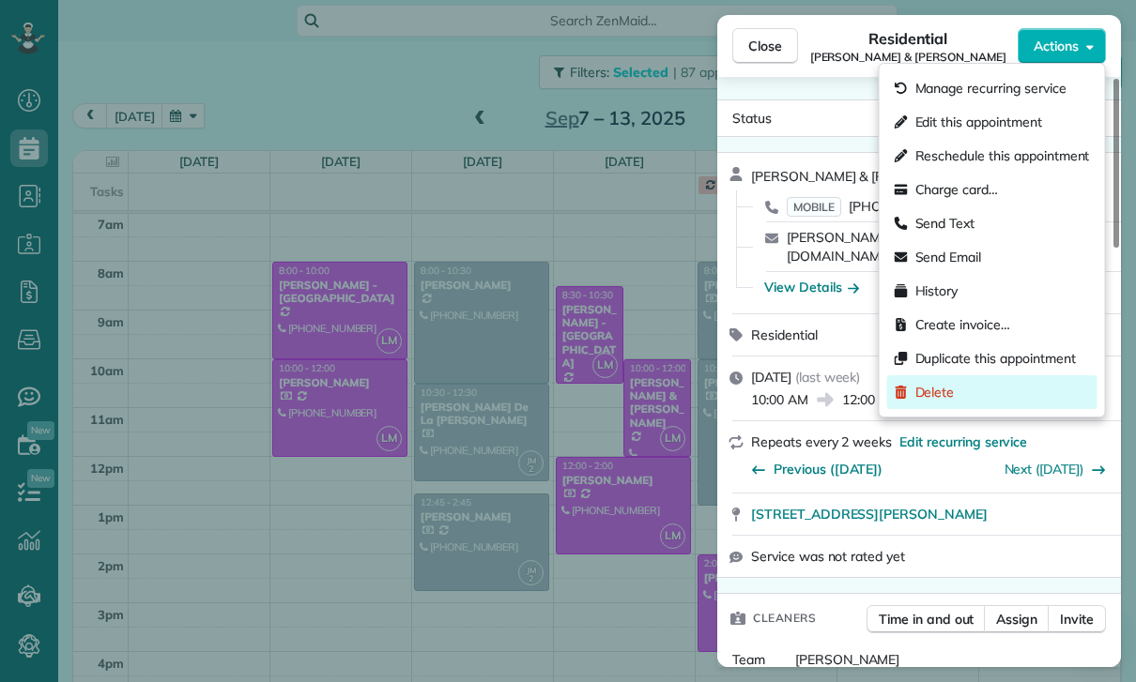
click at [935, 390] on span "Delete" at bounding box center [934, 392] width 39 height 19
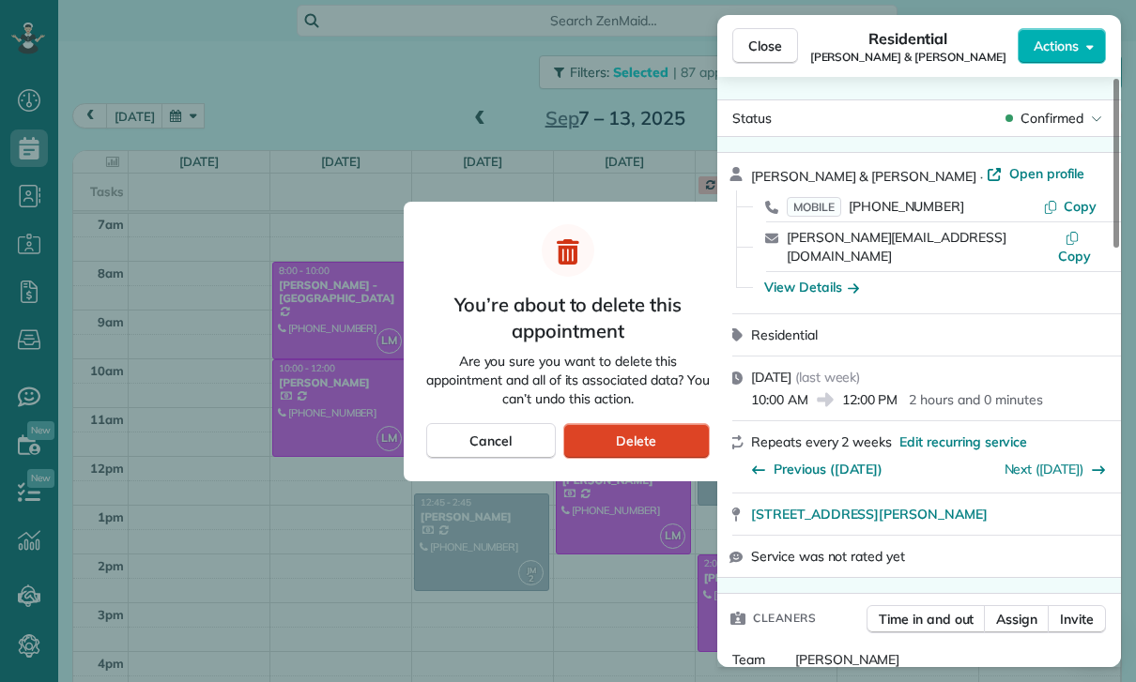
click at [655, 434] on span "Delete" at bounding box center [636, 441] width 40 height 19
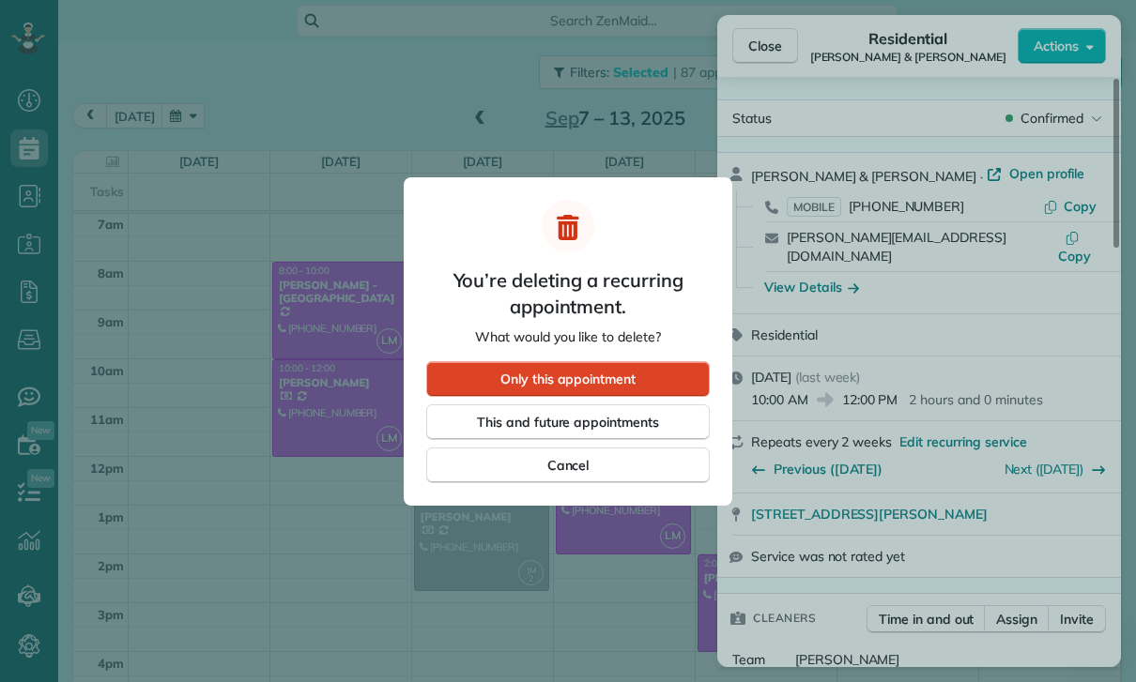
click at [646, 378] on div "Only this appointment" at bounding box center [567, 379] width 283 height 36
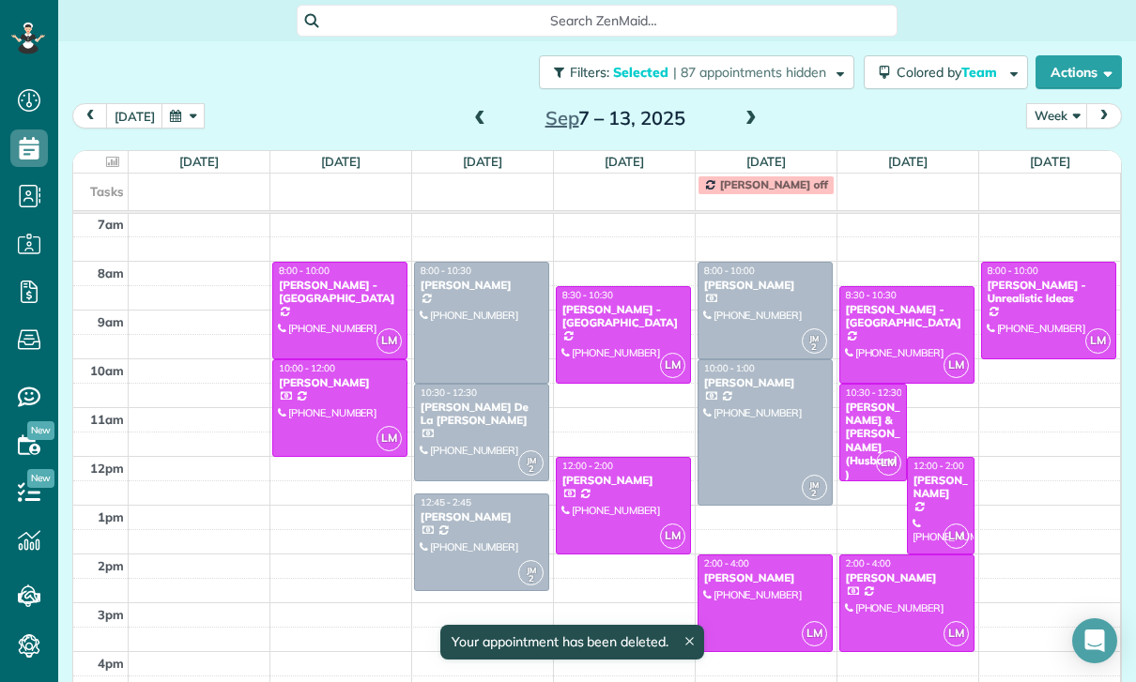
scroll to position [147, 0]
click at [622, 458] on div at bounding box center [623, 506] width 133 height 96
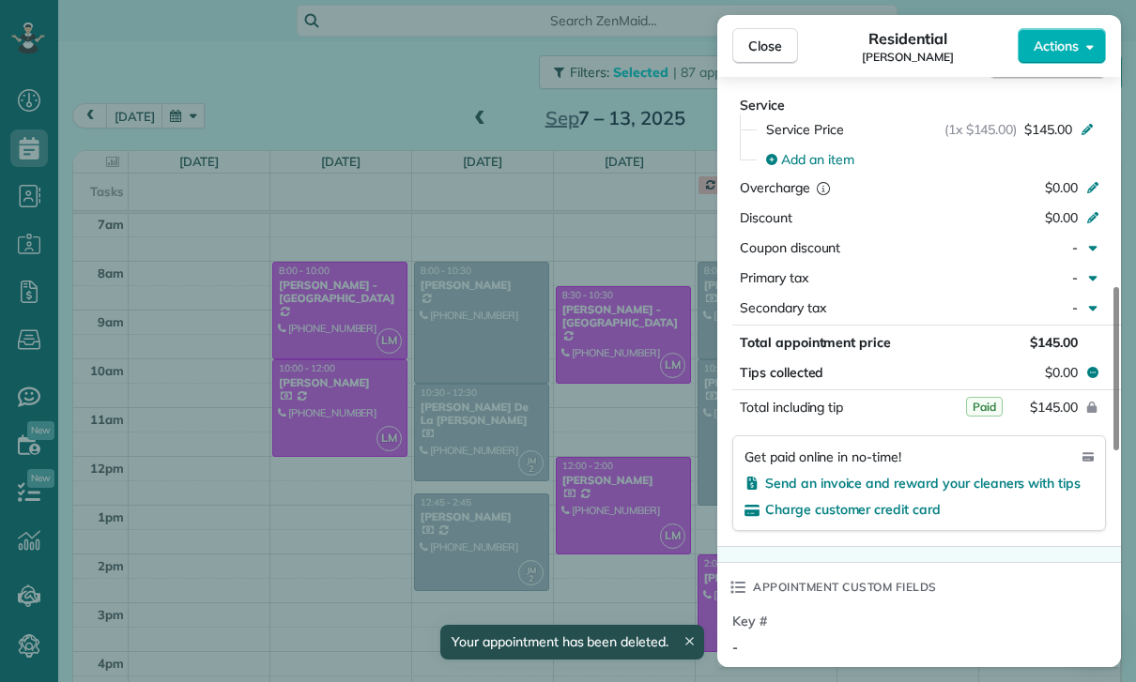
scroll to position [905, 0]
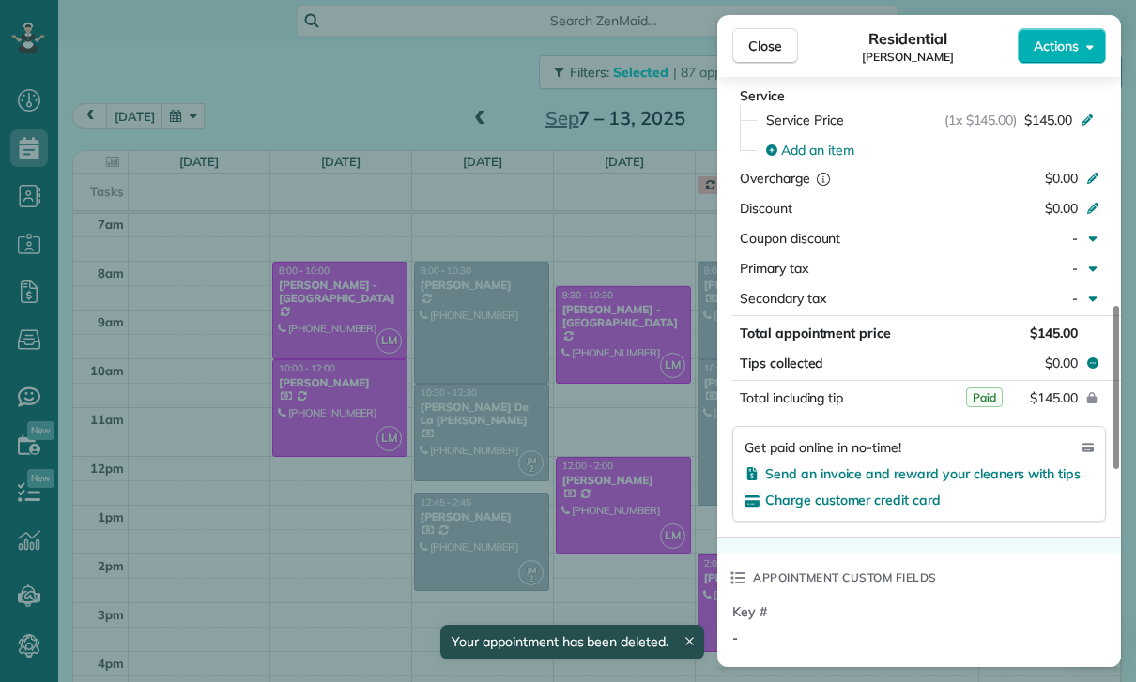
click at [634, 529] on div "Close Residential [PERSON_NAME] Actions Status Confirmed [PERSON_NAME] · Open p…" at bounding box center [568, 341] width 1136 height 682
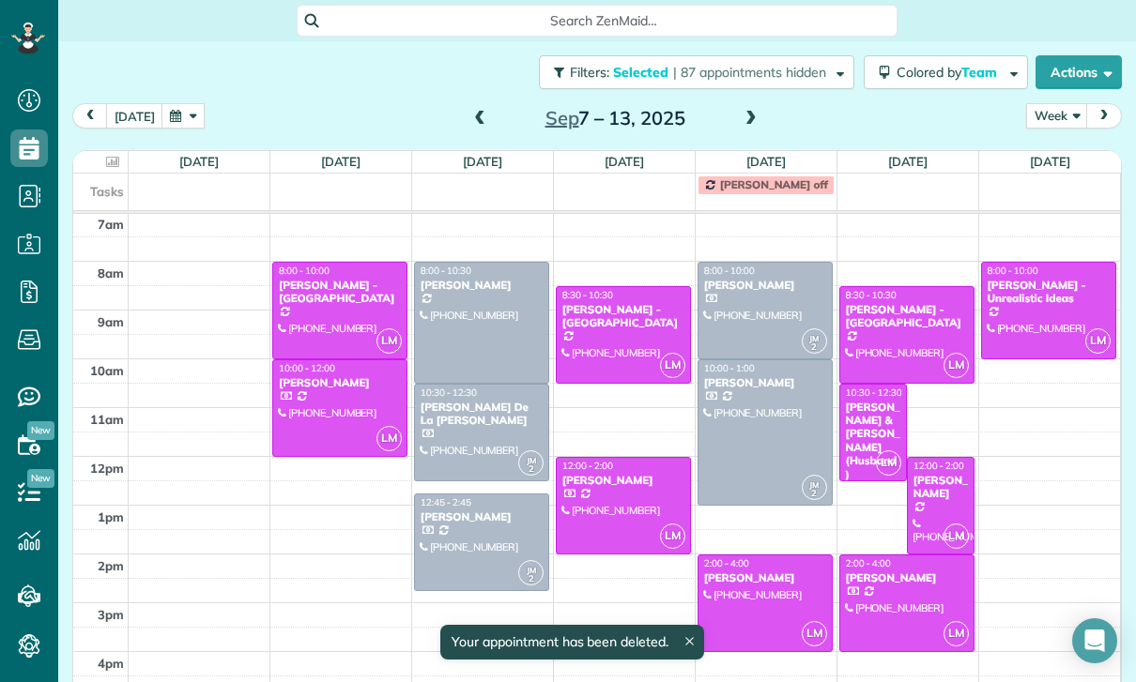
click at [755, 572] on div "[PERSON_NAME]" at bounding box center [765, 578] width 124 height 13
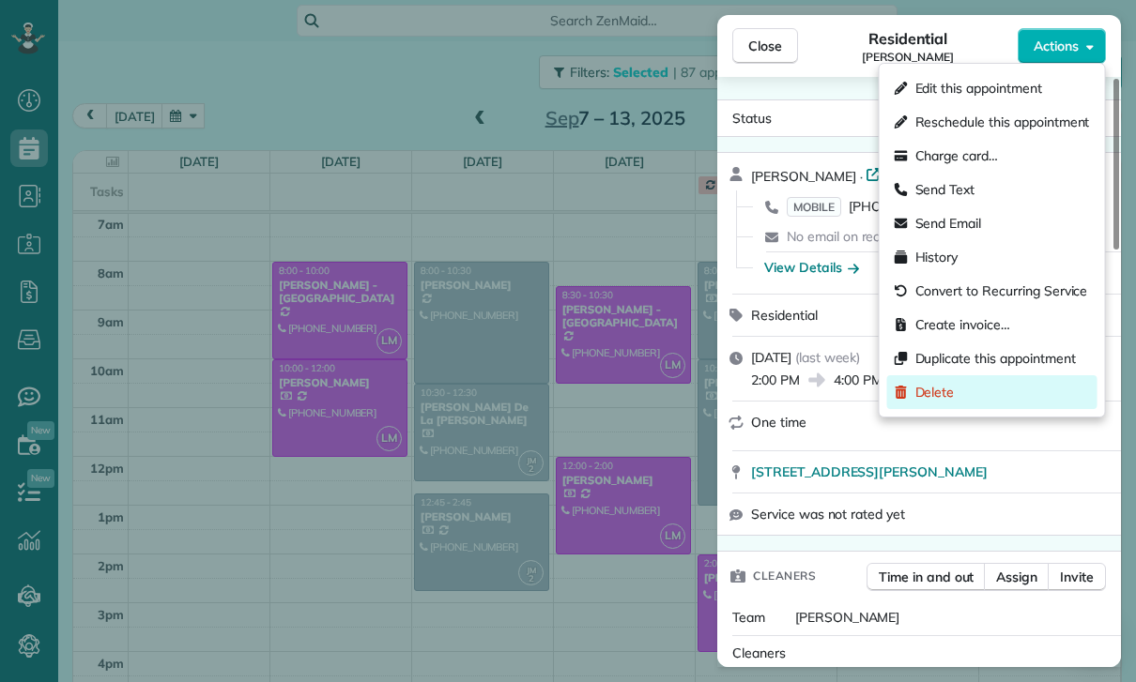
click at [948, 390] on span "Delete" at bounding box center [934, 392] width 39 height 19
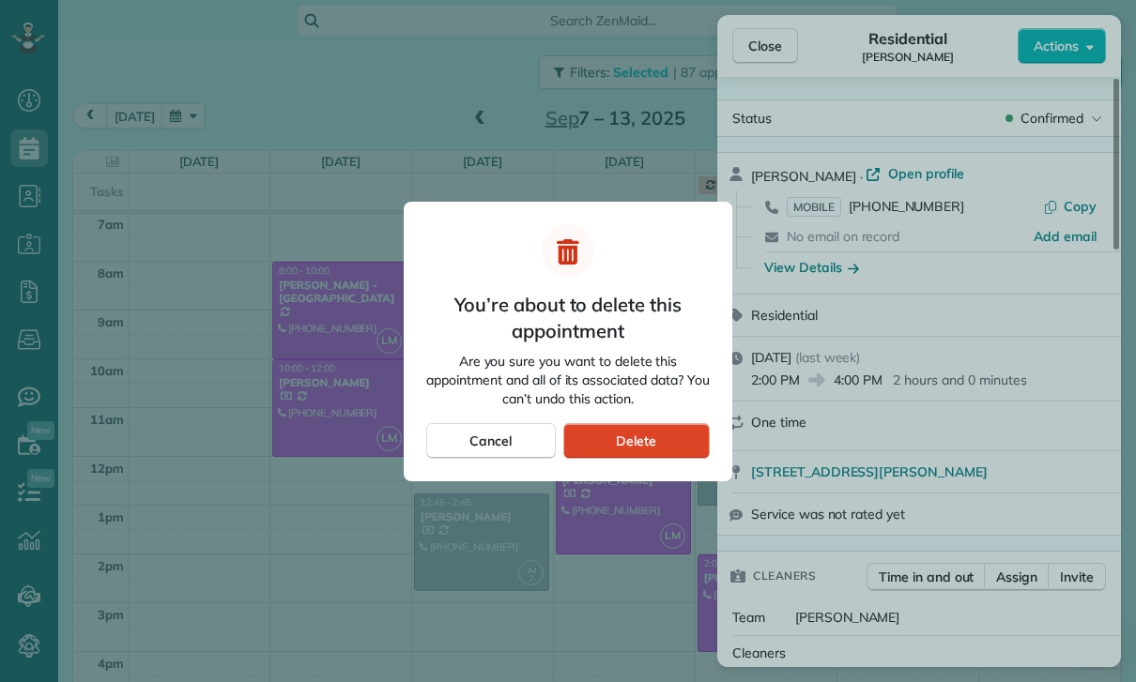
click at [655, 442] on span "Delete" at bounding box center [636, 441] width 40 height 19
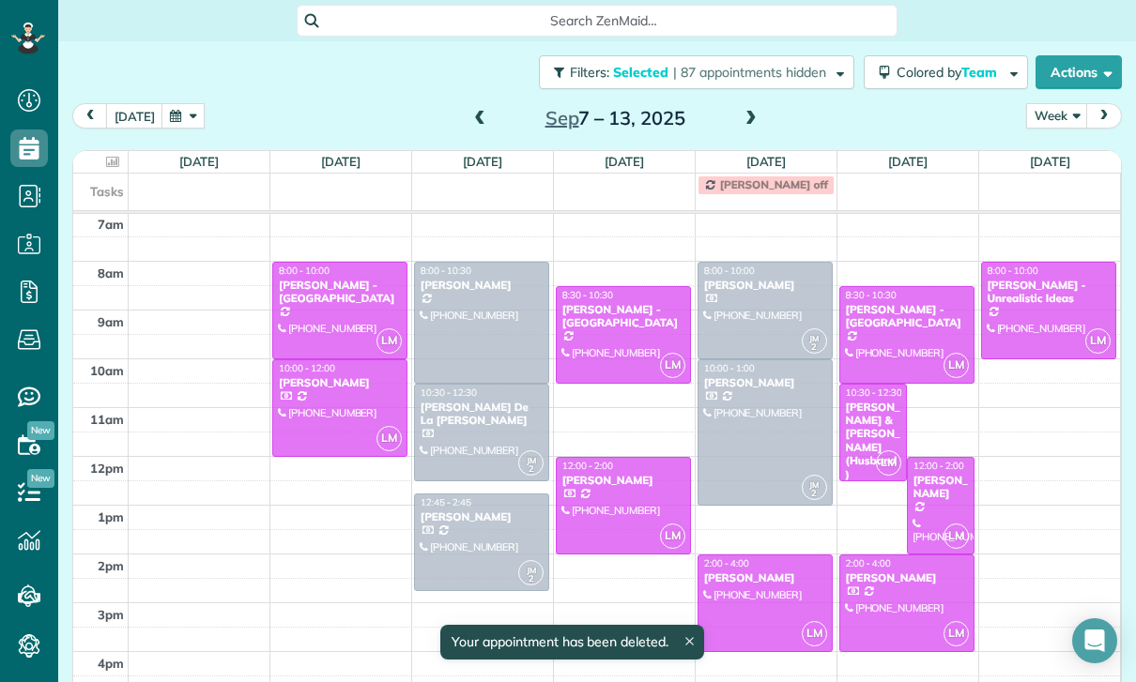
click at [647, 441] on span "Delete" at bounding box center [636, 441] width 40 height 19
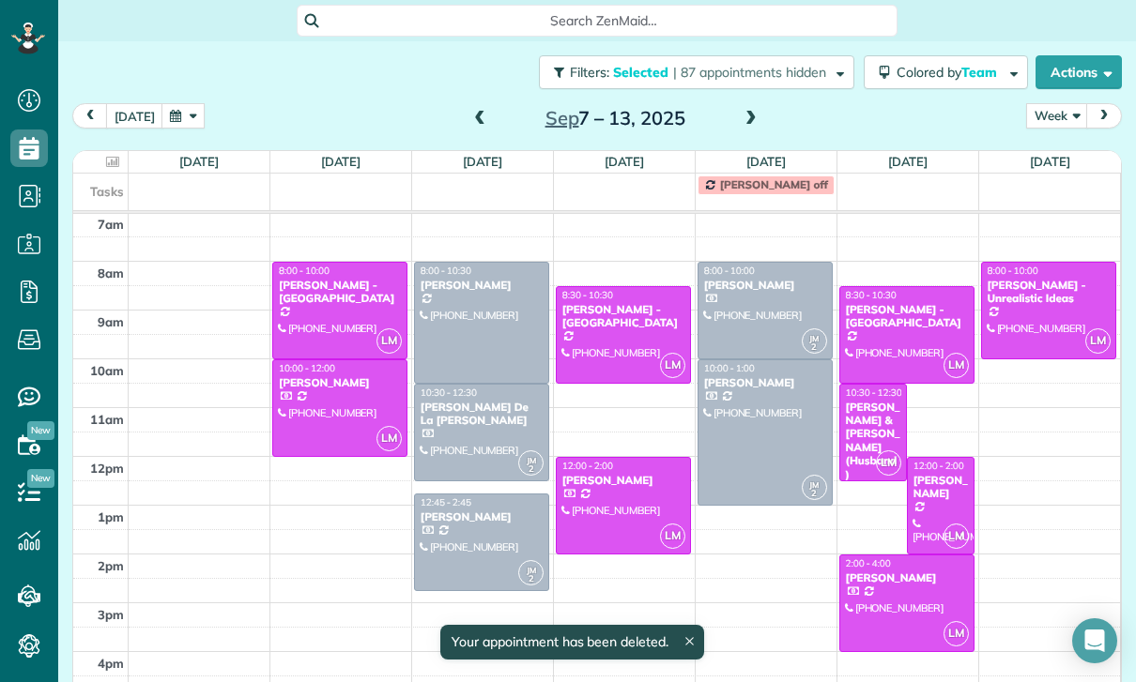
scroll to position [147, 0]
click at [870, 401] on div "[PERSON_NAME] & [PERSON_NAME] (Husband)" at bounding box center [873, 441] width 56 height 81
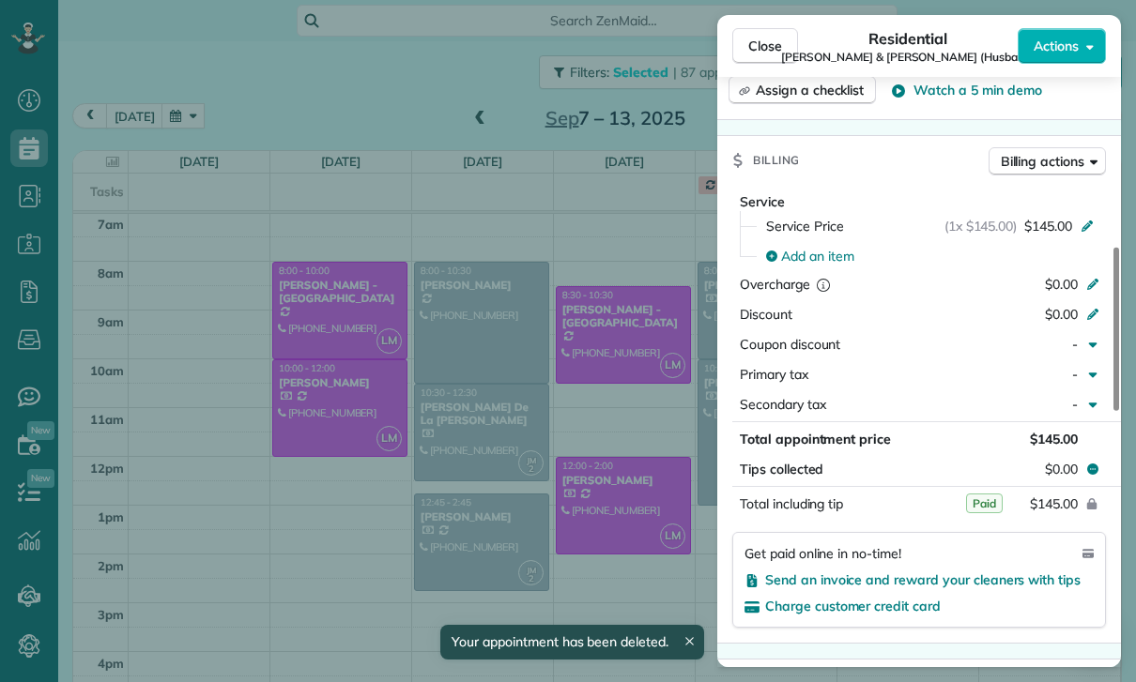
scroll to position [884, 0]
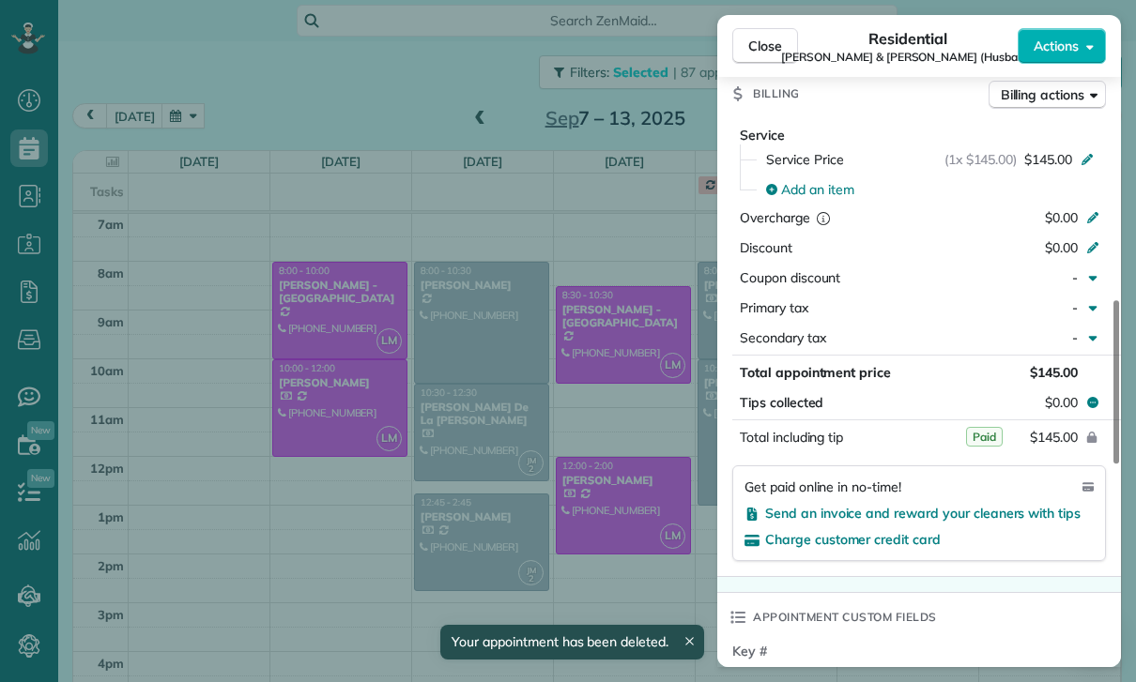
click at [665, 530] on div "Close Residential Olivia power-[PERSON_NAME] & [PERSON_NAME] (Husband) Actions …" at bounding box center [568, 341] width 1136 height 682
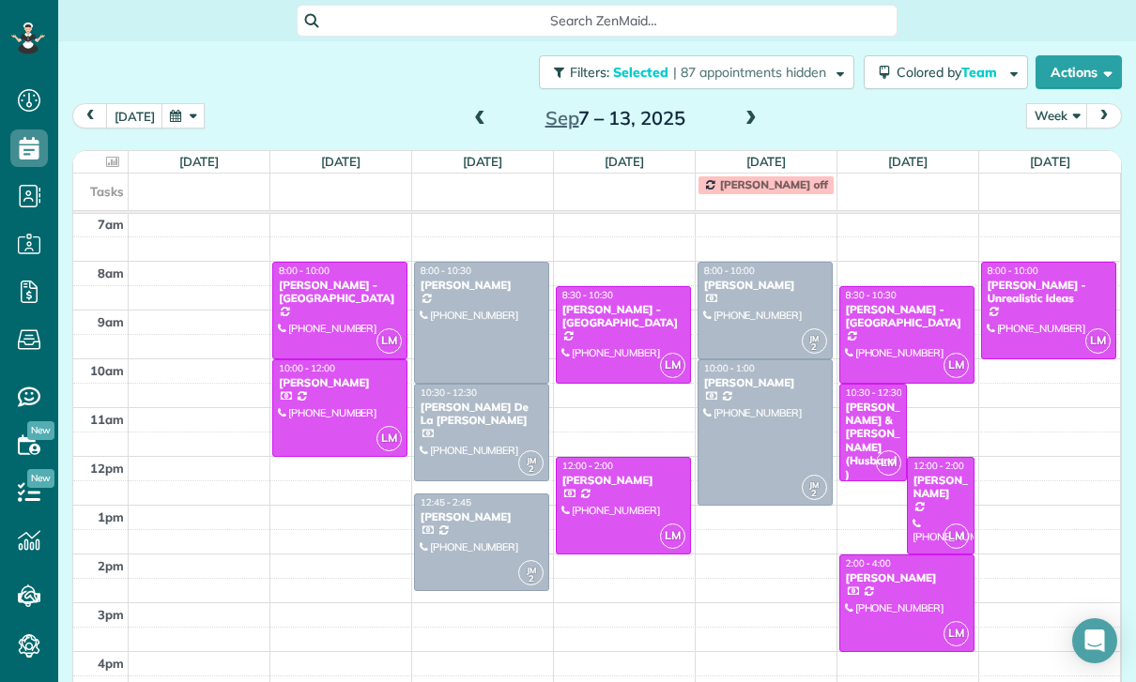
click at [937, 474] on div "[PERSON_NAME]" at bounding box center [940, 487] width 56 height 27
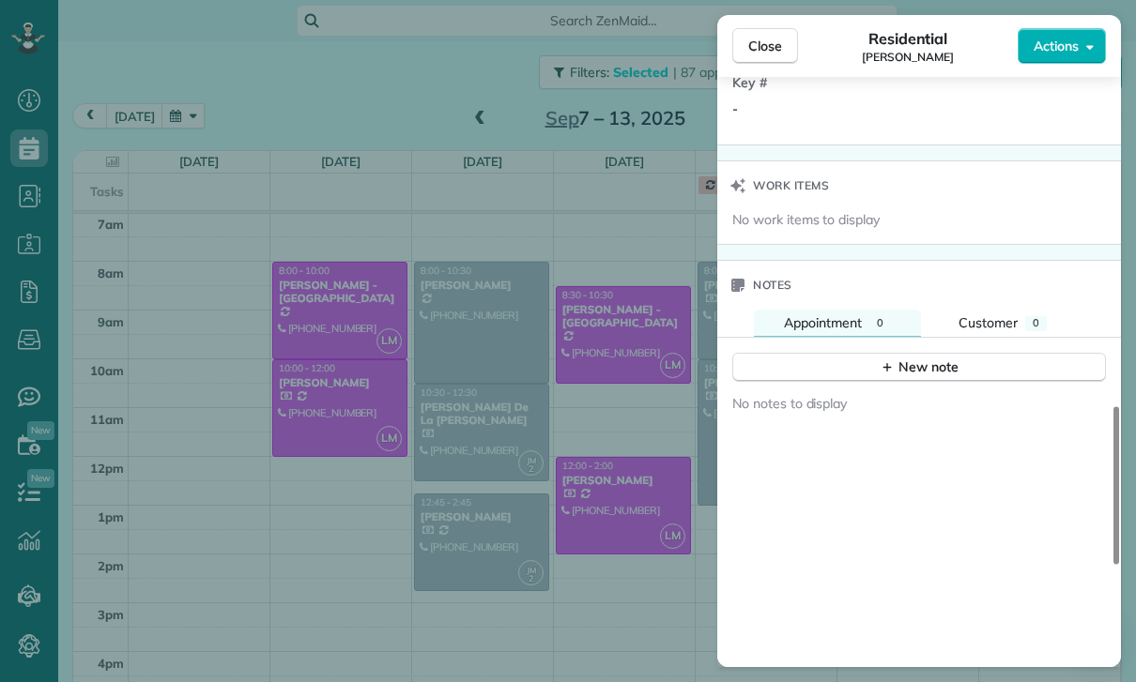
scroll to position [1545, 0]
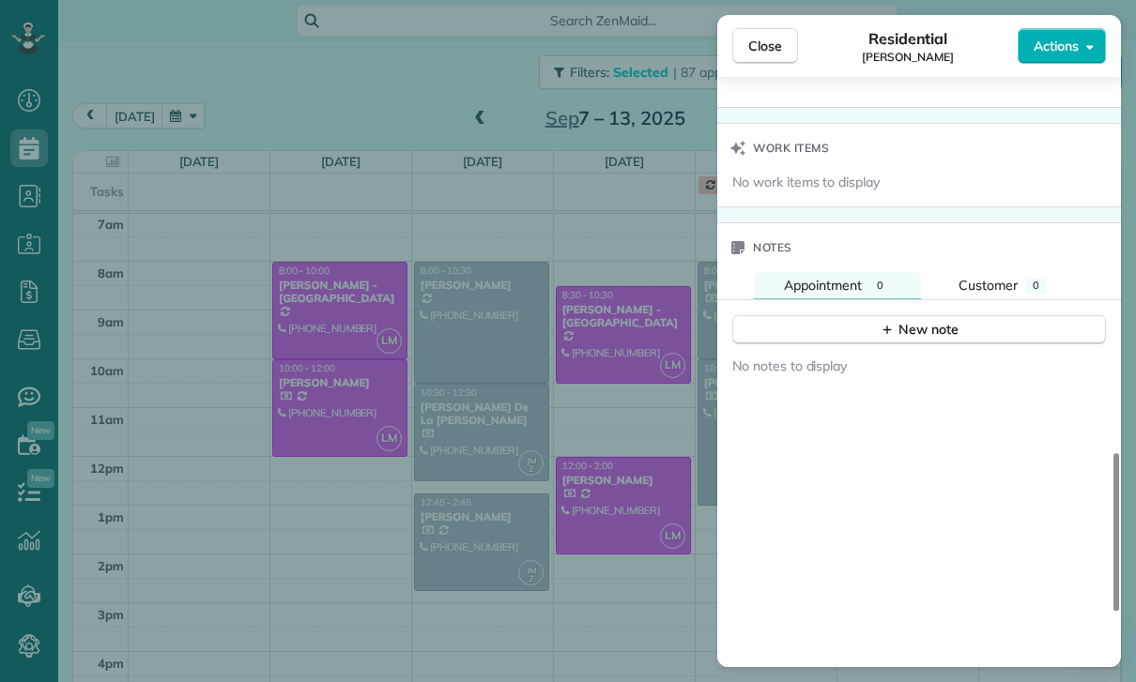
click at [656, 567] on div "Close Residential [PERSON_NAME] Actions Status Yet to Confirm [PERSON_NAME] · O…" at bounding box center [568, 341] width 1136 height 682
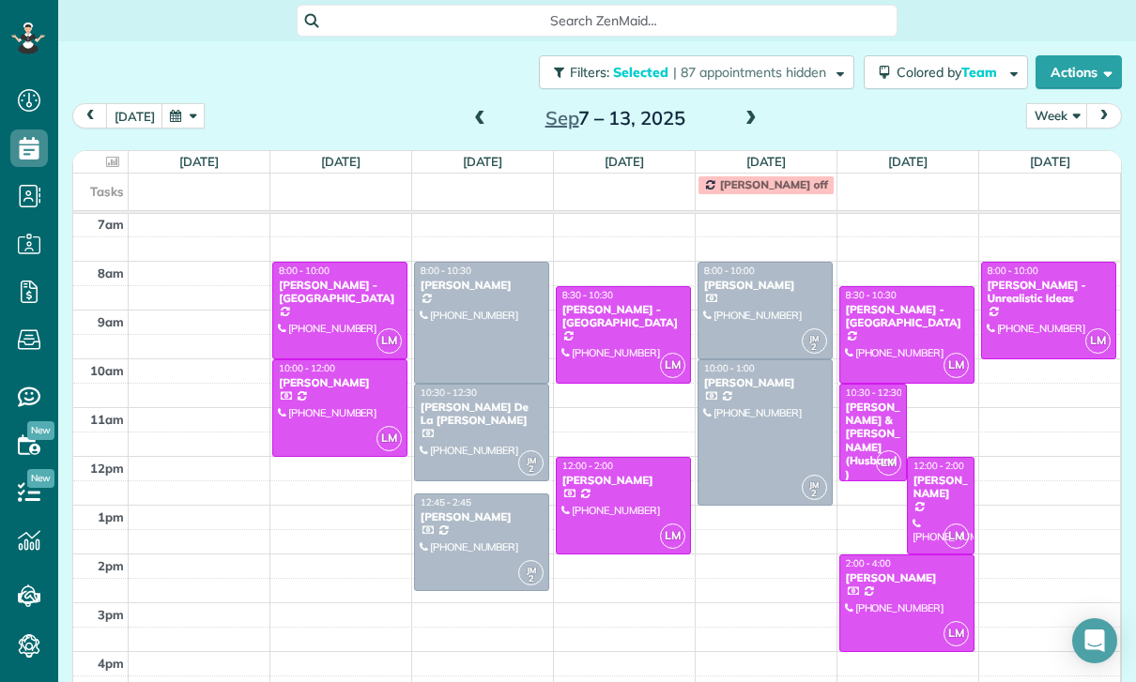
click at [893, 556] on div at bounding box center [906, 604] width 133 height 96
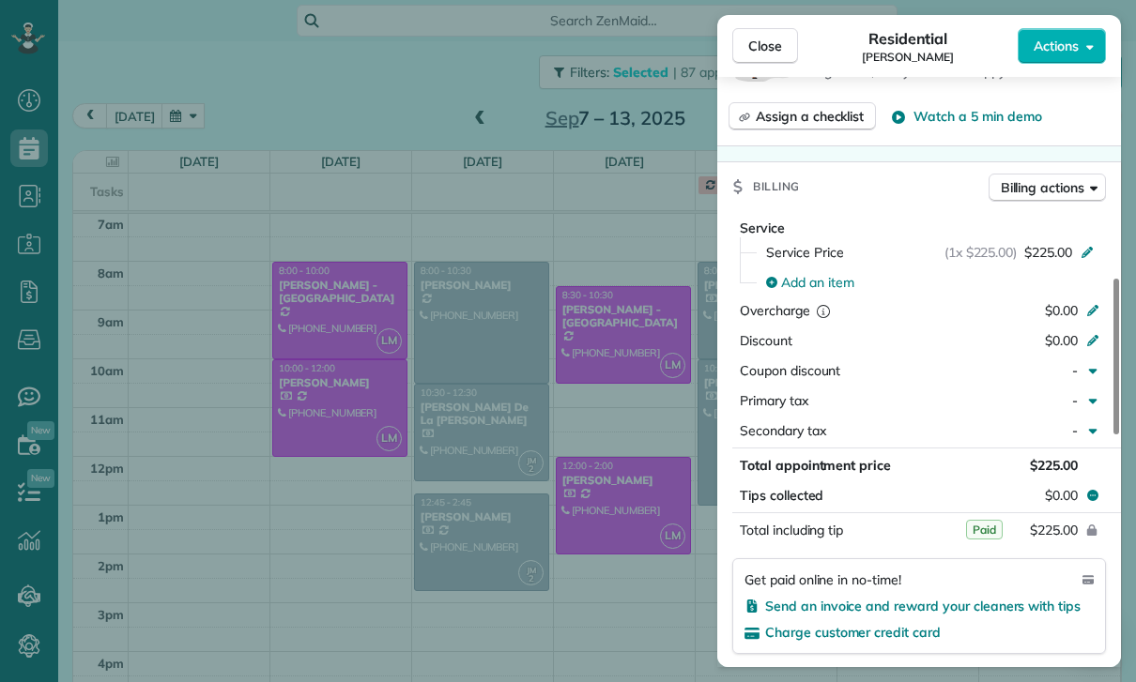
scroll to position [834, 0]
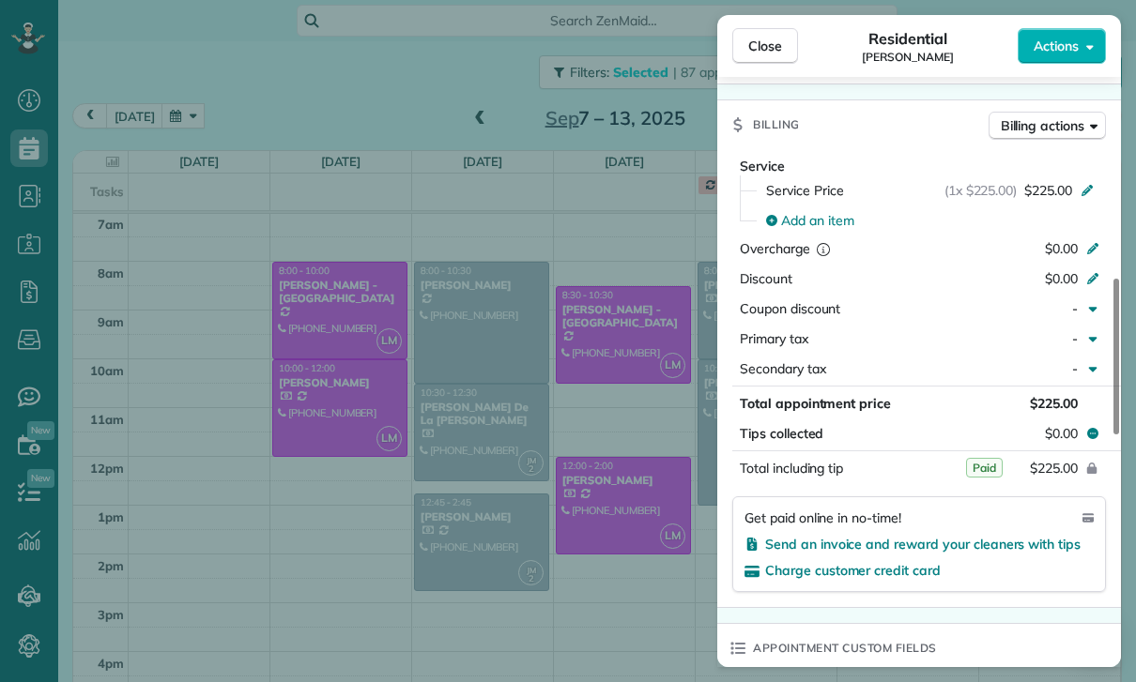
click at [634, 596] on div "Close Residential [PERSON_NAME] Actions Status Yet to Confirm [PERSON_NAME] · O…" at bounding box center [568, 341] width 1136 height 682
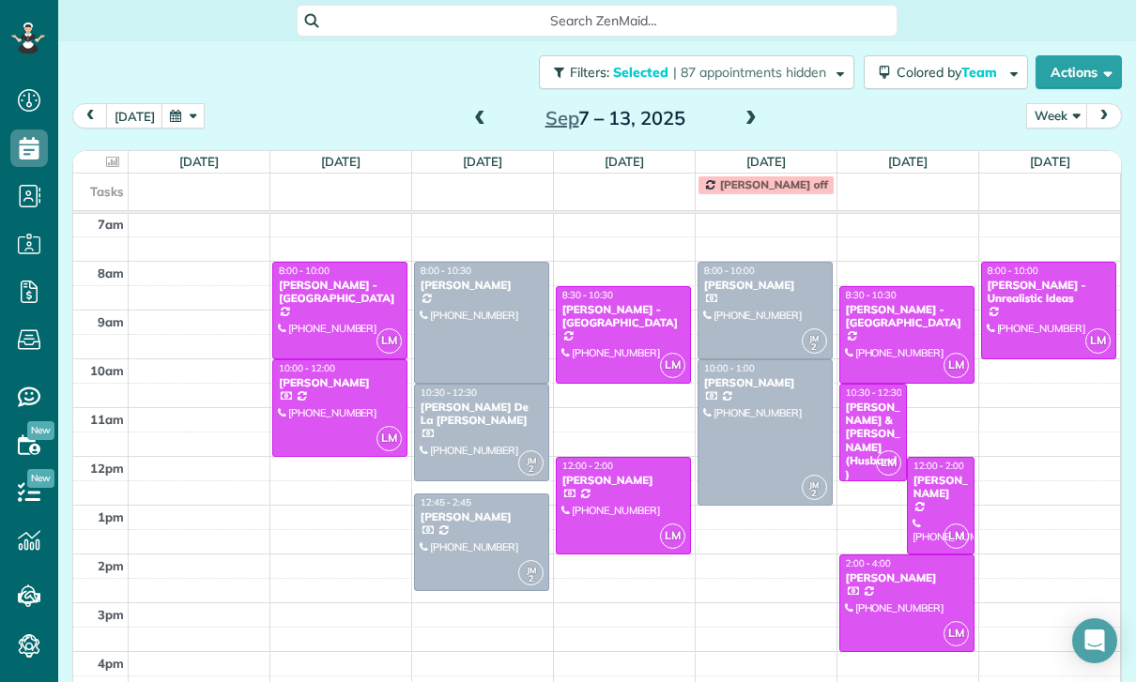
click at [1030, 279] on div "[PERSON_NAME] - Unrealistic Ideas" at bounding box center [1048, 292] width 125 height 27
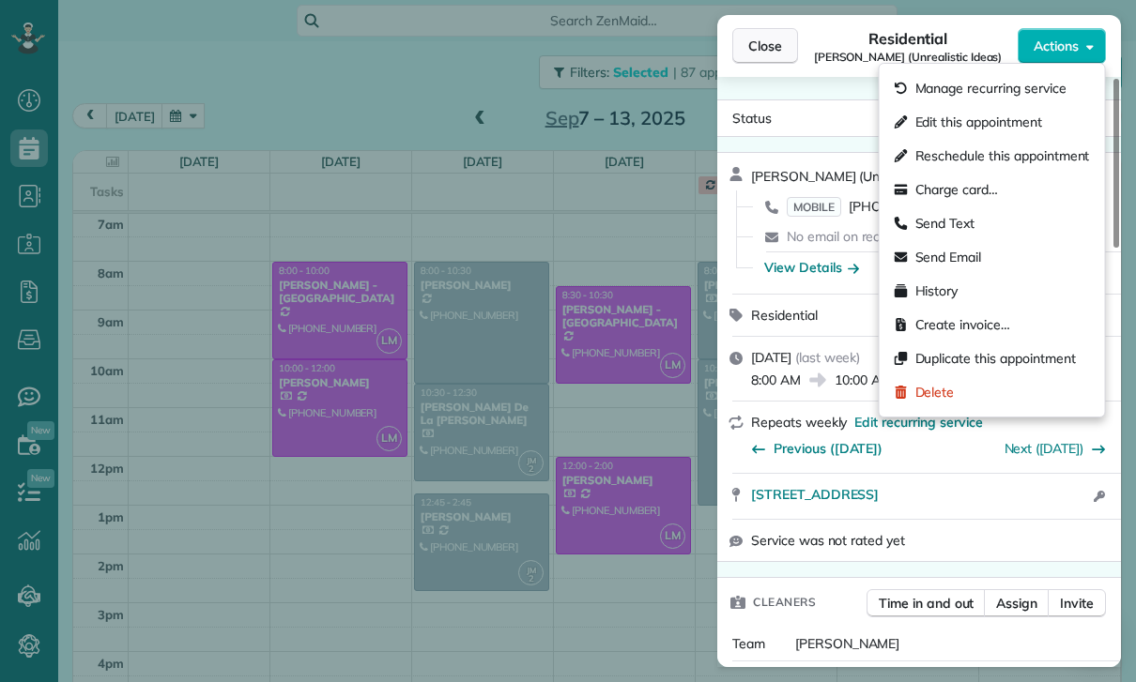
click at [765, 54] on span "Close" at bounding box center [765, 46] width 34 height 19
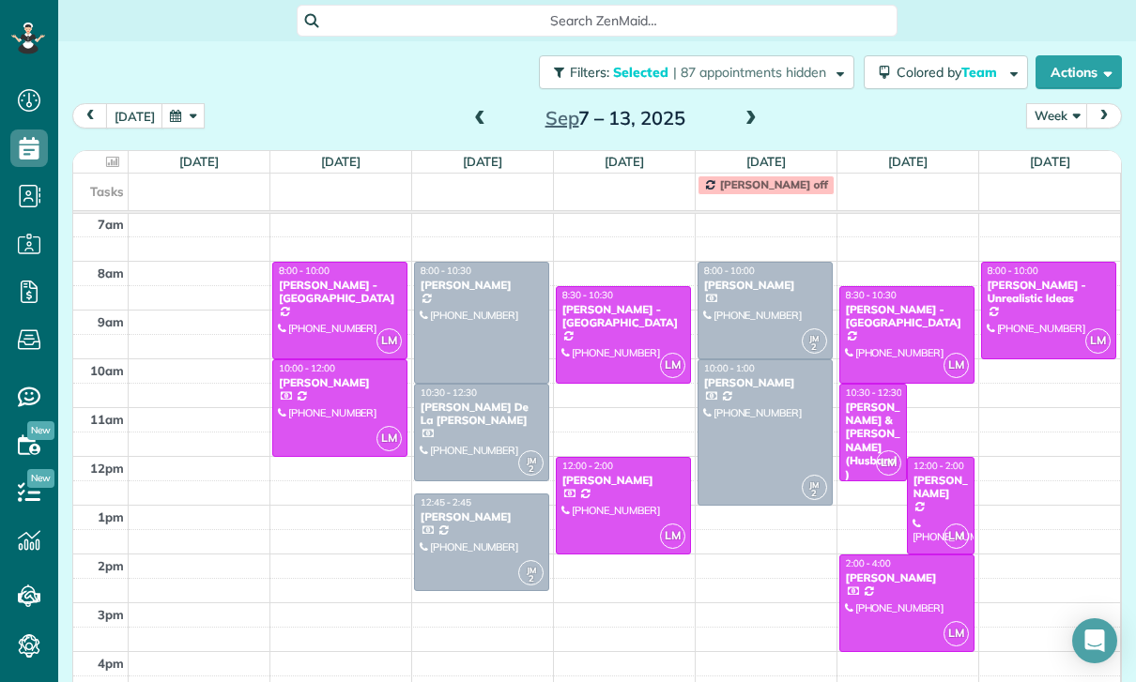
click at [756, 111] on span at bounding box center [751, 119] width 21 height 17
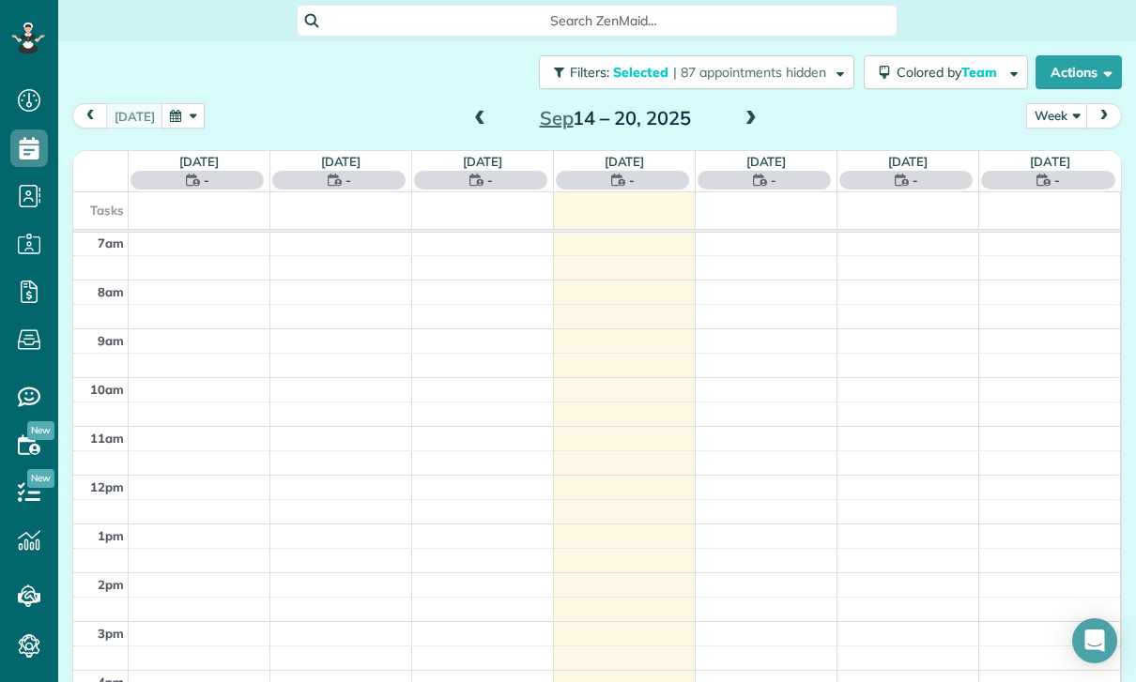
scroll to position [147, 0]
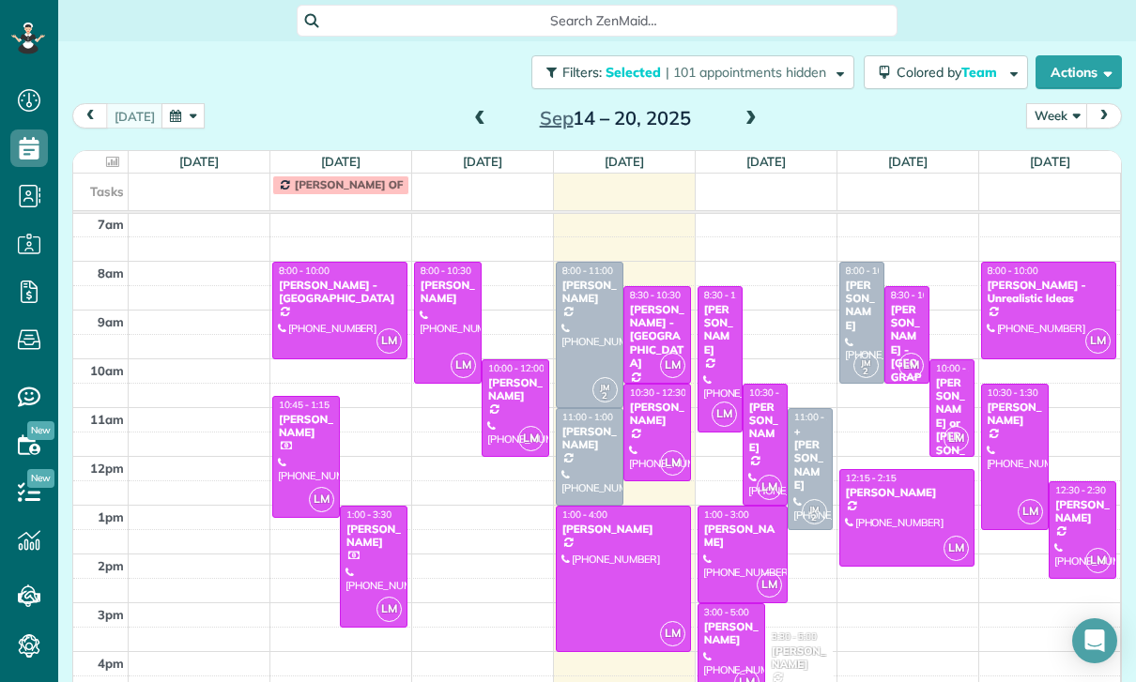
click at [474, 111] on span at bounding box center [479, 119] width 21 height 17
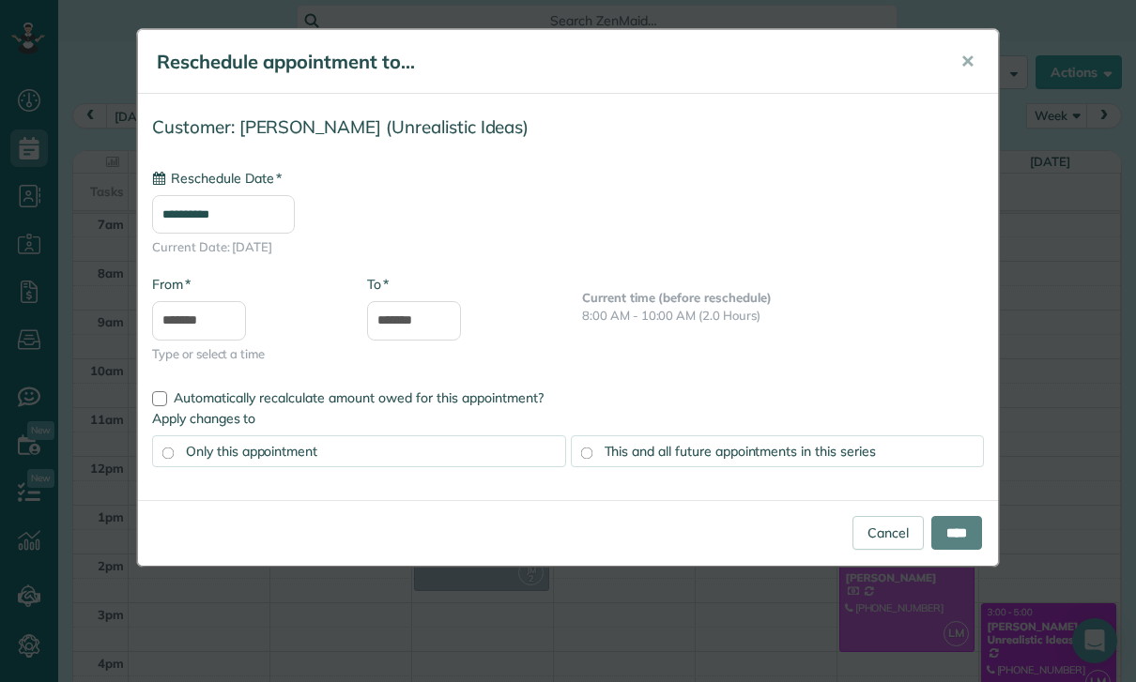
click at [265, 206] on input "**********" at bounding box center [223, 214] width 143 height 38
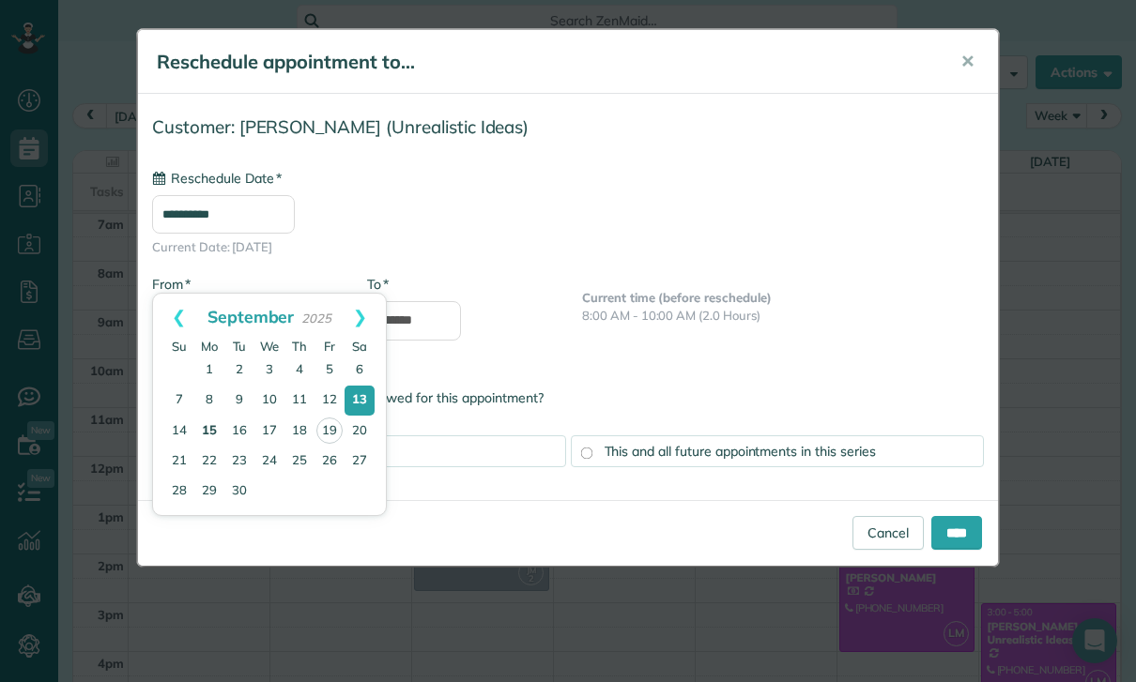
click at [212, 432] on link "15" at bounding box center [209, 432] width 30 height 30
type input "**********"
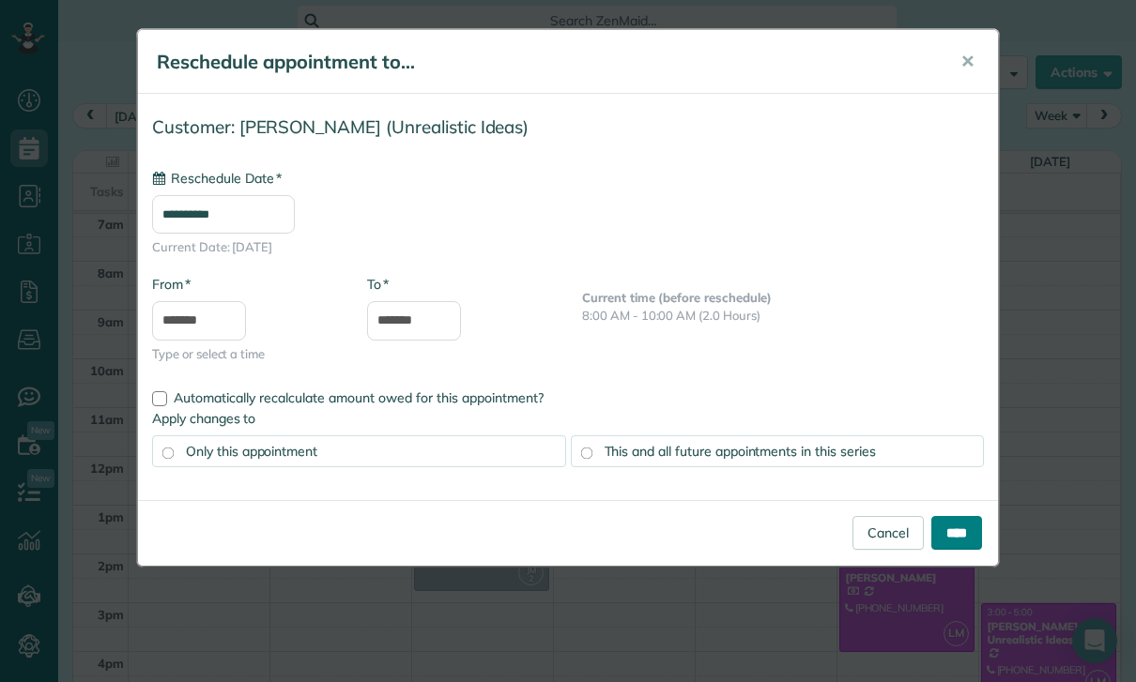
click at [969, 537] on input "****" at bounding box center [956, 533] width 51 height 34
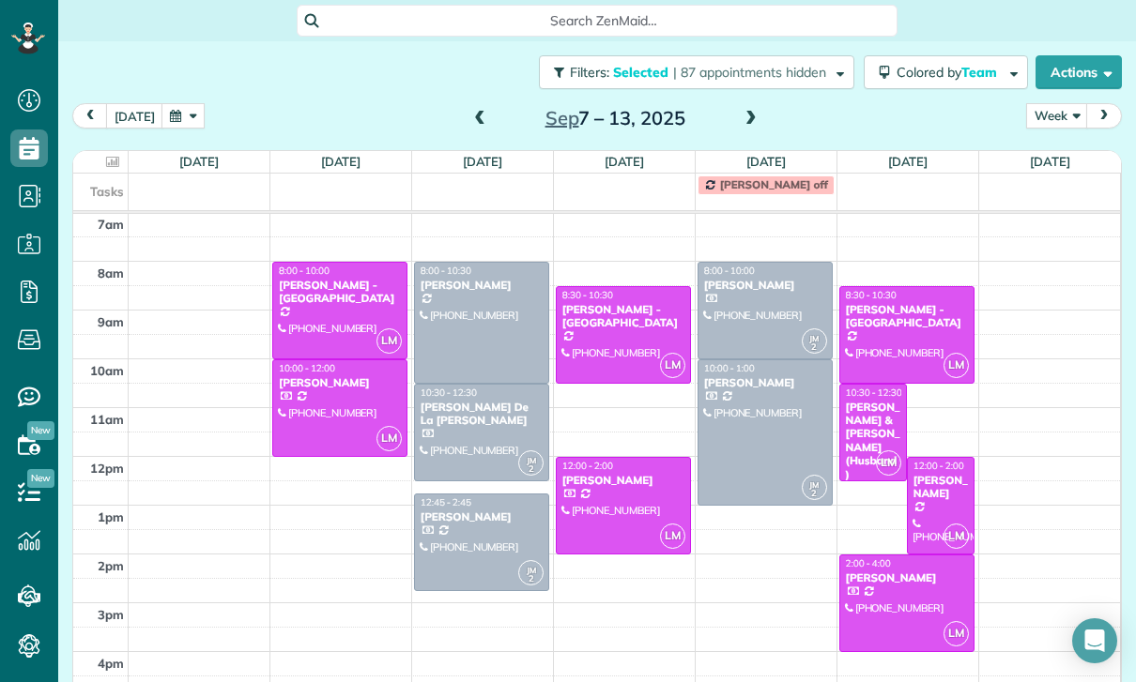
click at [938, 458] on div at bounding box center [941, 506] width 66 height 96
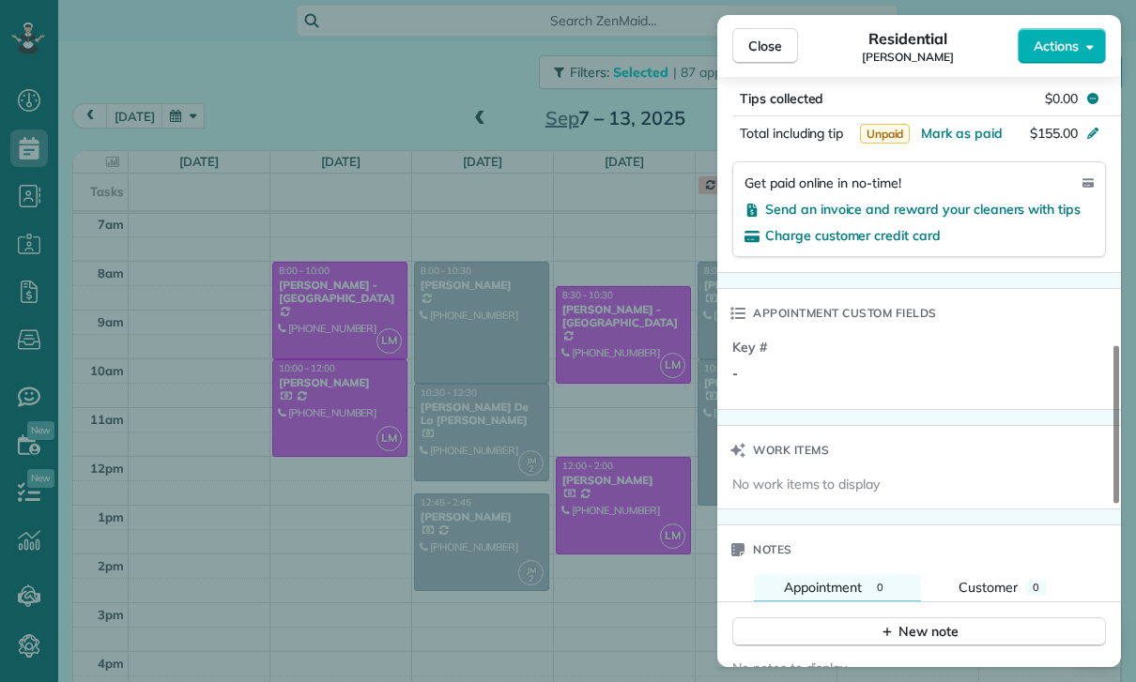
scroll to position [941, 0]
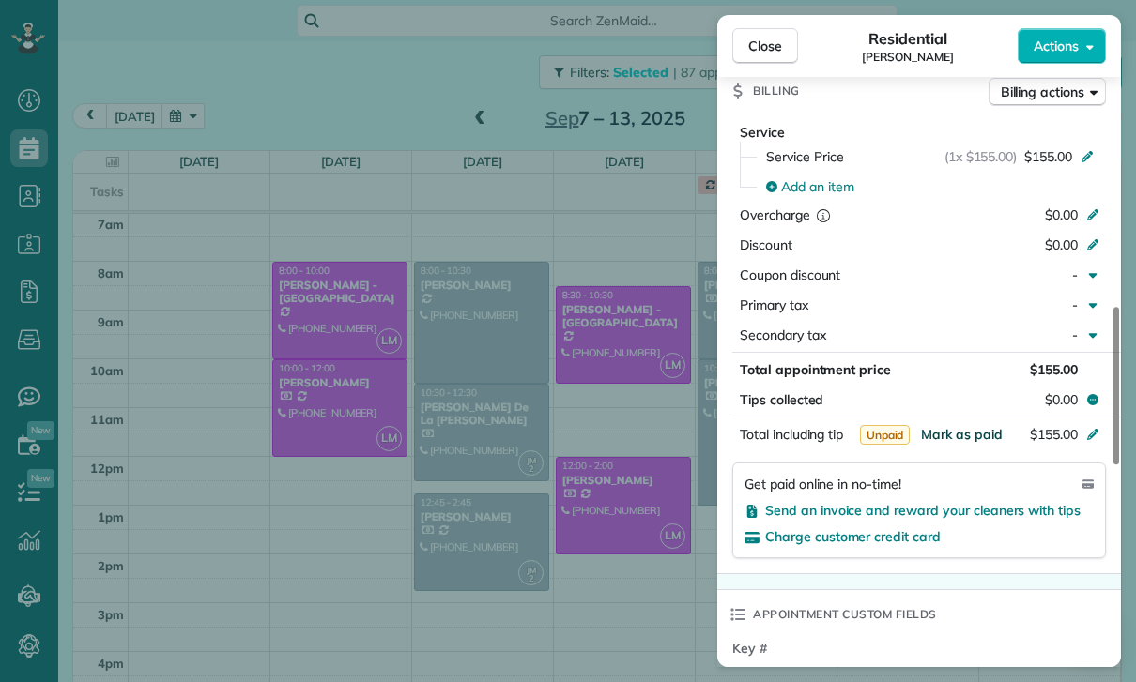
click at [958, 426] on span "Mark as paid" at bounding box center [962, 434] width 82 height 17
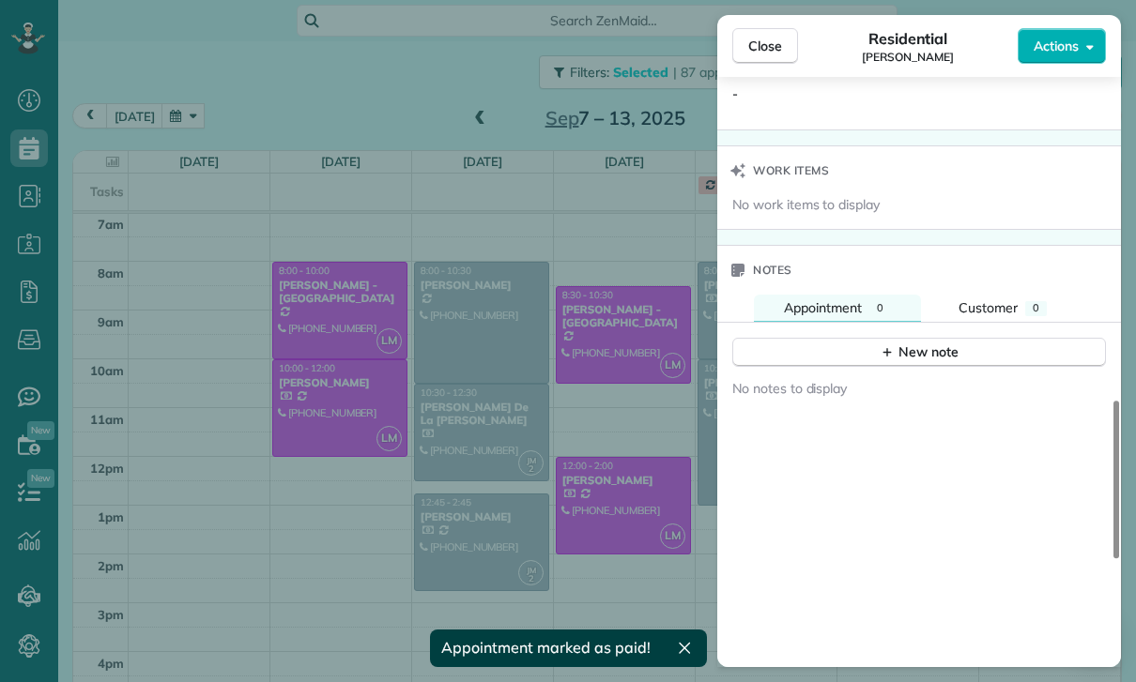
scroll to position [1555, 0]
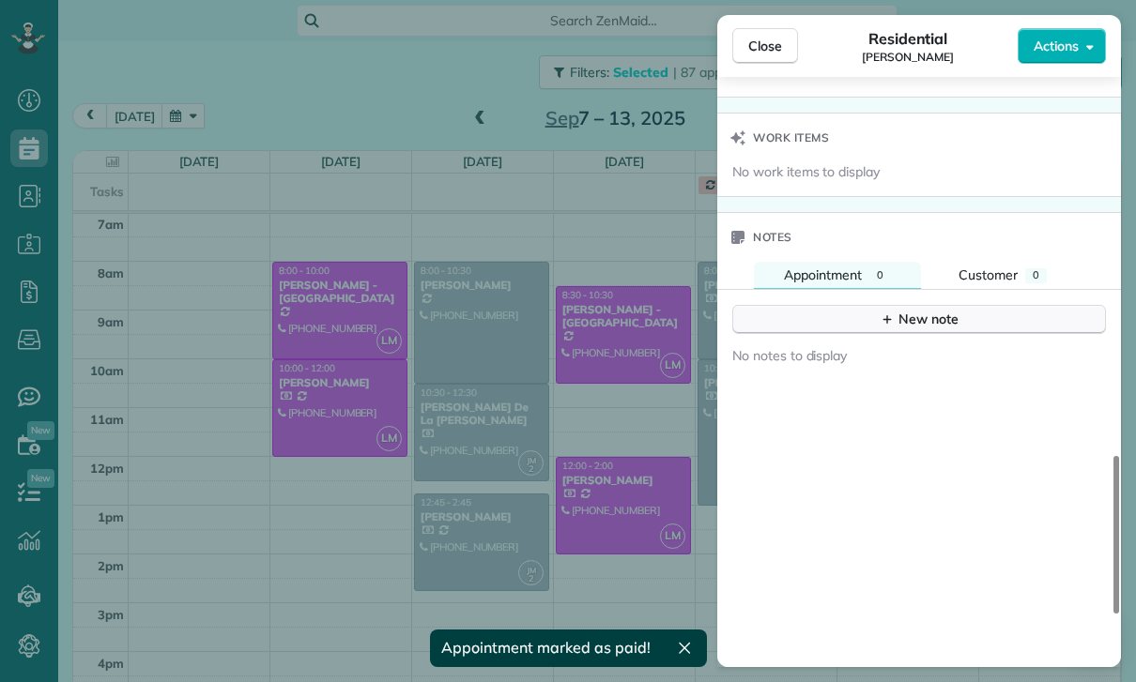
click at [912, 310] on div "New note" at bounding box center [918, 320] width 79 height 20
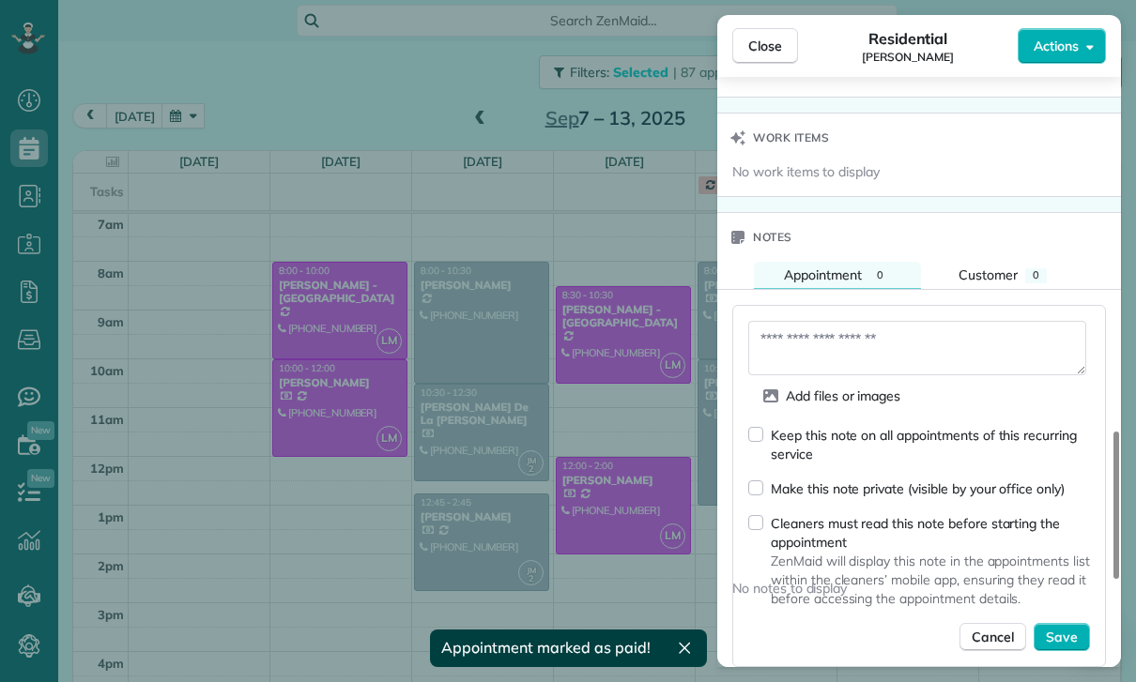
click at [815, 328] on textarea at bounding box center [917, 348] width 338 height 54
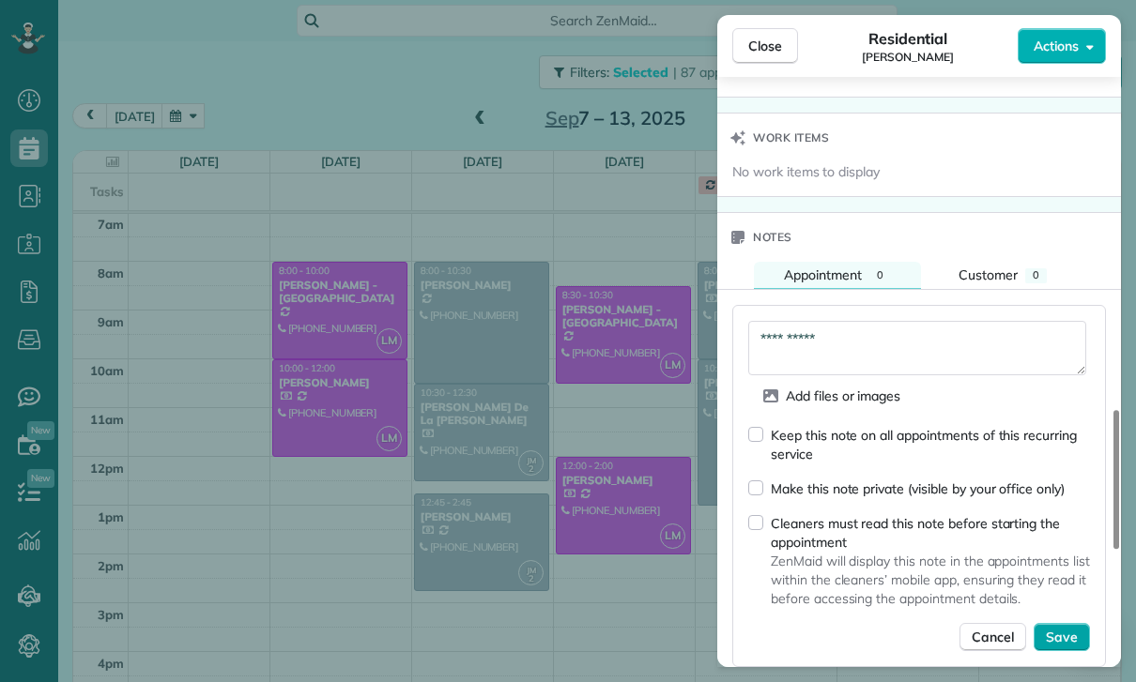
type textarea "**********"
click at [1064, 628] on span "Save" at bounding box center [1062, 637] width 32 height 19
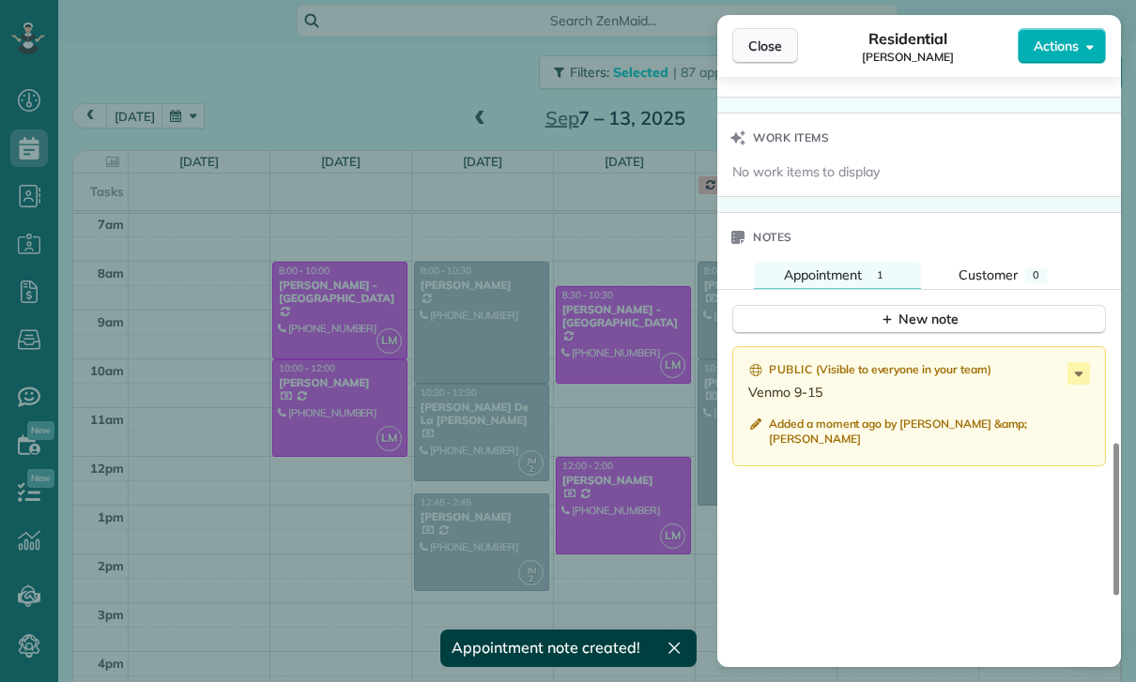
click at [770, 50] on span "Close" at bounding box center [765, 46] width 34 height 19
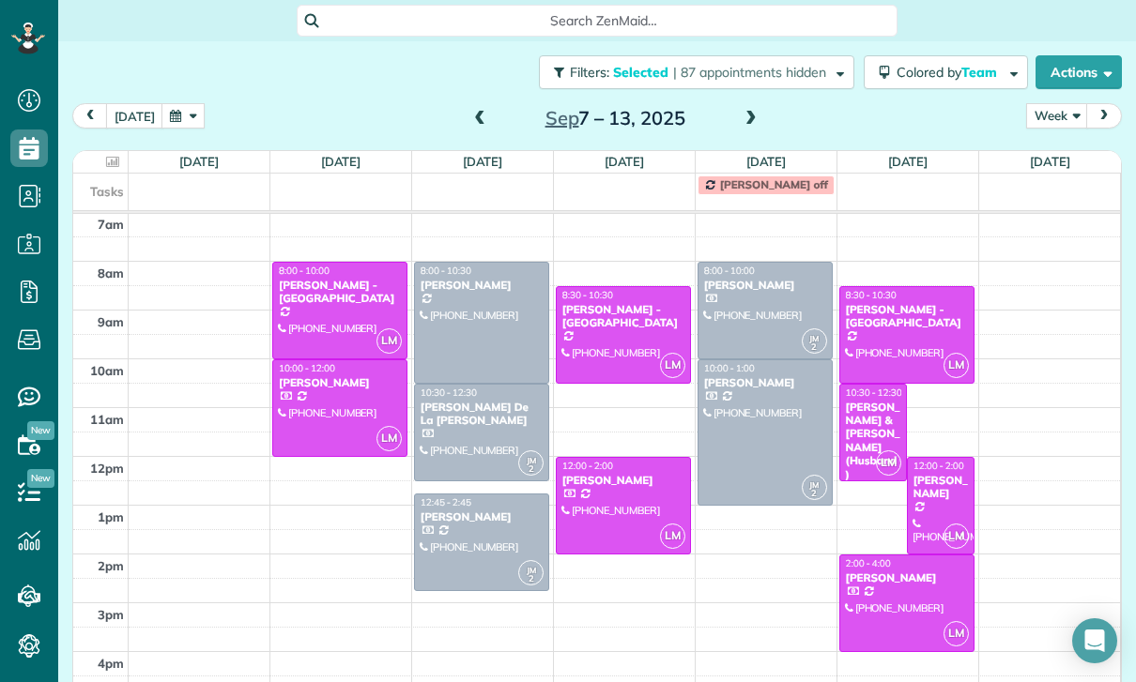
click at [754, 111] on span at bounding box center [751, 119] width 21 height 17
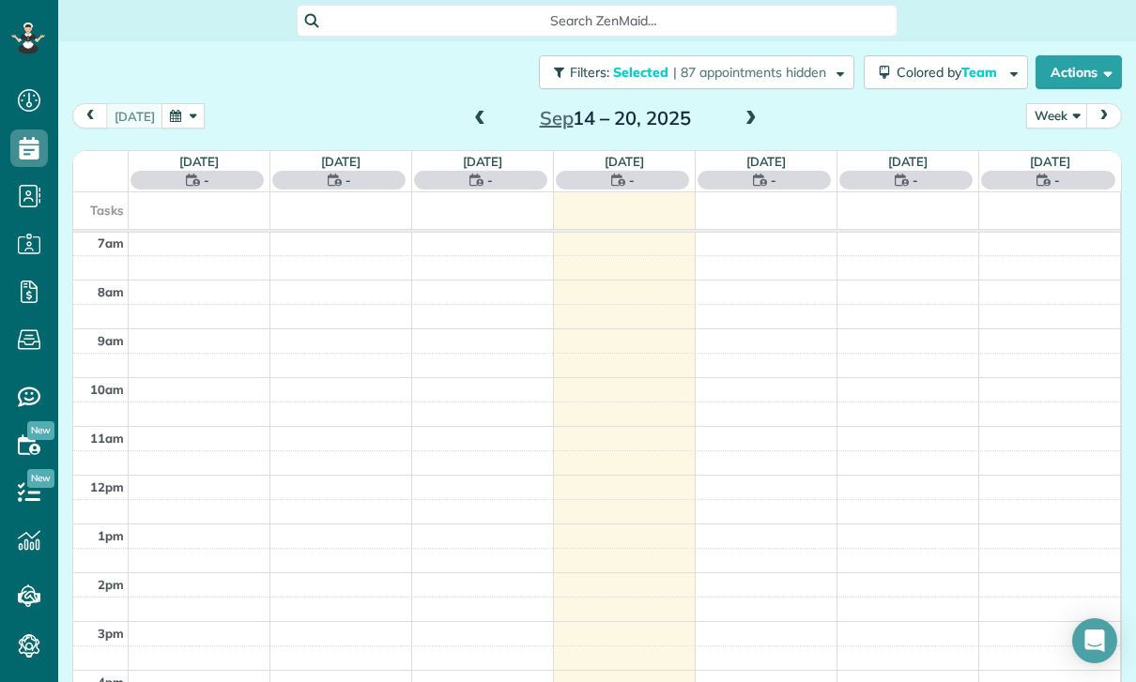
scroll to position [147, 0]
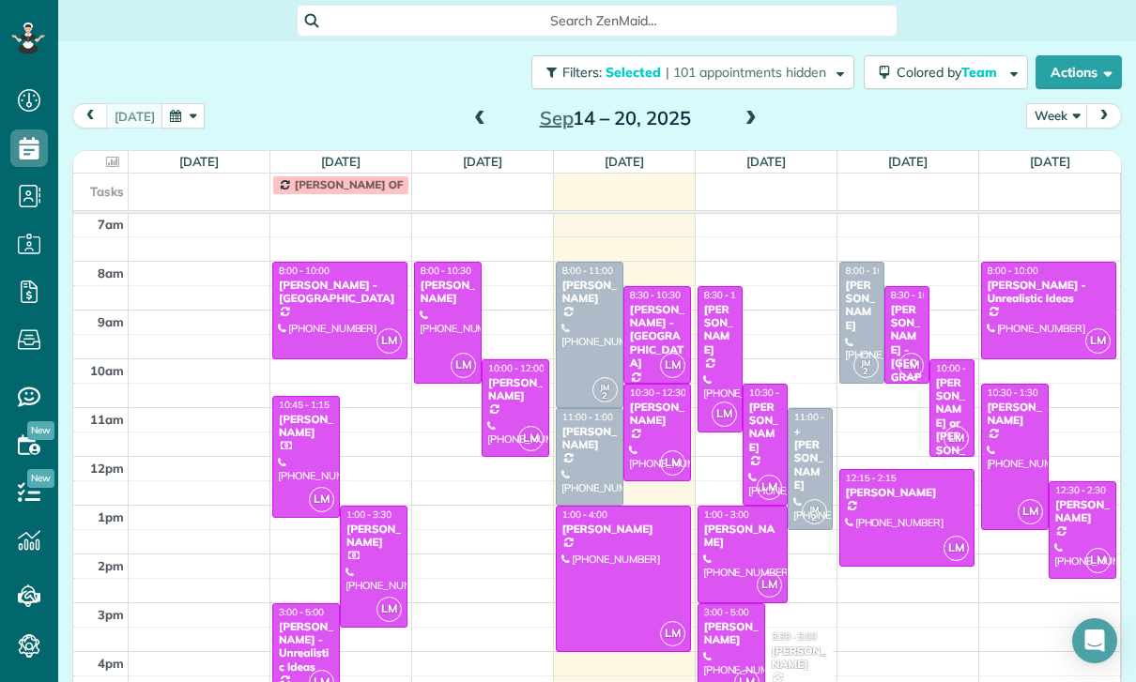
click at [747, 111] on span at bounding box center [751, 119] width 21 height 17
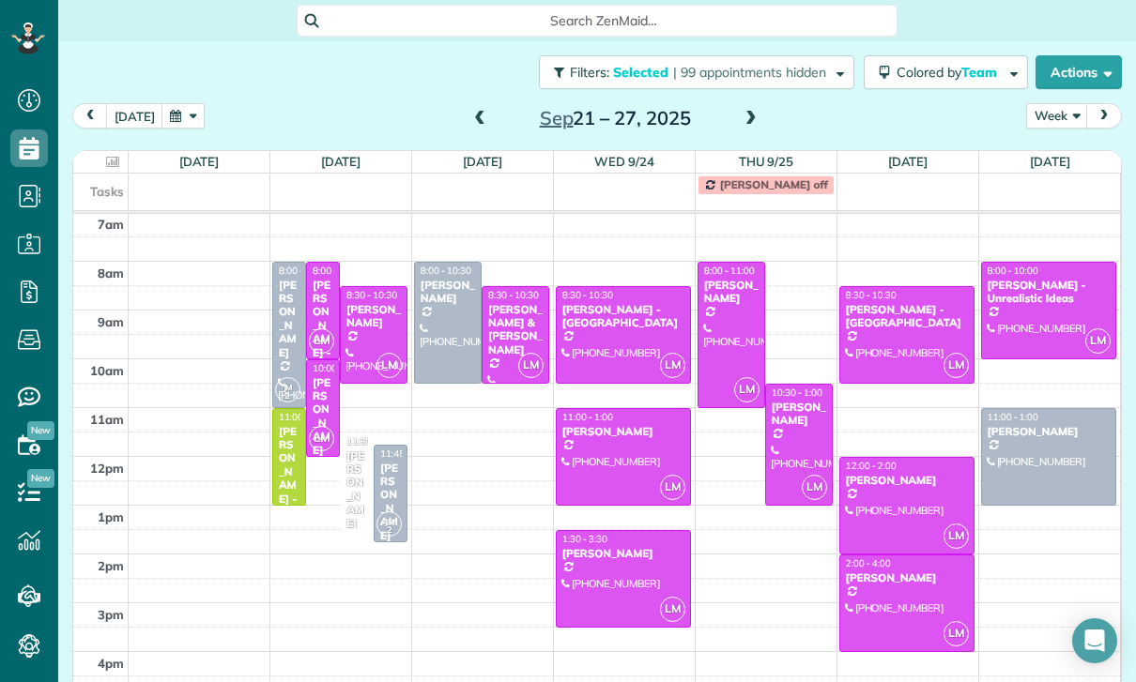
click at [888, 458] on div at bounding box center [906, 506] width 133 height 96
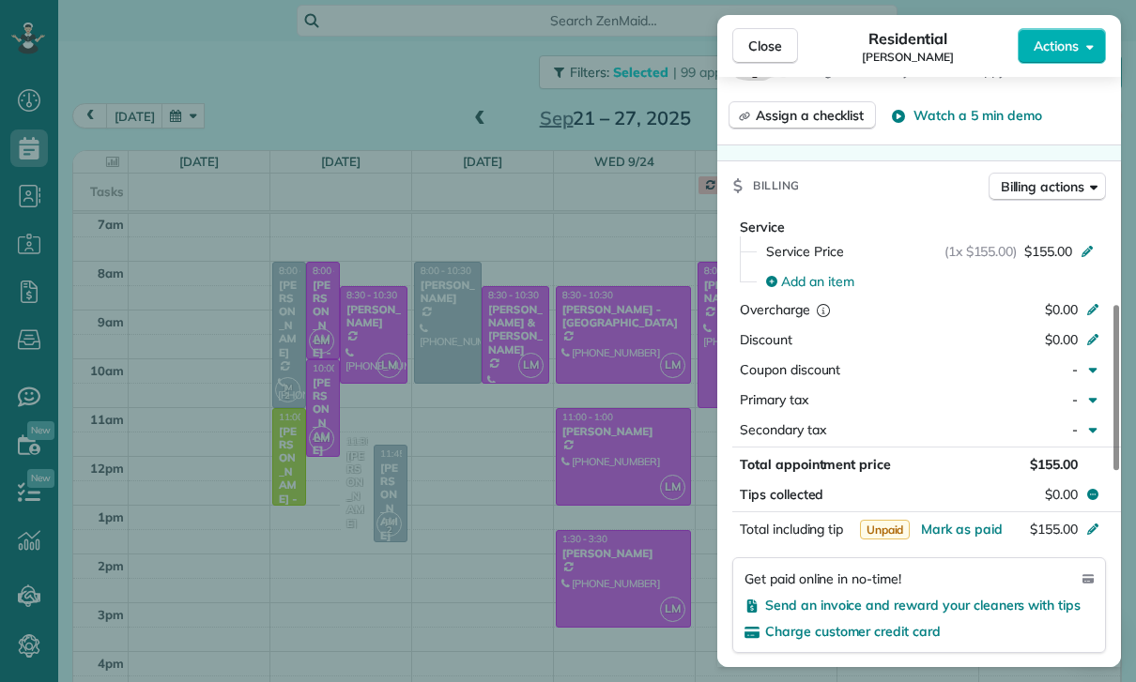
scroll to position [904, 0]
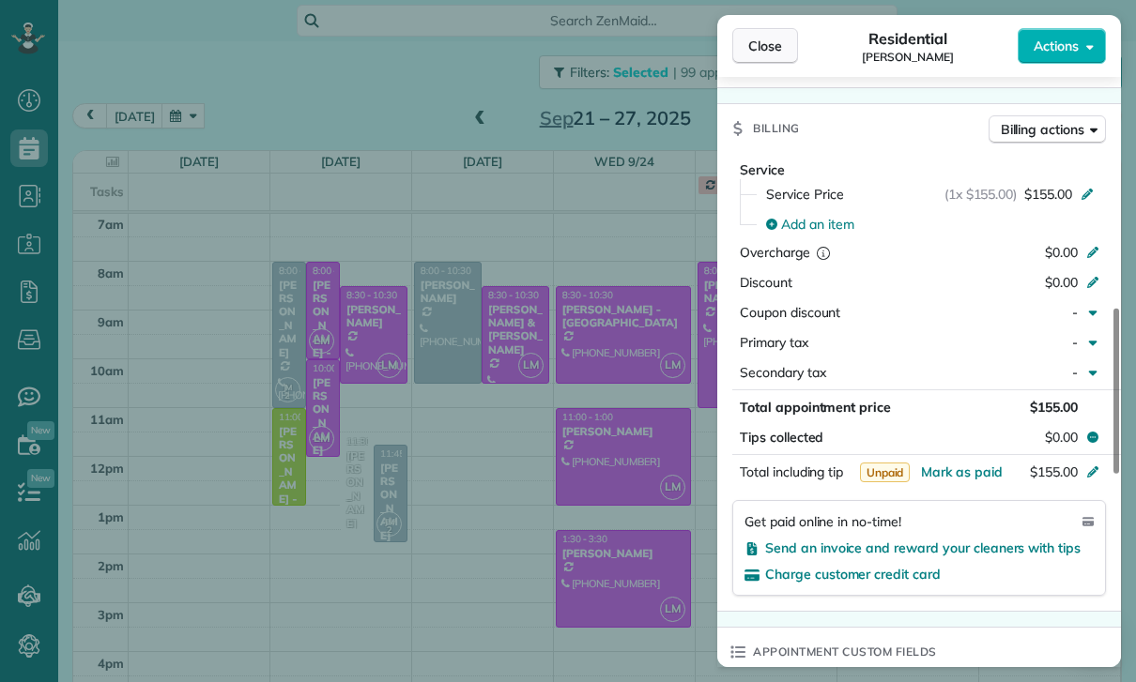
click at [763, 38] on span "Close" at bounding box center [765, 46] width 34 height 19
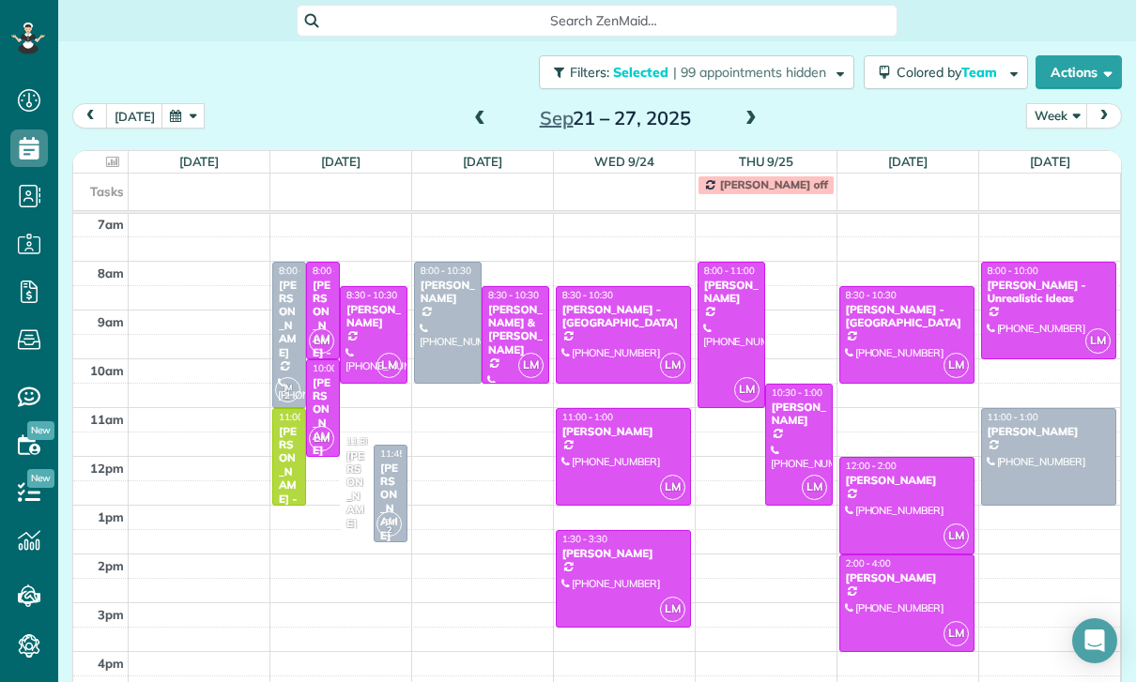
click at [469, 111] on span at bounding box center [479, 119] width 21 height 17
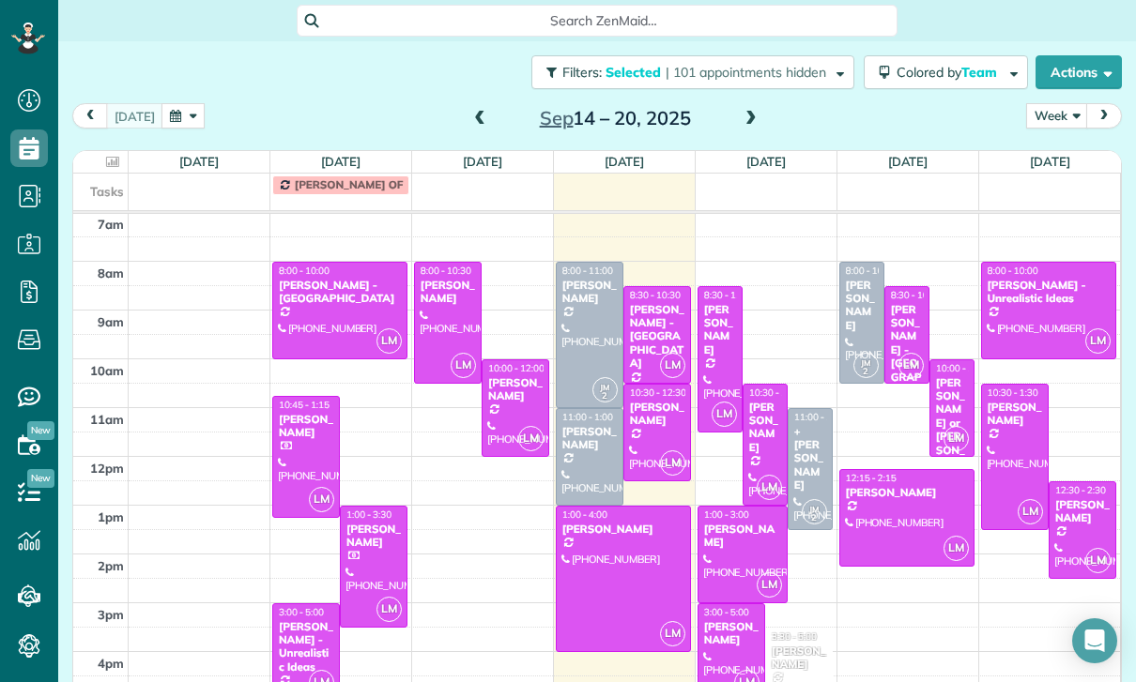
click at [478, 111] on span at bounding box center [479, 119] width 21 height 17
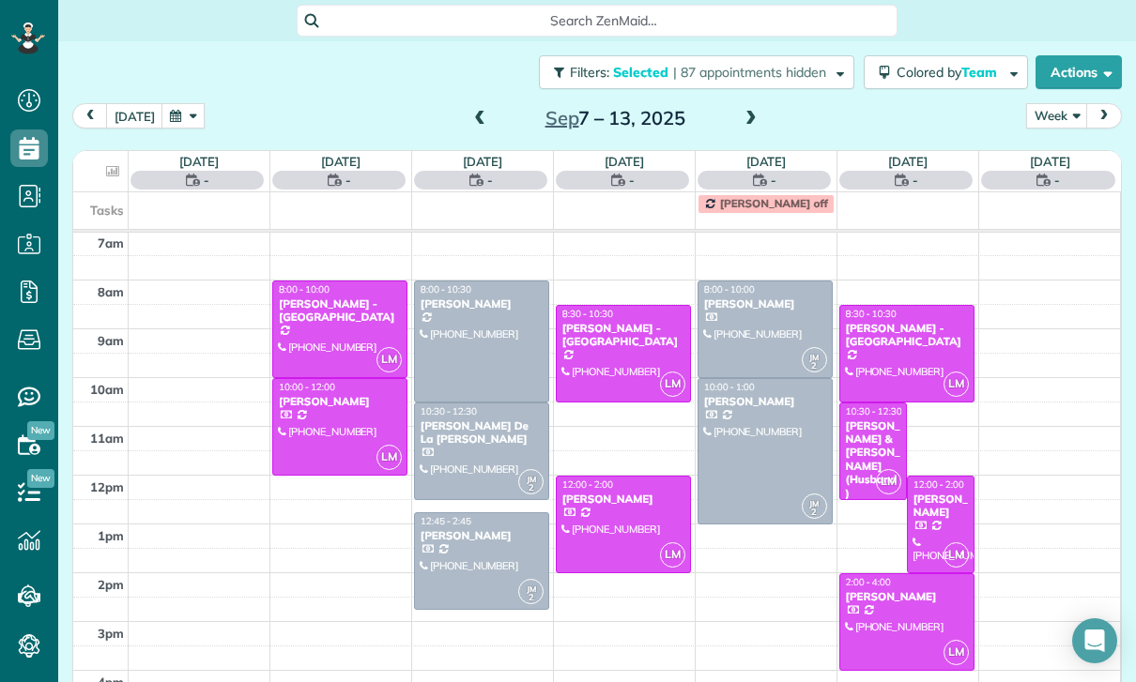
scroll to position [147, 0]
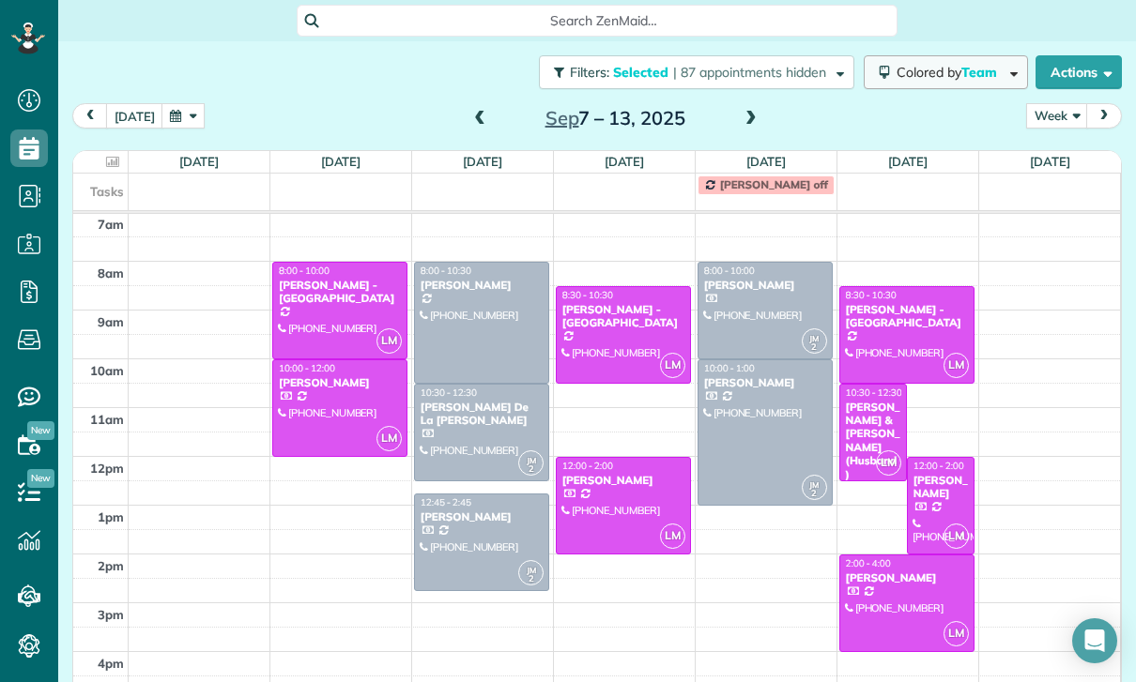
click at [922, 55] on button "Colored by Team" at bounding box center [945, 72] width 164 height 34
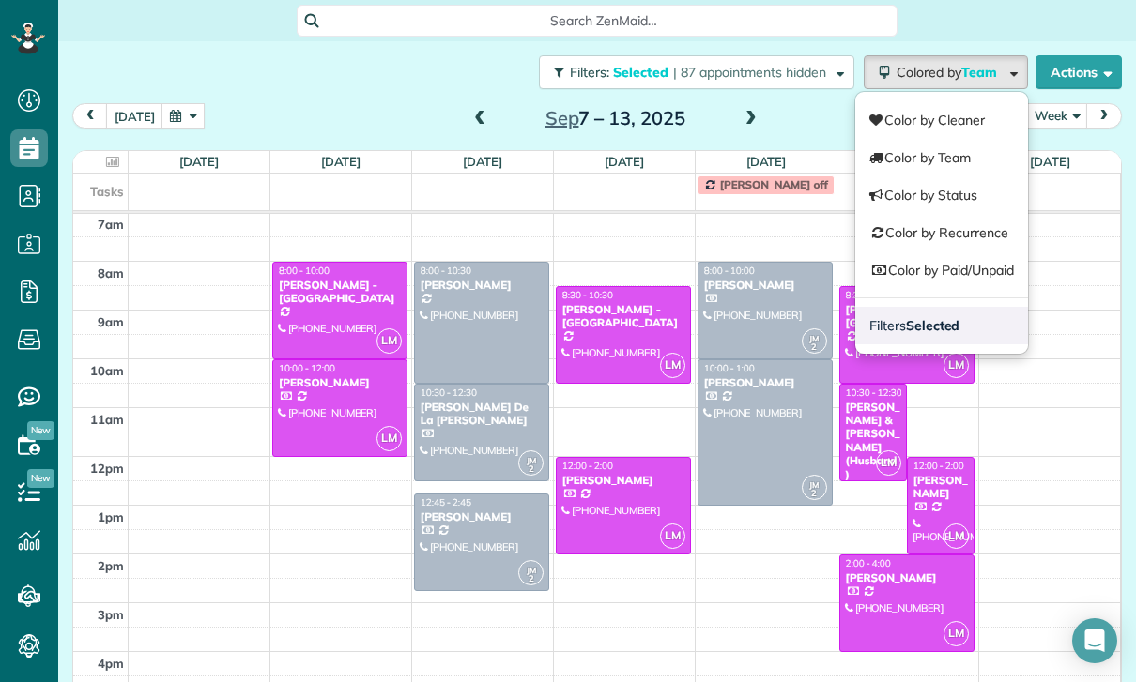
click at [935, 307] on link "Filters Selected" at bounding box center [941, 326] width 173 height 38
